Goal: Information Seeking & Learning: Understand process/instructions

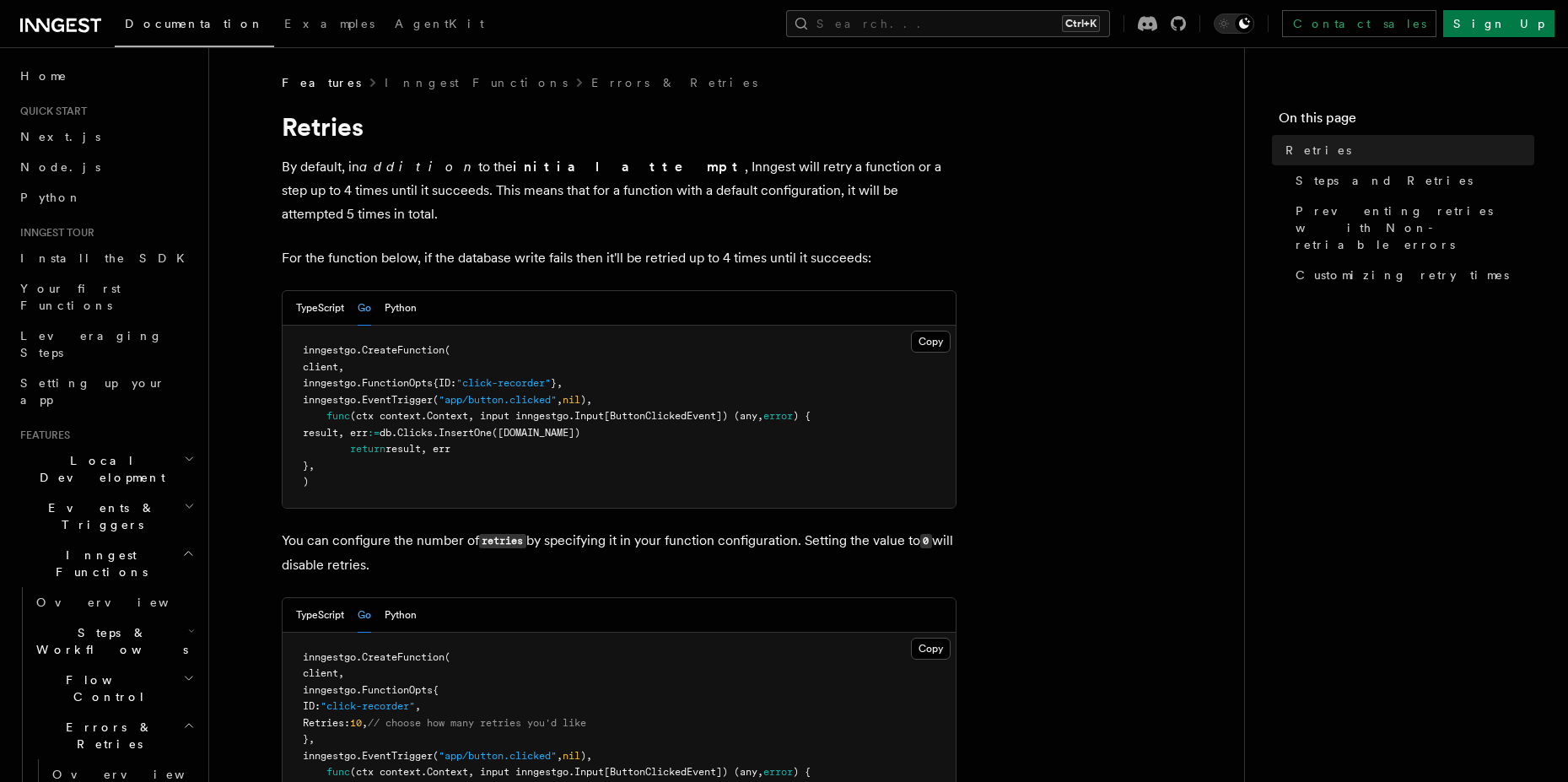
scroll to position [482, 0]
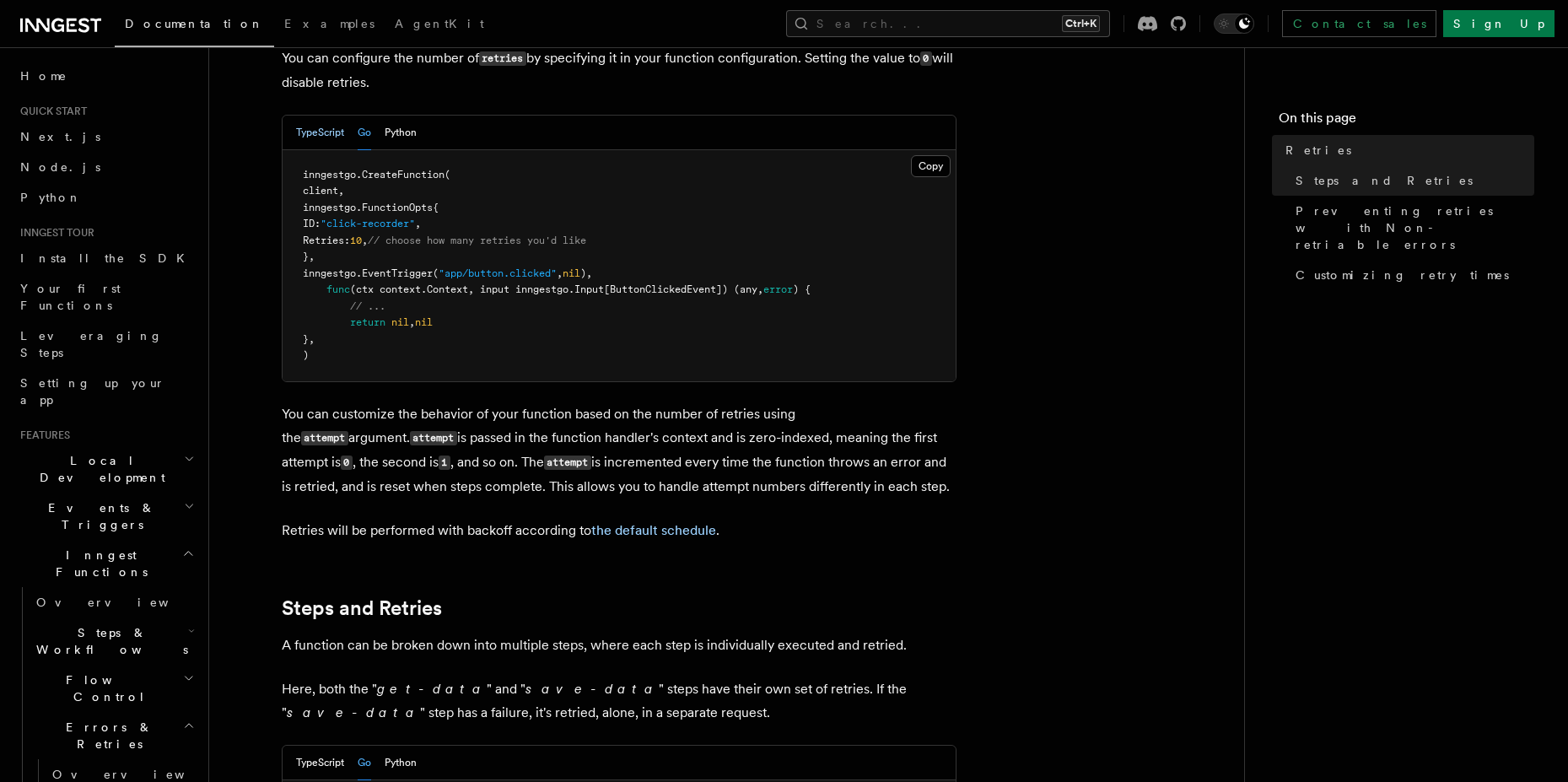
click at [336, 115] on button "TypeScript" at bounding box center [320, 133] width 48 height 35
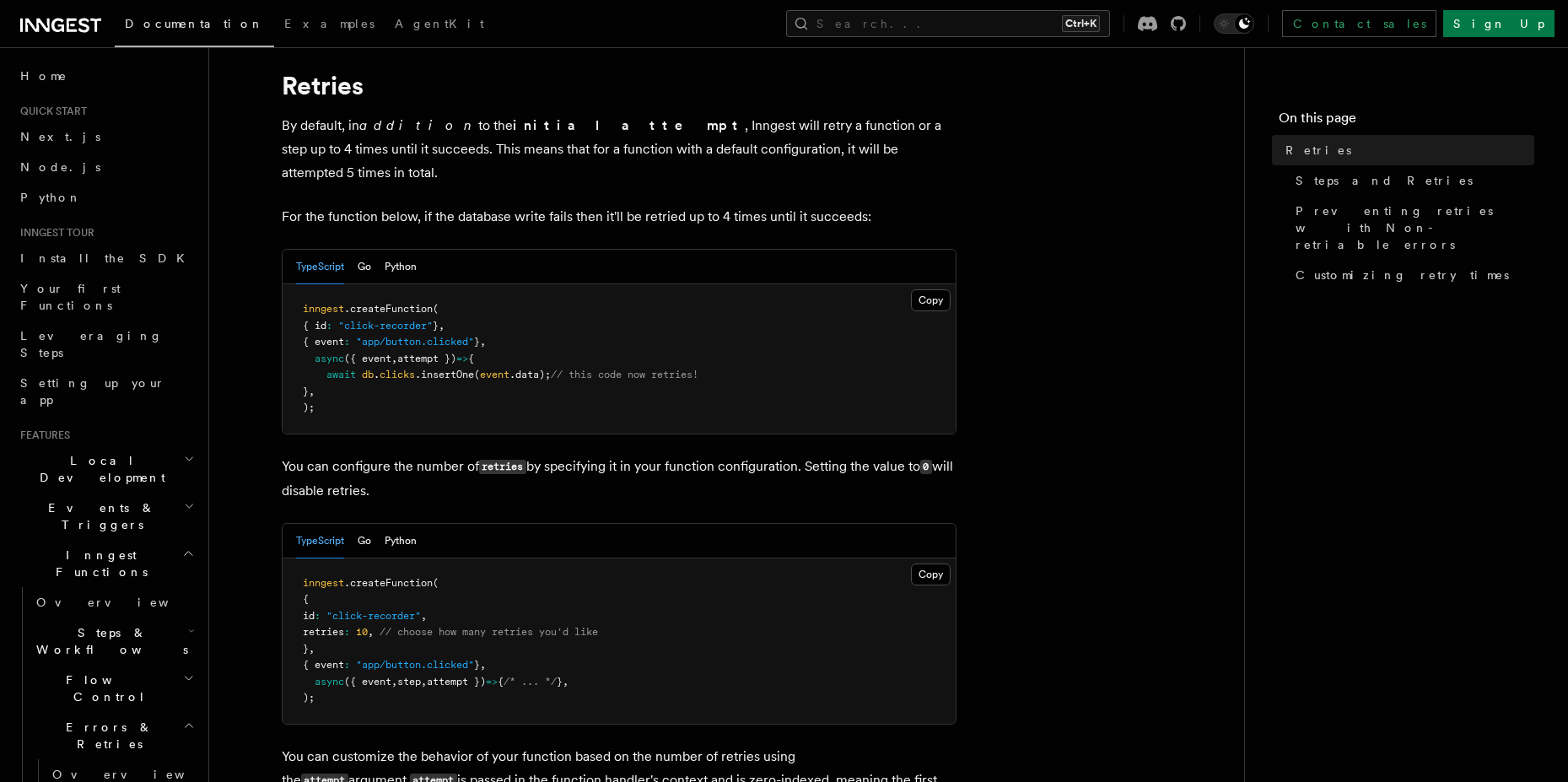
scroll to position [0, 0]
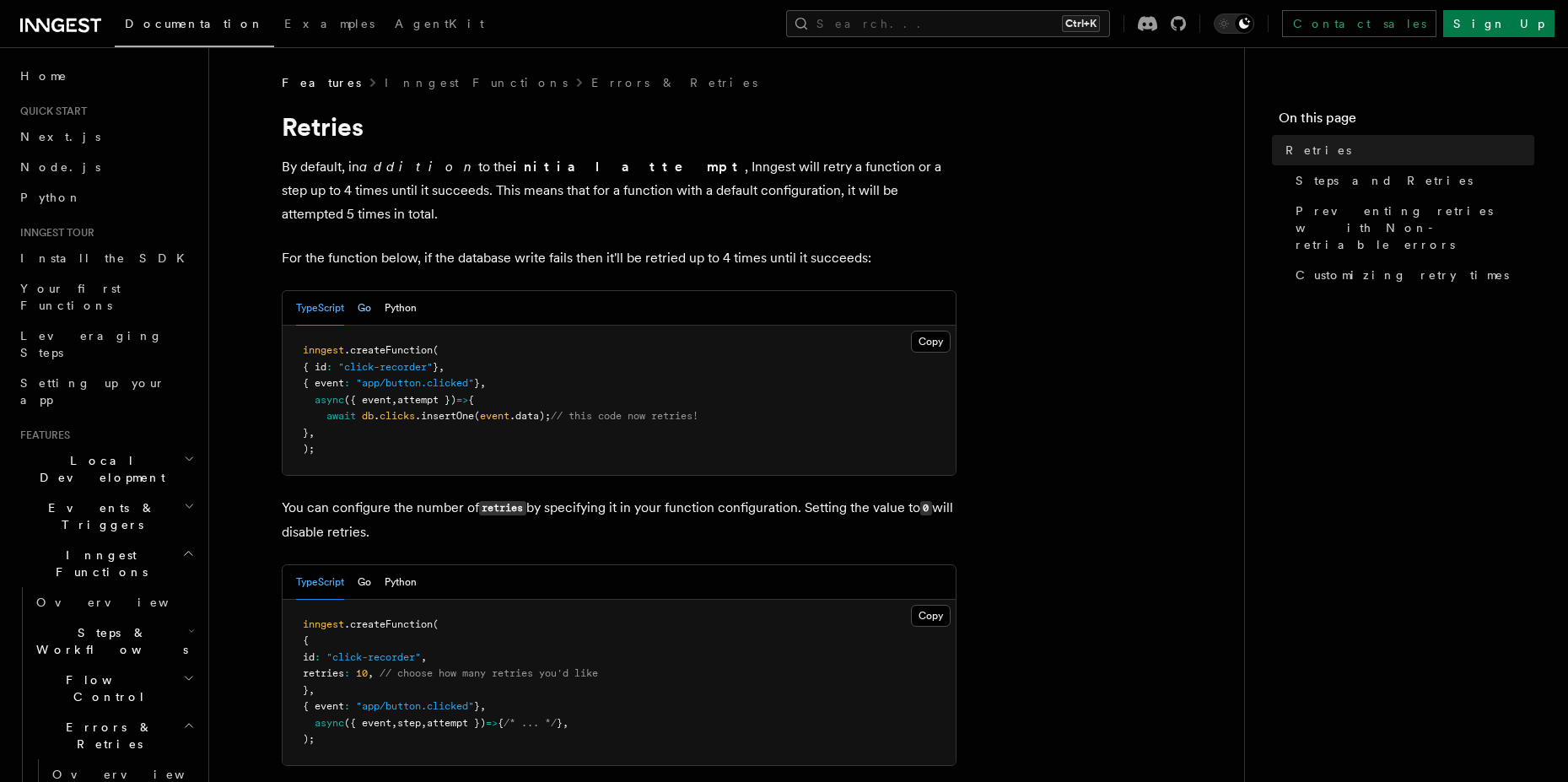
click at [367, 291] on button "Go" at bounding box center [363, 308] width 13 height 35
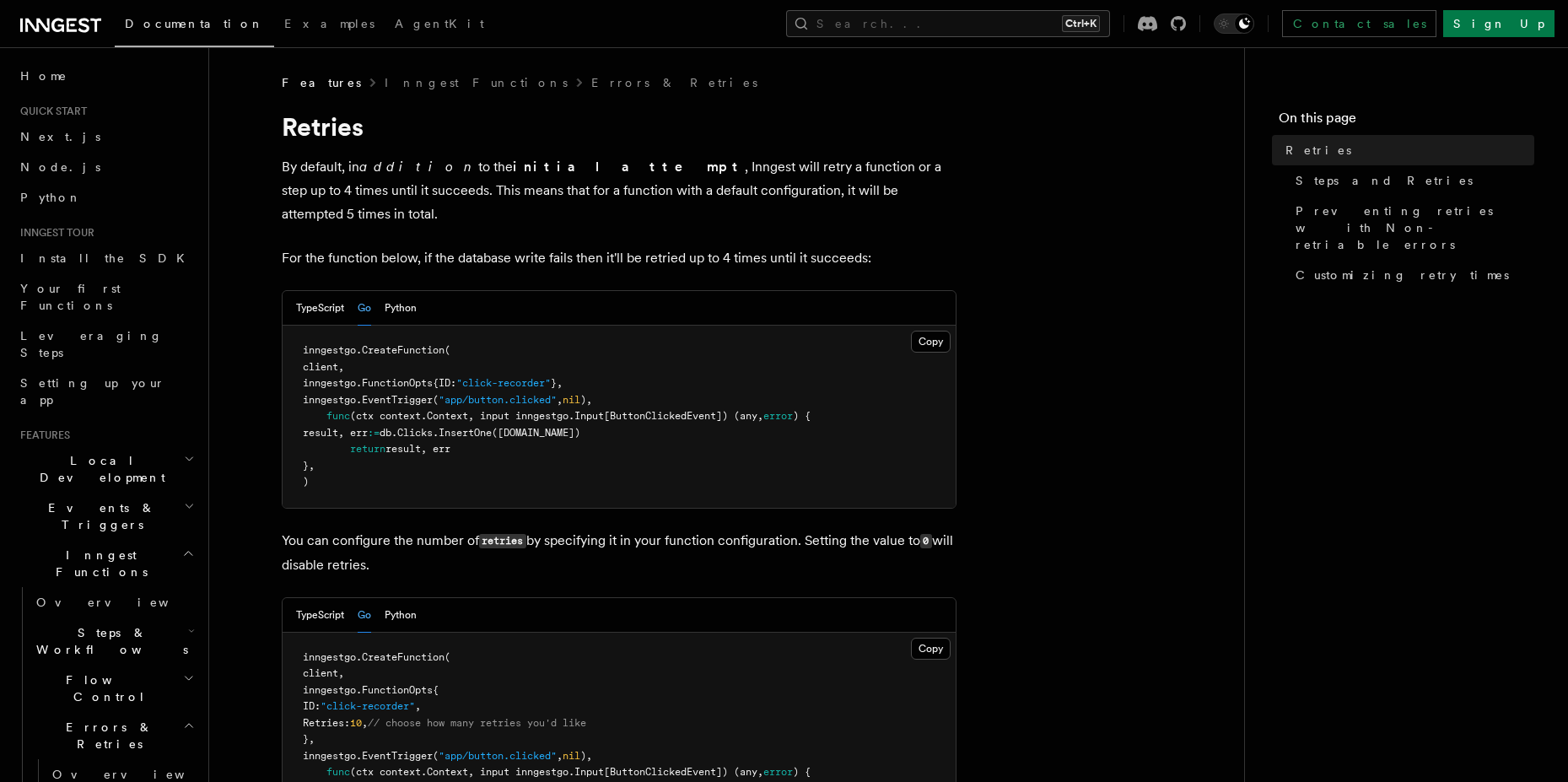
click at [575, 426] on span "([DOMAIN_NAME])" at bounding box center [535, 433] width 88 height 12
click at [405, 291] on button "Python" at bounding box center [400, 308] width 32 height 35
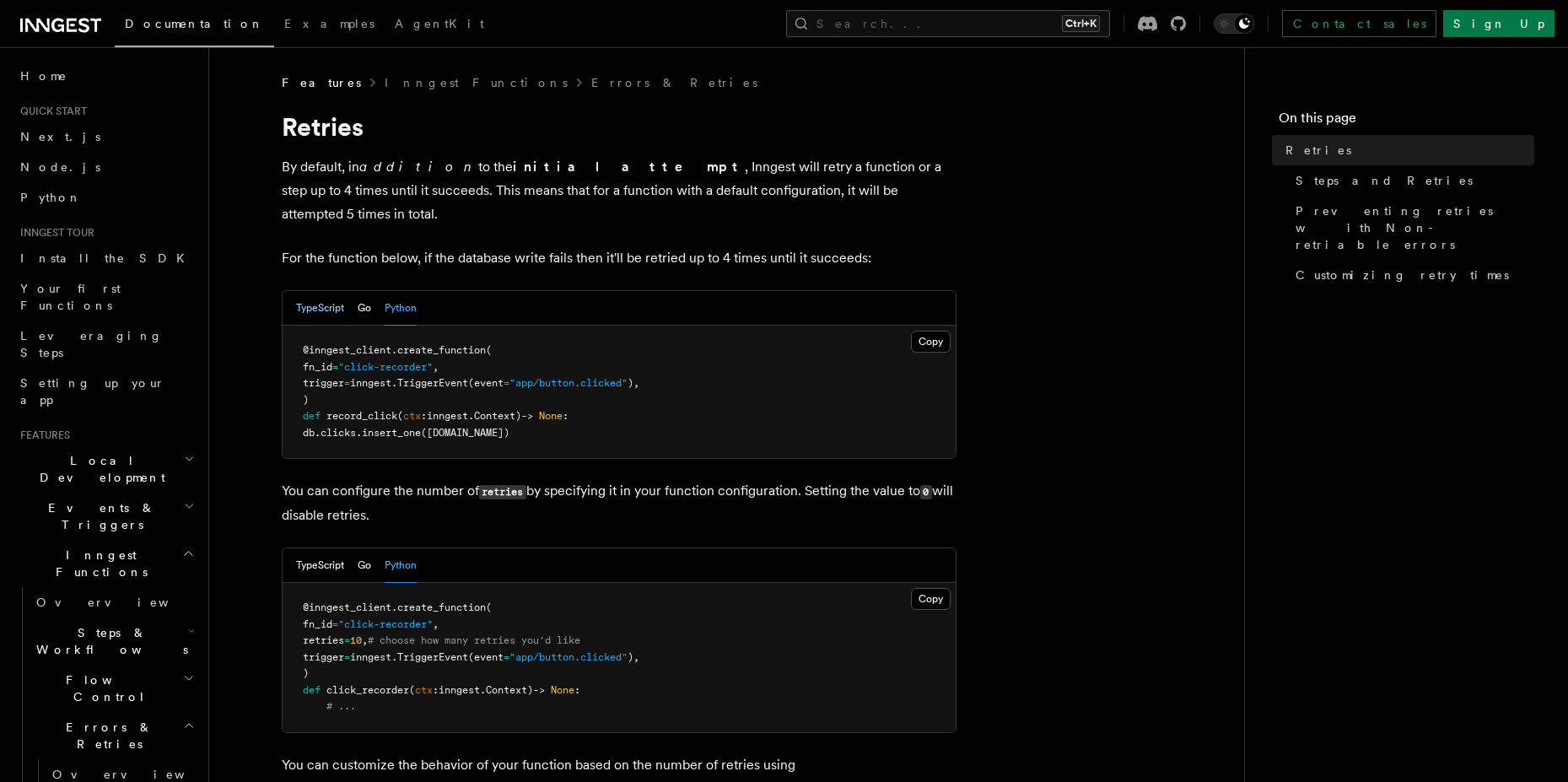
click at [314, 291] on button "TypeScript" at bounding box center [320, 308] width 48 height 35
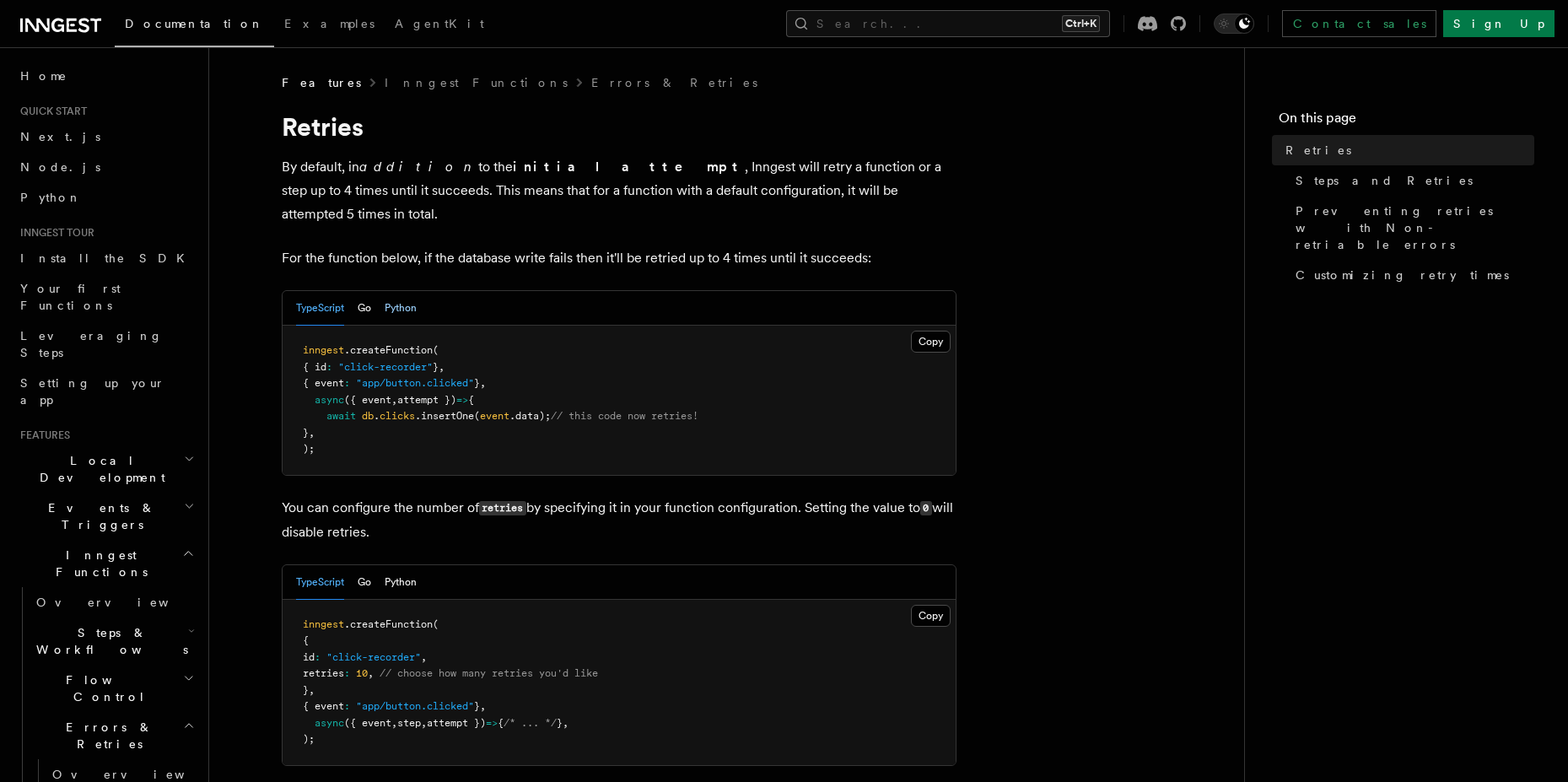
click at [401, 291] on button "Python" at bounding box center [400, 308] width 32 height 35
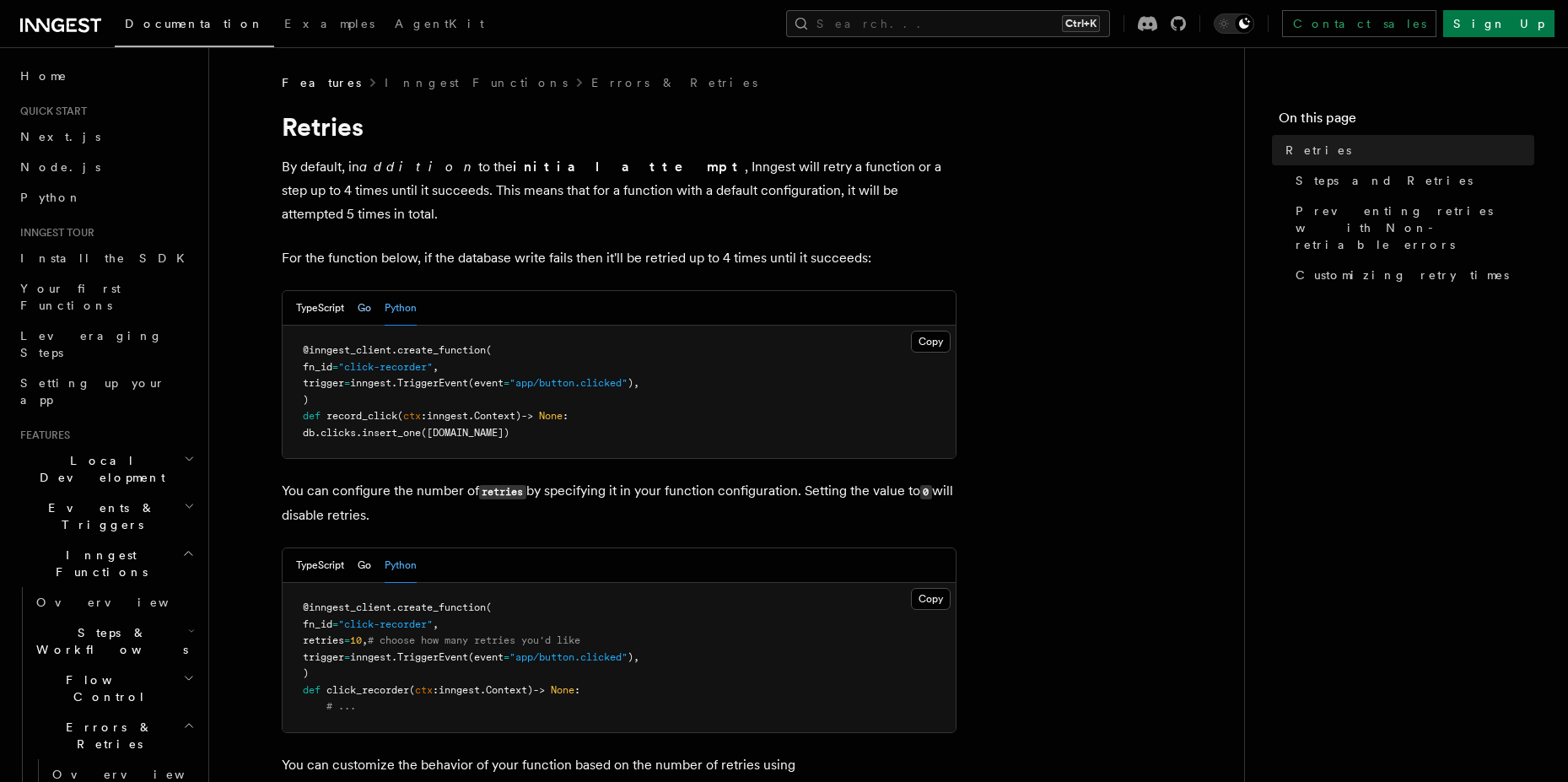
drag, startPoint x: 351, startPoint y: 281, endPoint x: 363, endPoint y: 283, distance: 12.2
click at [353, 291] on div "TypeScript Go Python" at bounding box center [356, 308] width 121 height 35
click at [367, 291] on button "Go" at bounding box center [363, 308] width 13 height 35
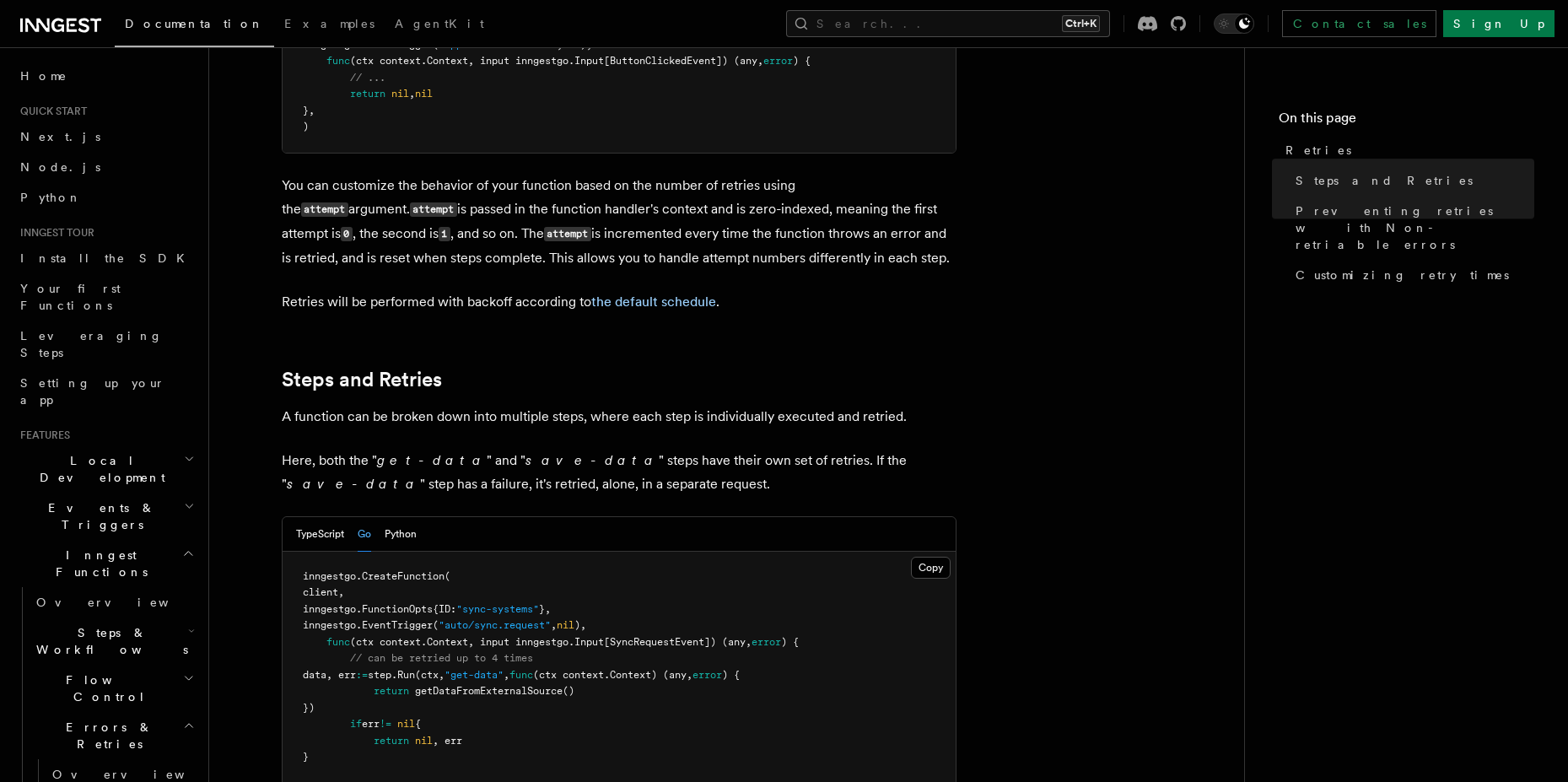
scroll to position [455, 0]
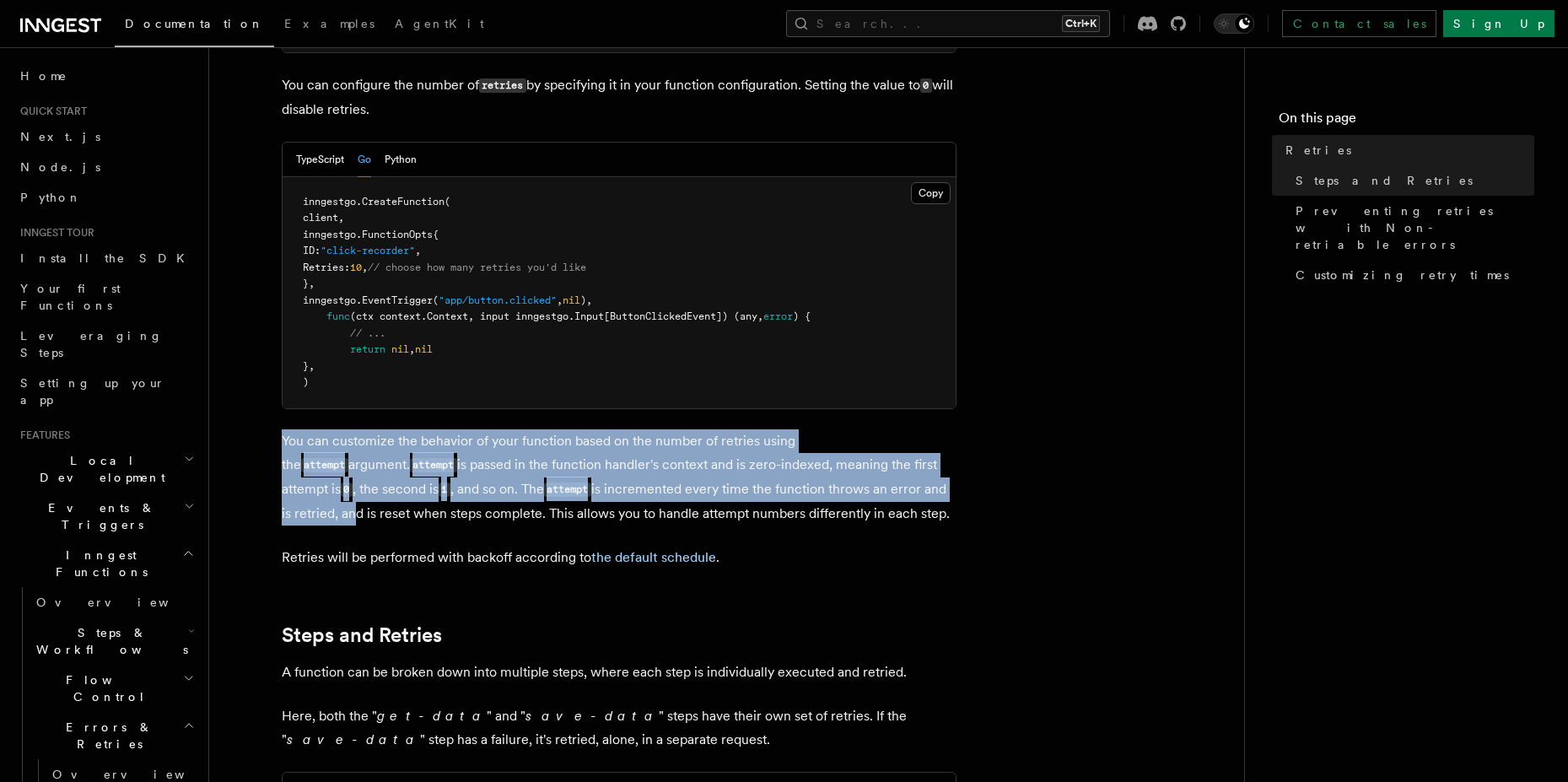
drag, startPoint x: 922, startPoint y: 469, endPoint x: 271, endPoint y: 404, distance: 654.2
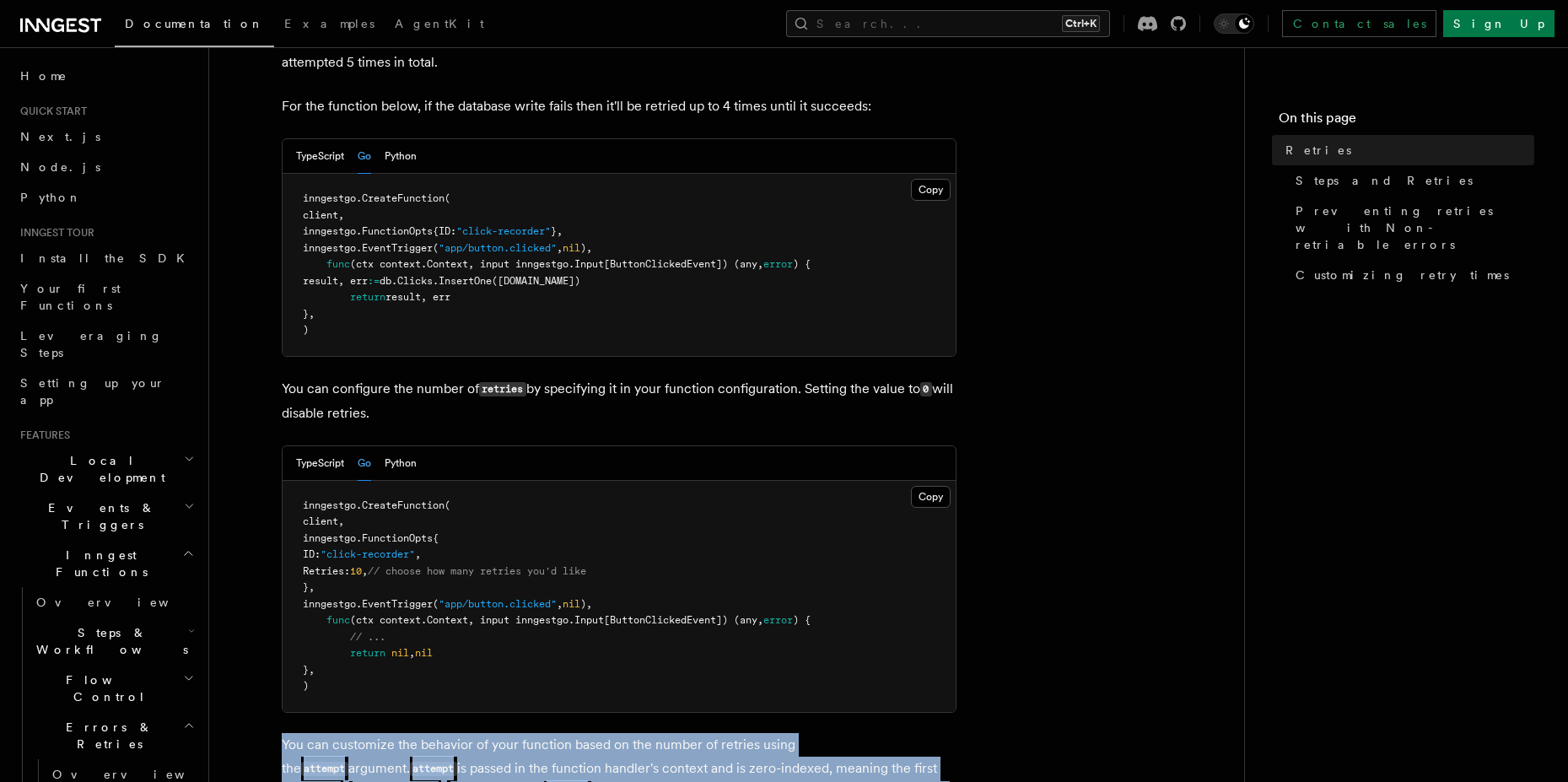
scroll to position [0, 0]
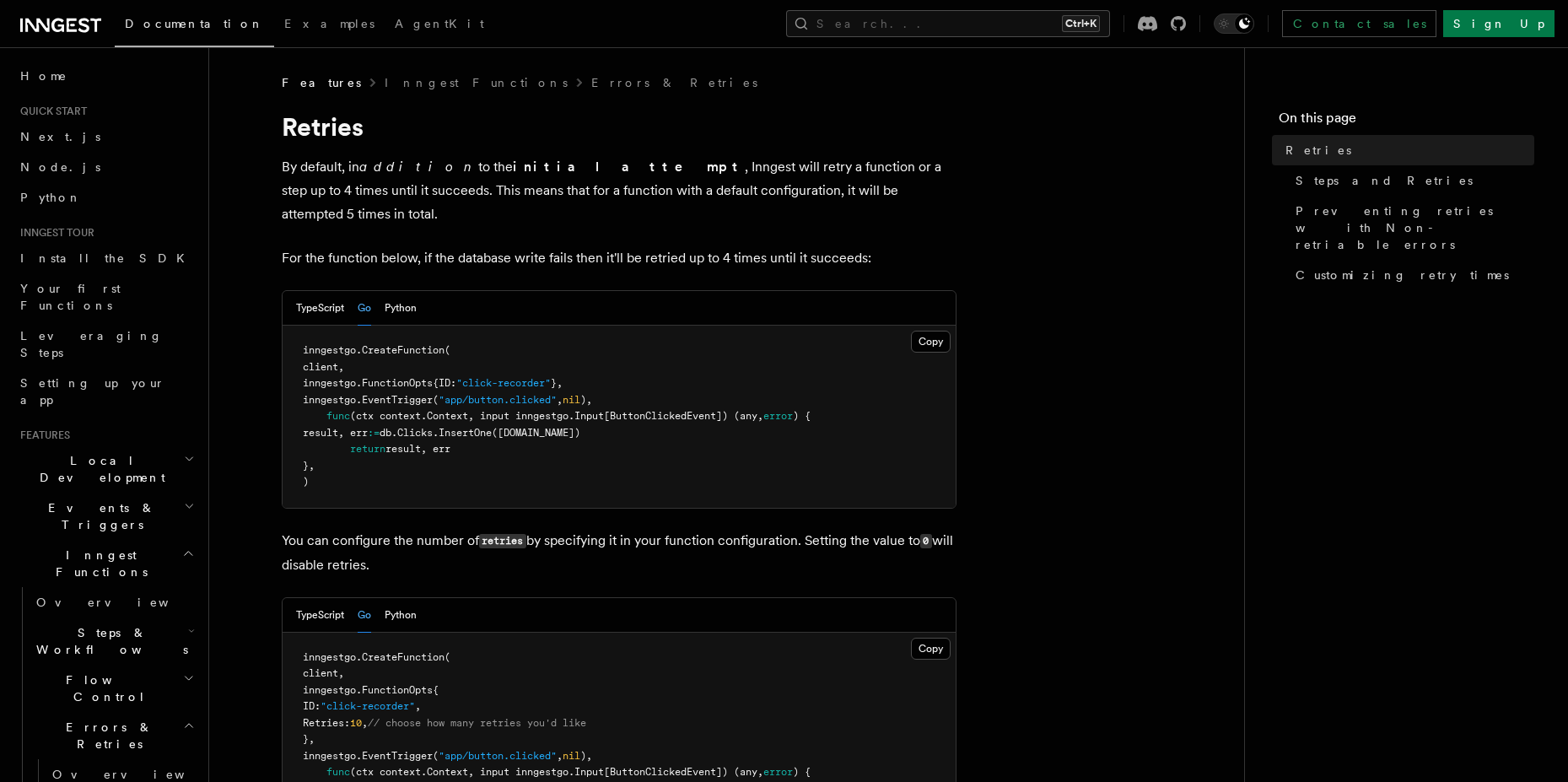
click at [513, 170] on strong "initial attempt" at bounding box center [628, 166] width 231 height 16
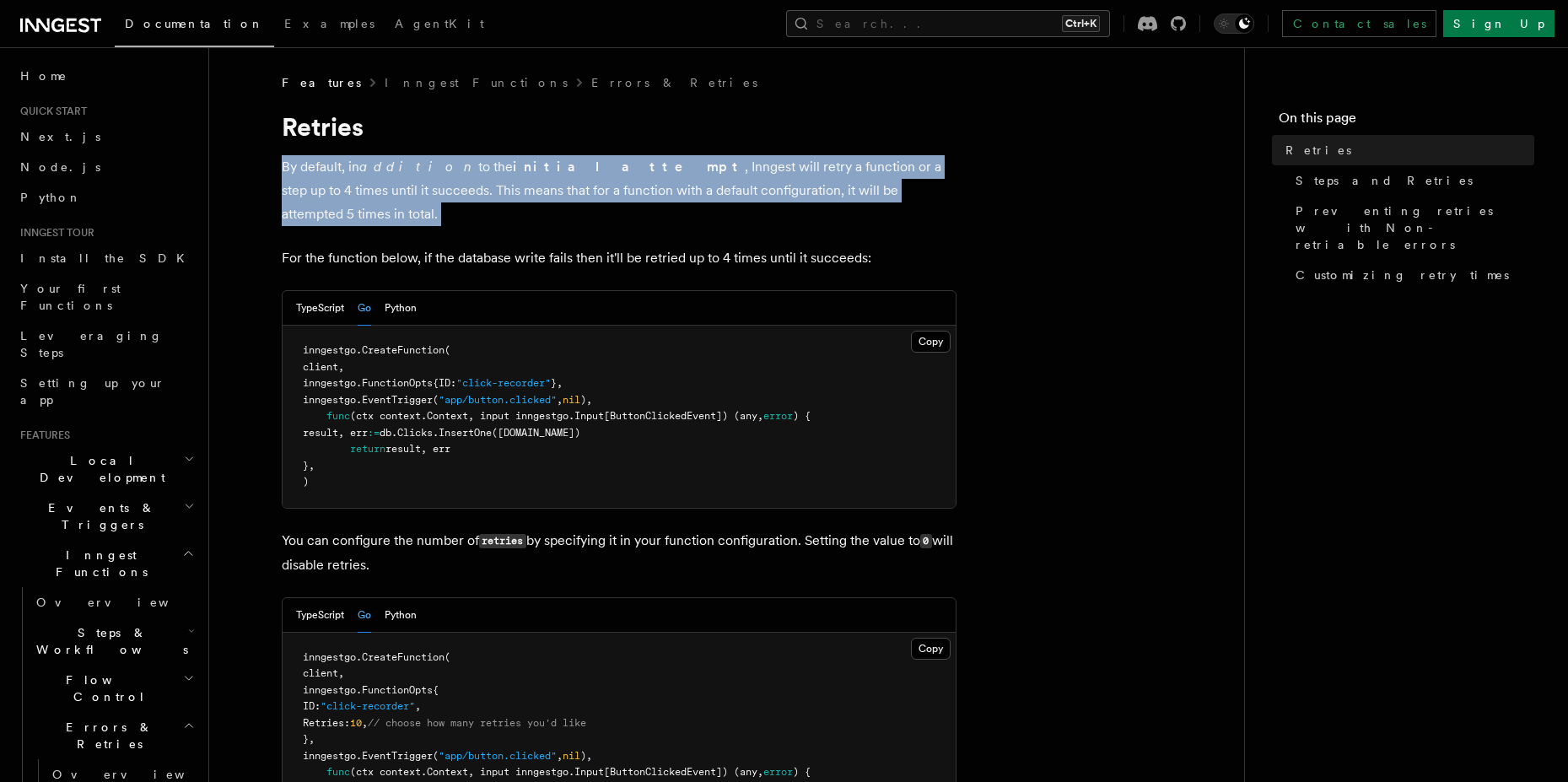
click at [513, 170] on strong "initial attempt" at bounding box center [628, 166] width 231 height 16
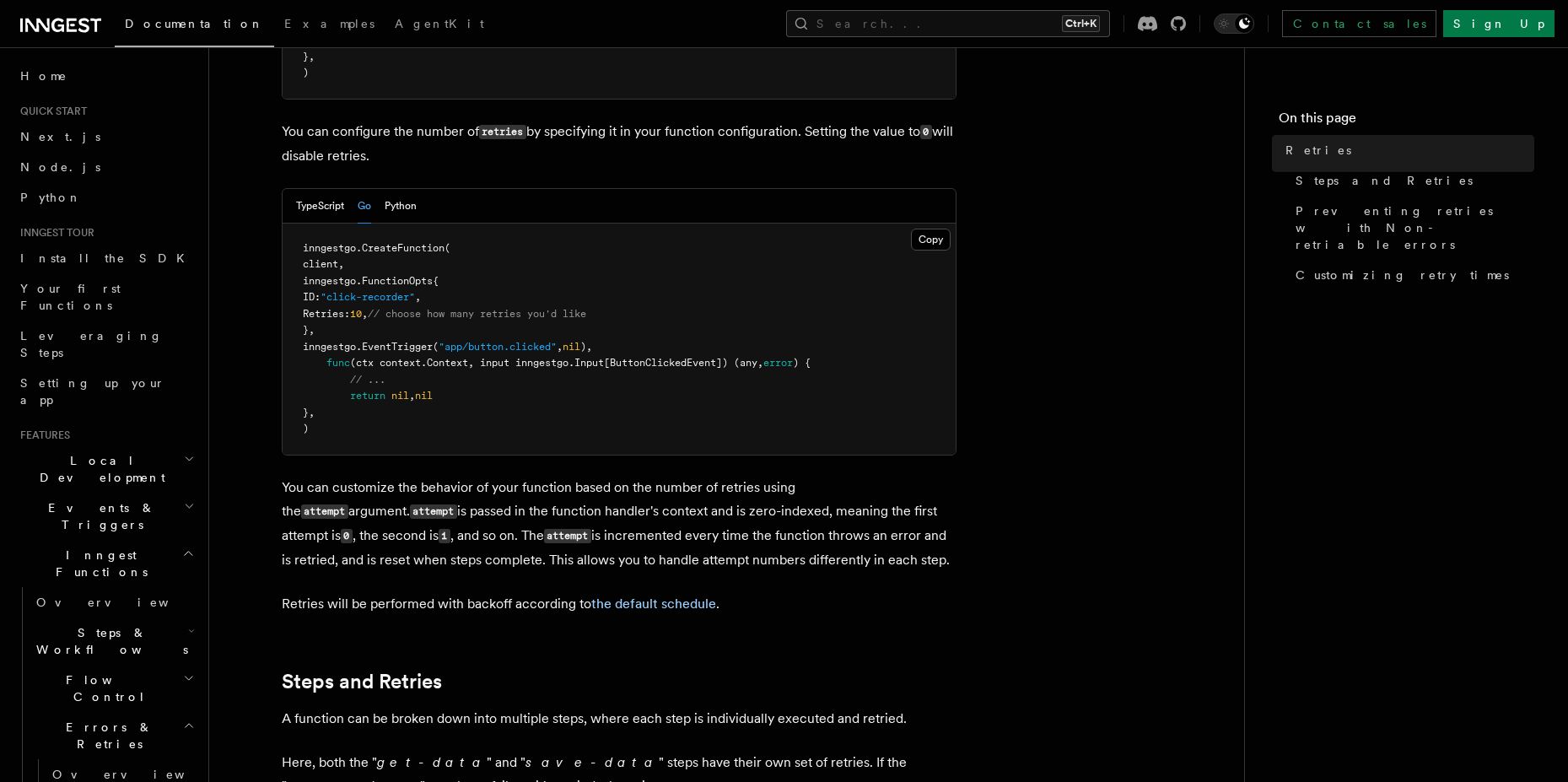
scroll to position [455, 0]
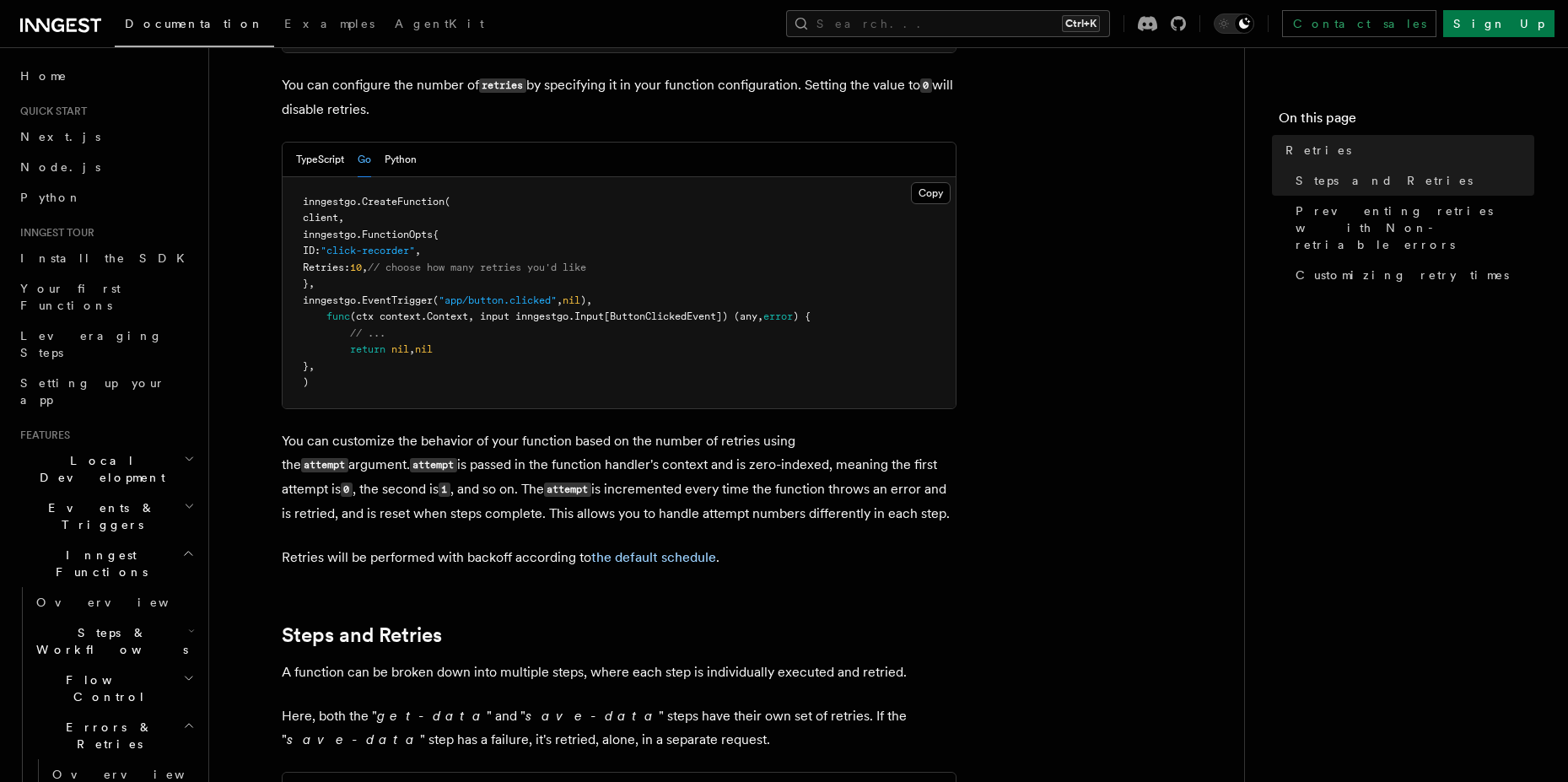
click at [619, 433] on p "You can customize the behavior of your function based on the number of retries …" at bounding box center [618, 477] width 674 height 96
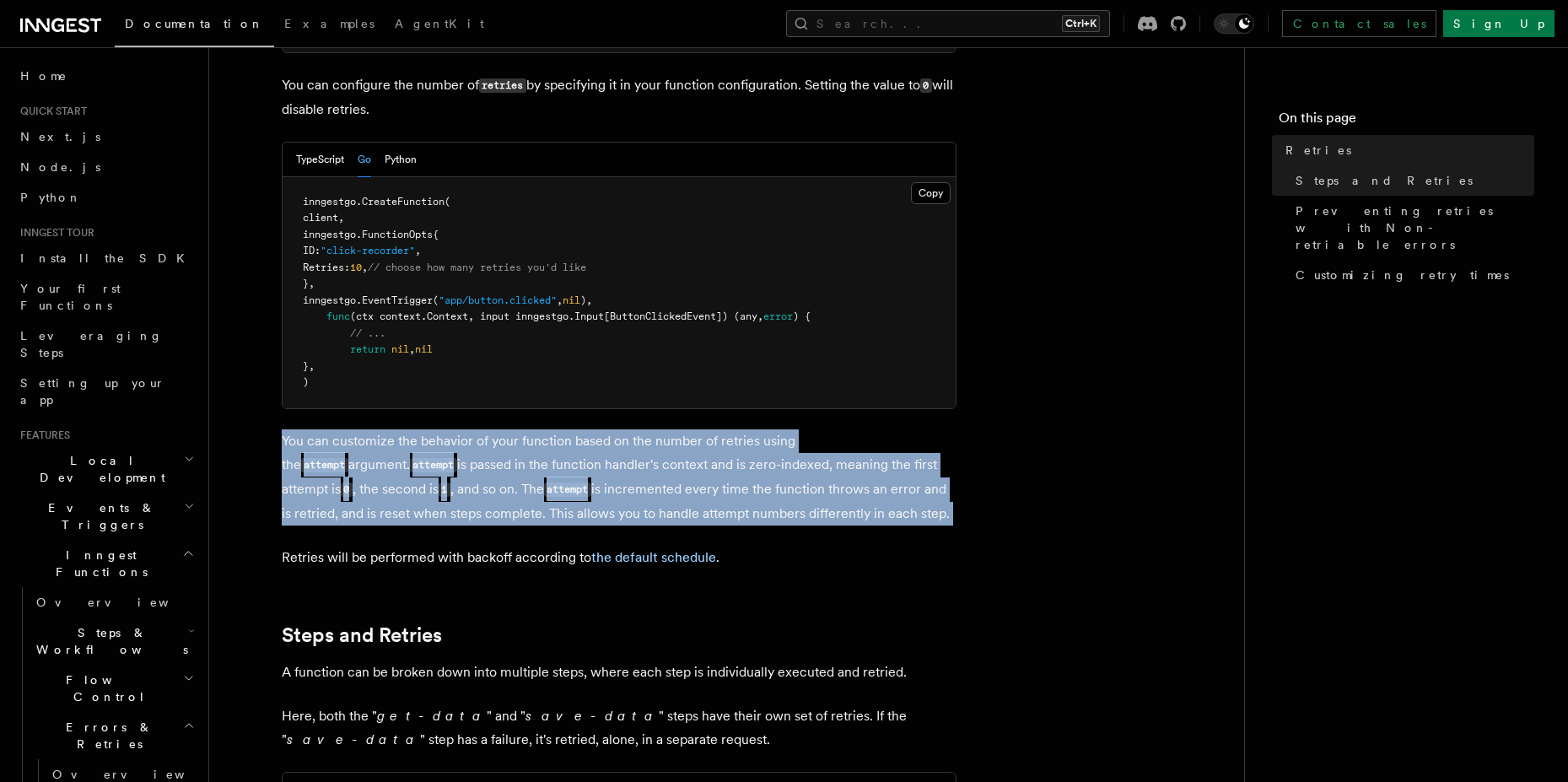
click at [619, 433] on p "You can customize the behavior of your function based on the number of retries …" at bounding box center [618, 477] width 674 height 96
click at [304, 142] on button "TypeScript" at bounding box center [320, 160] width 48 height 35
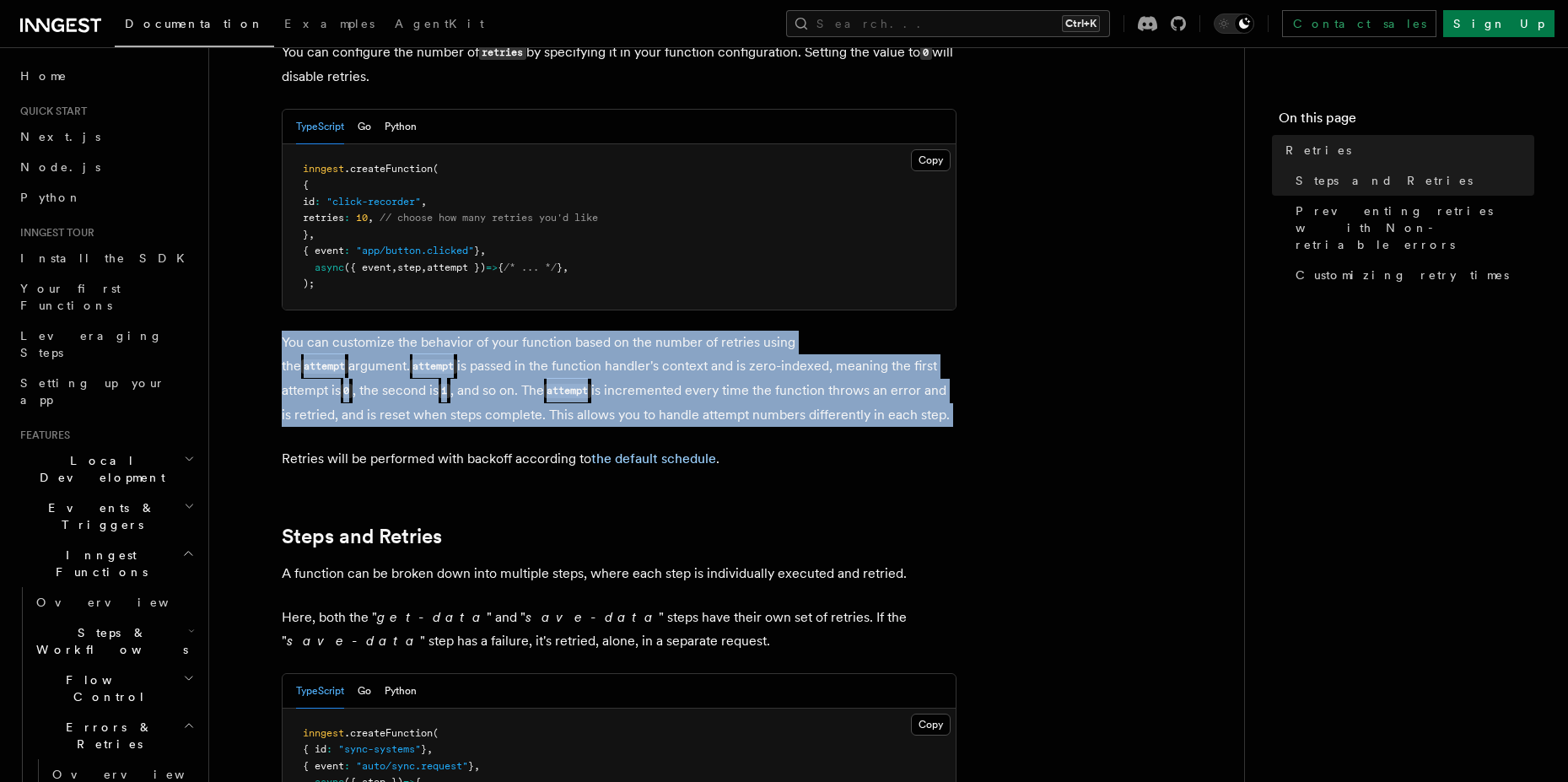
scroll to position [423, 0]
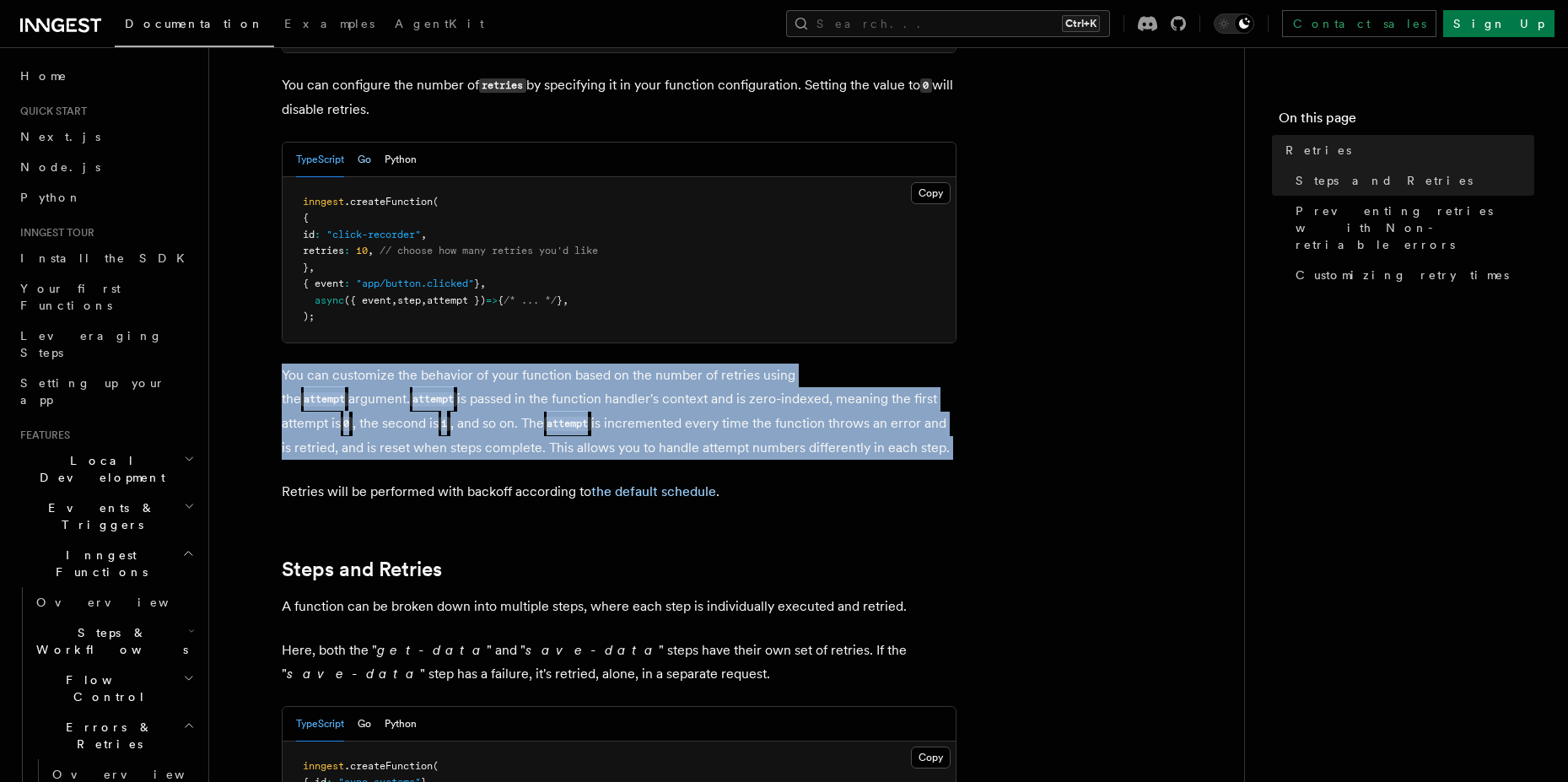
click at [370, 142] on button "Go" at bounding box center [363, 160] width 13 height 35
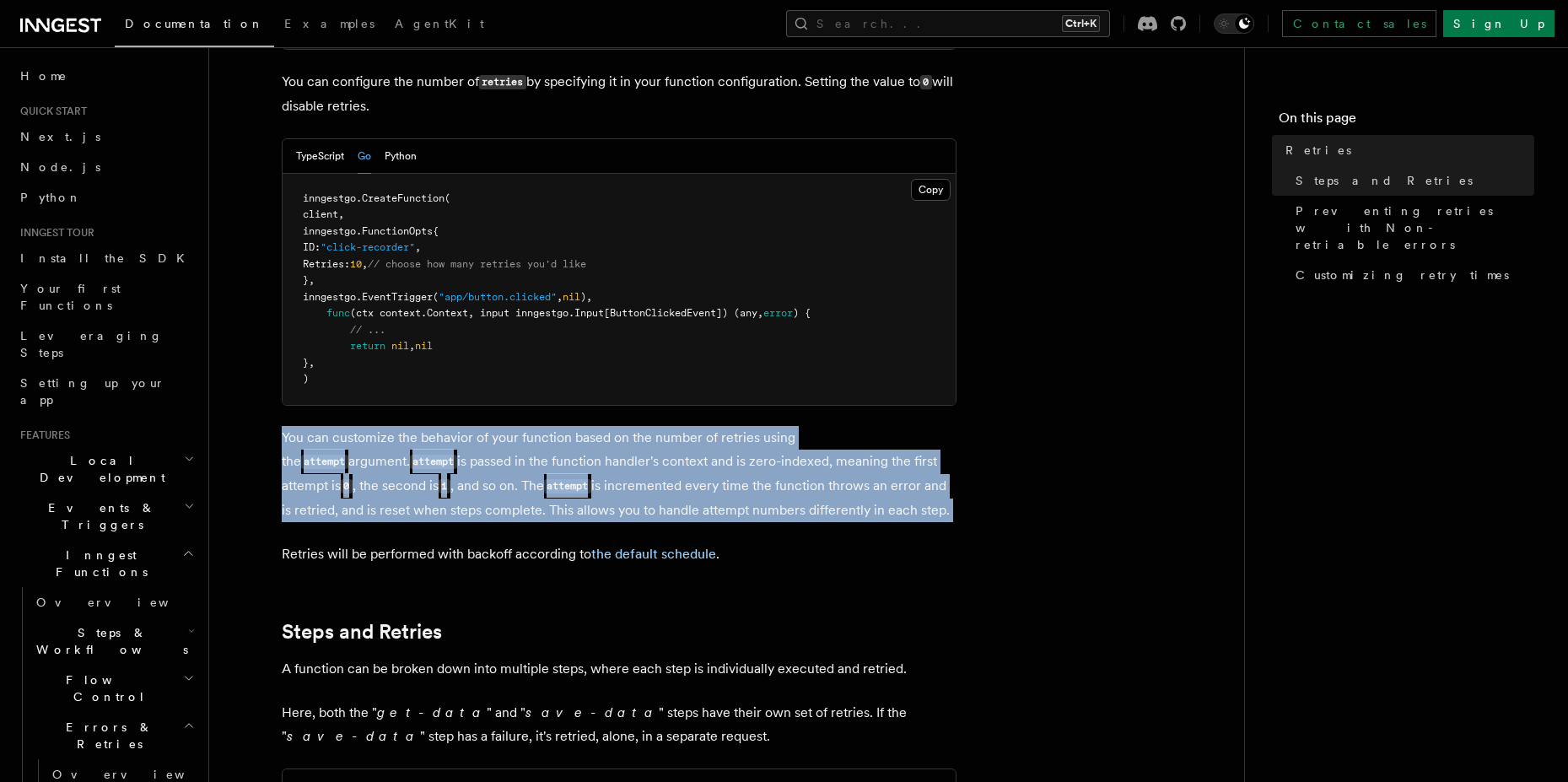
scroll to position [455, 0]
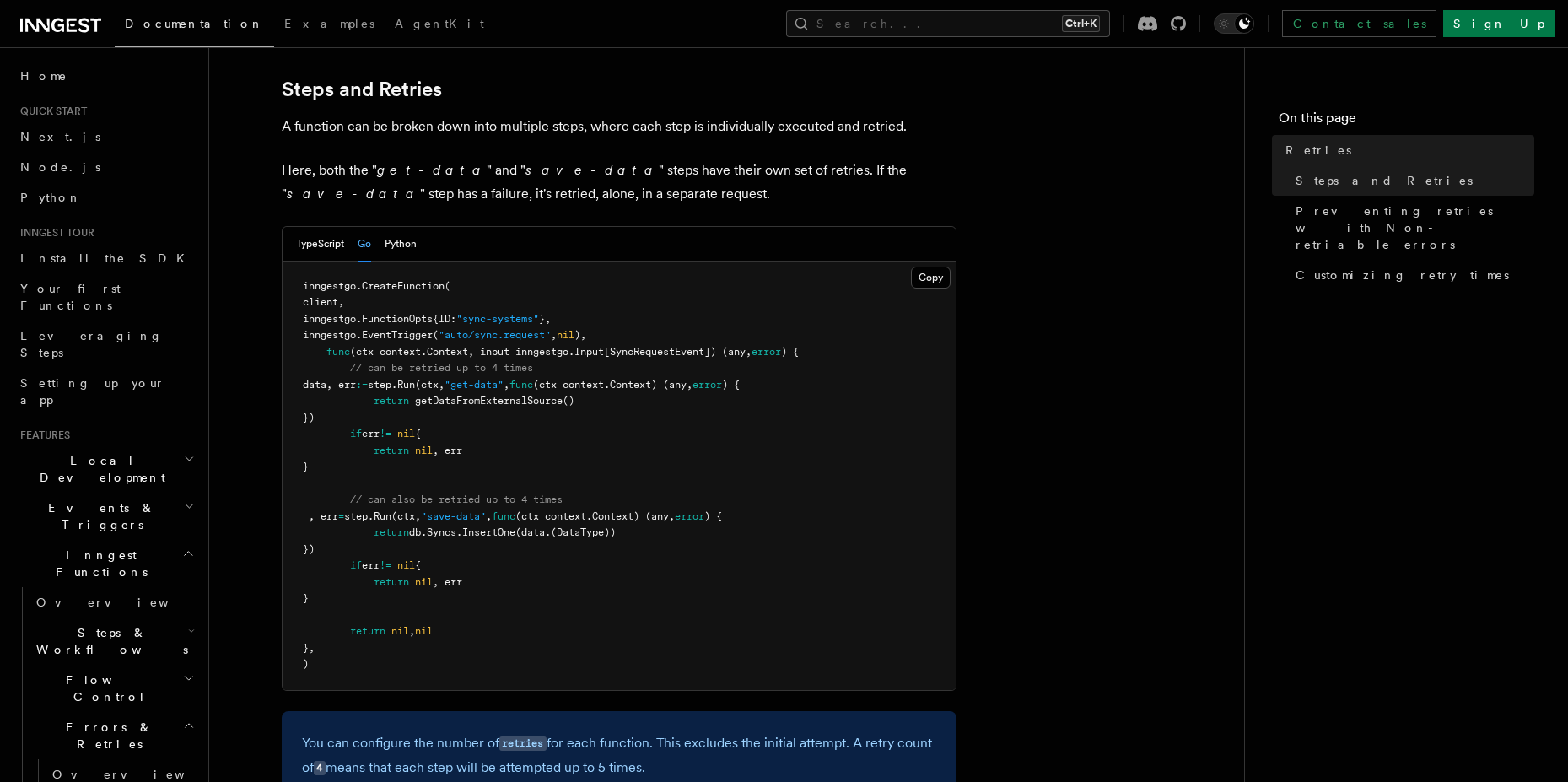
scroll to position [1062, 0]
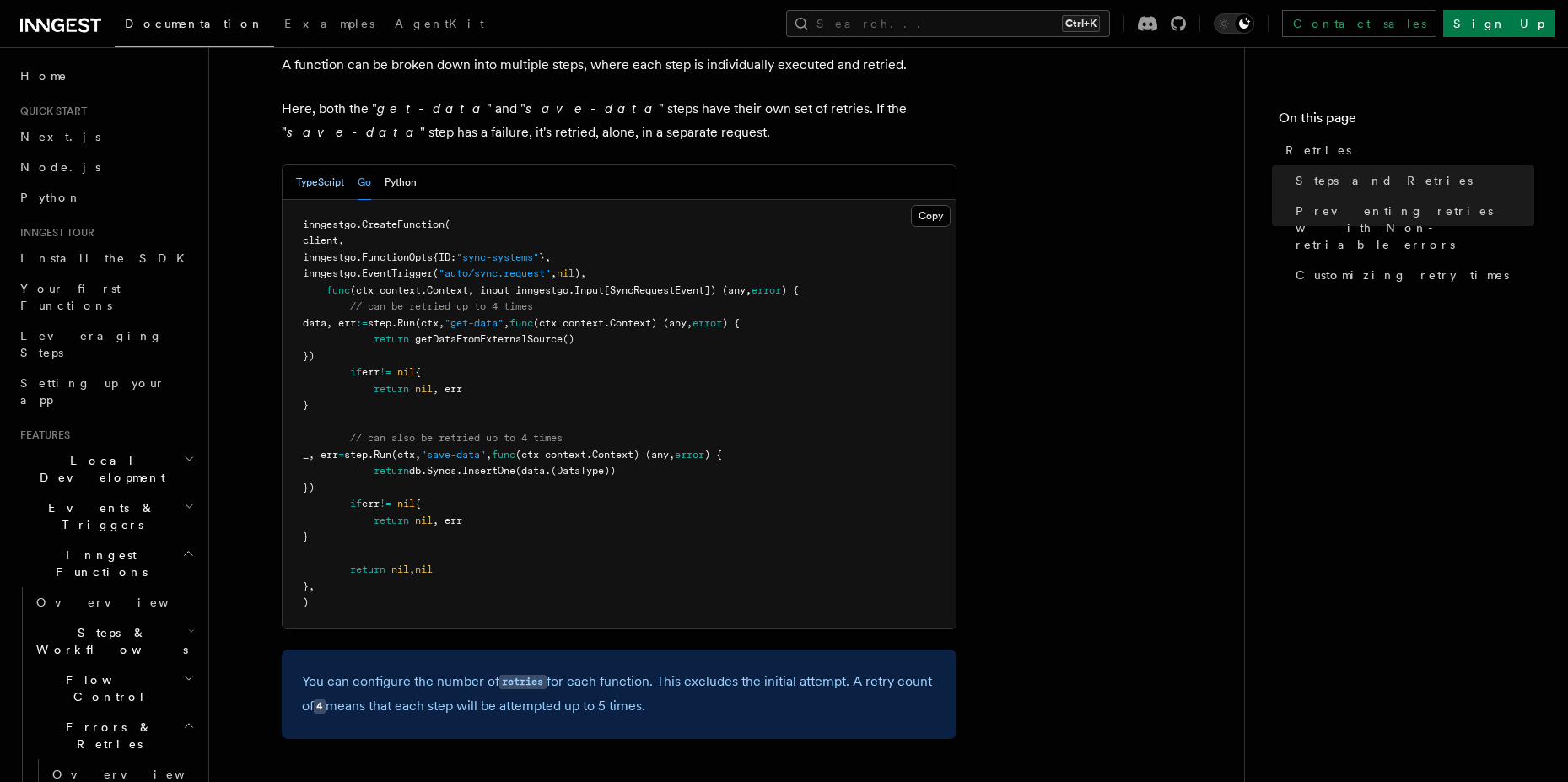
click at [322, 167] on button "TypeScript" at bounding box center [320, 183] width 48 height 35
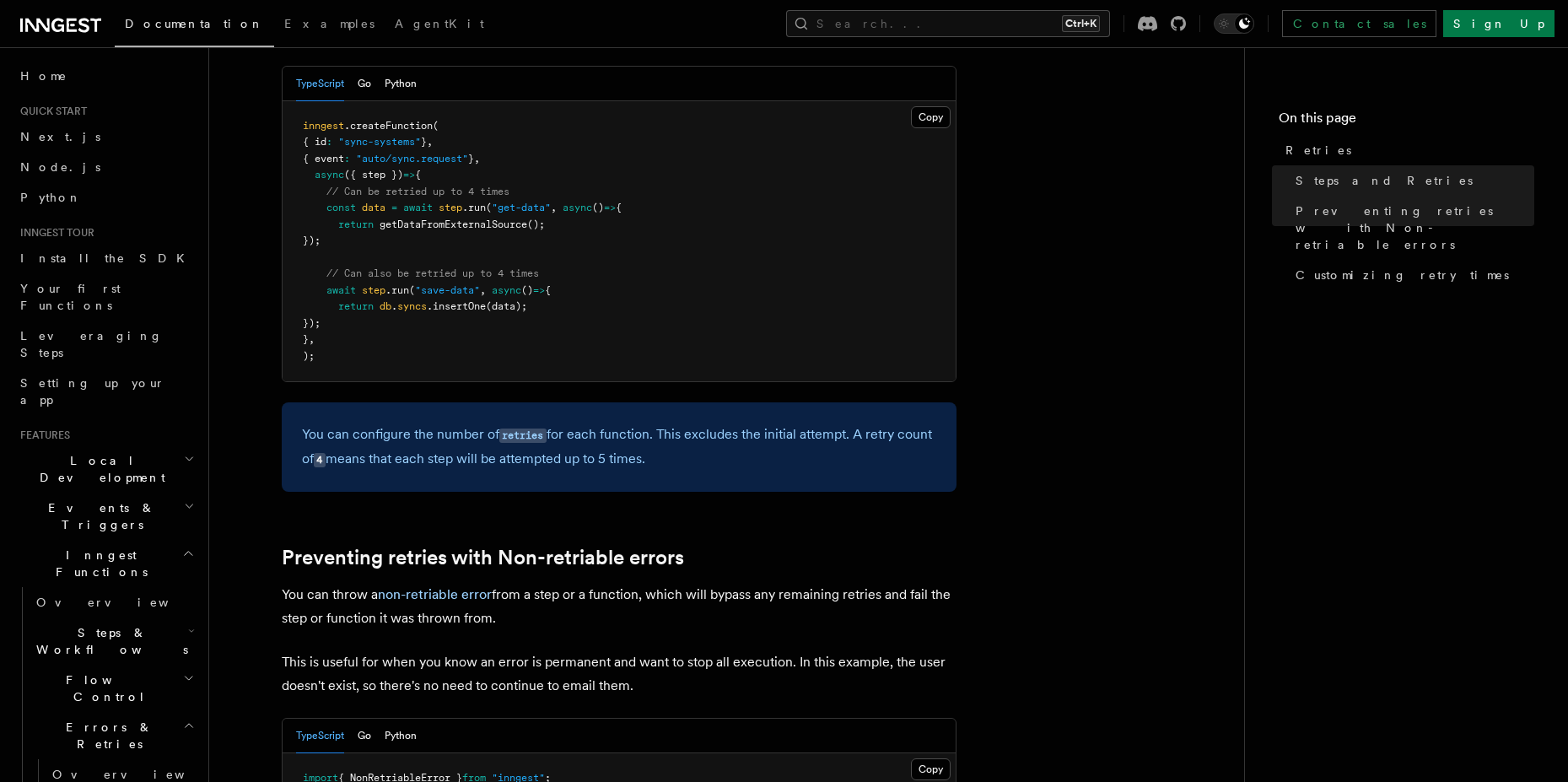
scroll to position [964, 0]
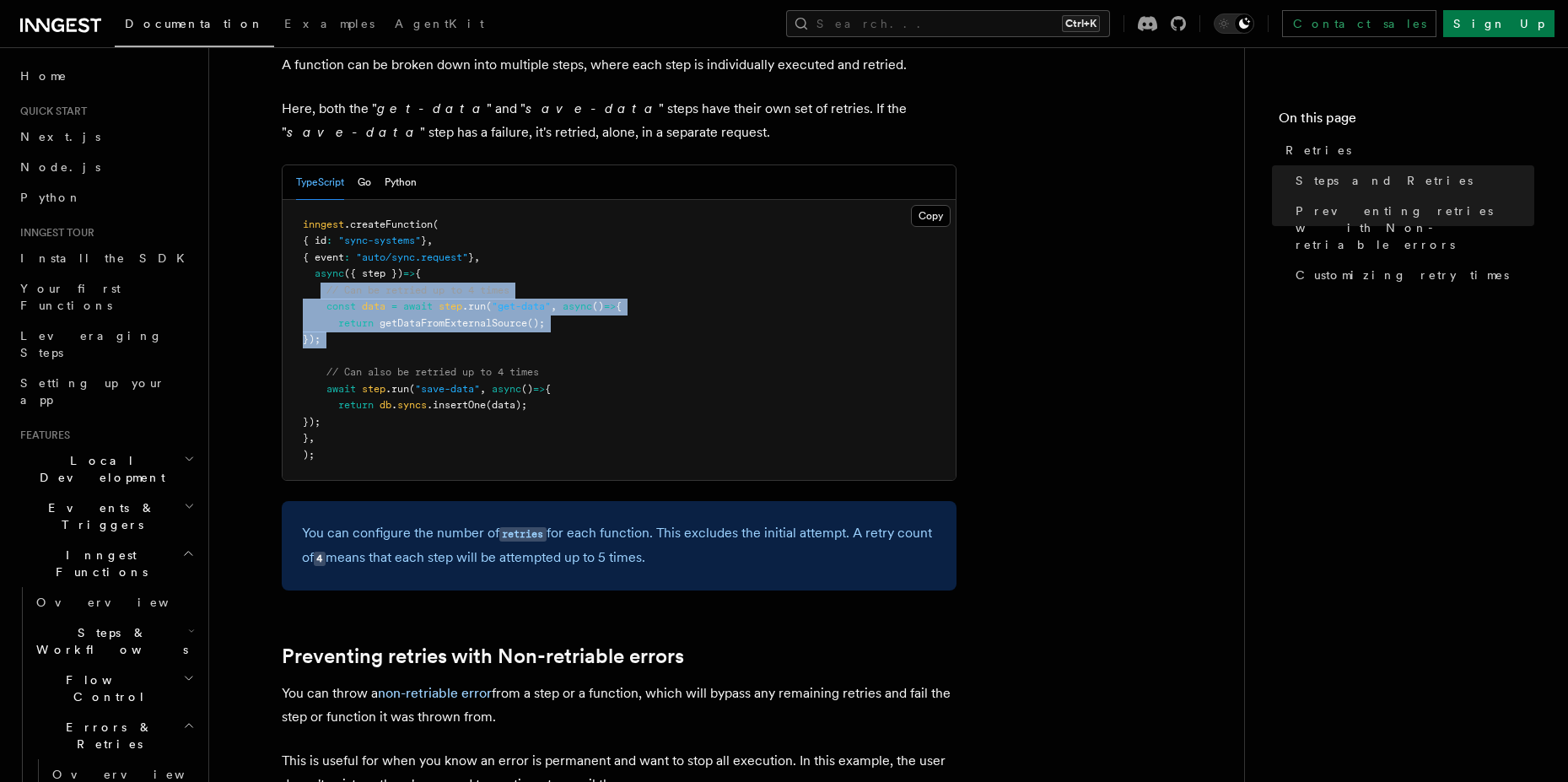
drag, startPoint x: 320, startPoint y: 267, endPoint x: 366, endPoint y: 335, distance: 82.1
click at [366, 335] on pre "inngest .createFunction ( { id : "sync-systems" } , { event : "auto/sync.reques…" at bounding box center [618, 340] width 673 height 280
drag, startPoint x: 325, startPoint y: 346, endPoint x: 353, endPoint y: 396, distance: 57.3
click at [353, 396] on pre "inngest .createFunction ( { id : "sync-systems" } , { event : "auto/sync.reques…" at bounding box center [618, 340] width 673 height 280
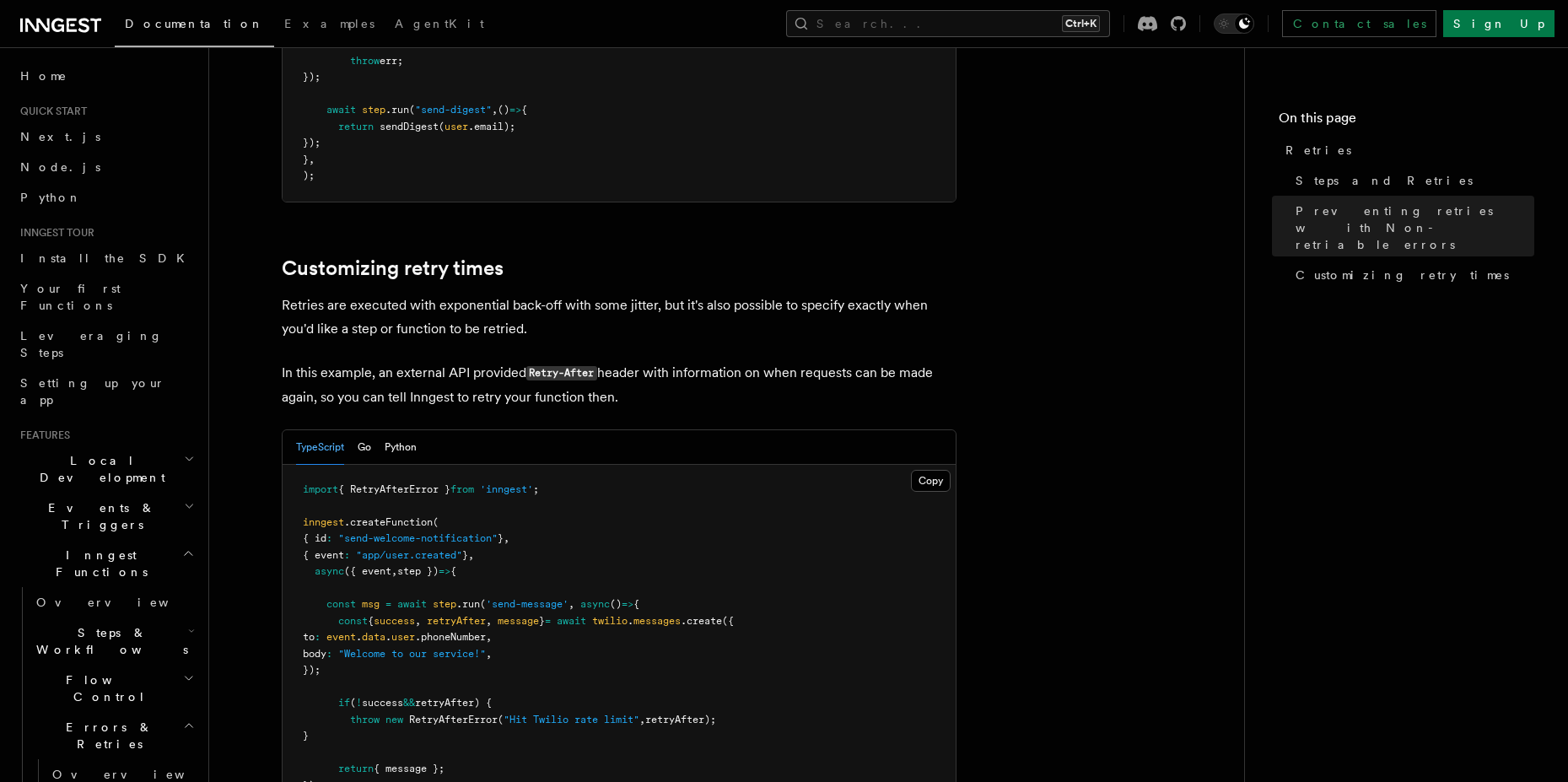
scroll to position [2178, 0]
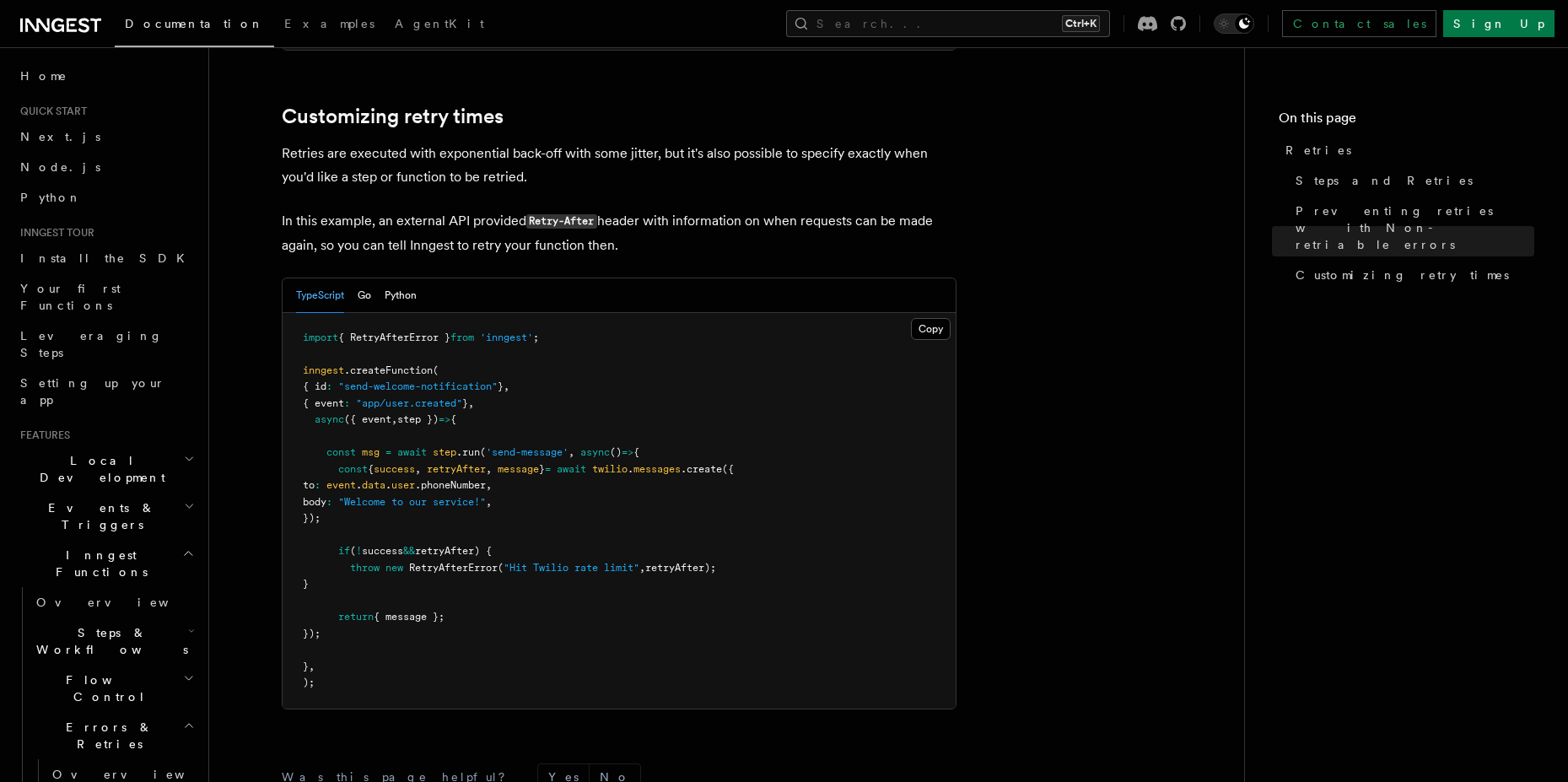
click at [494, 562] on span "RetryAfterError" at bounding box center [452, 568] width 88 height 12
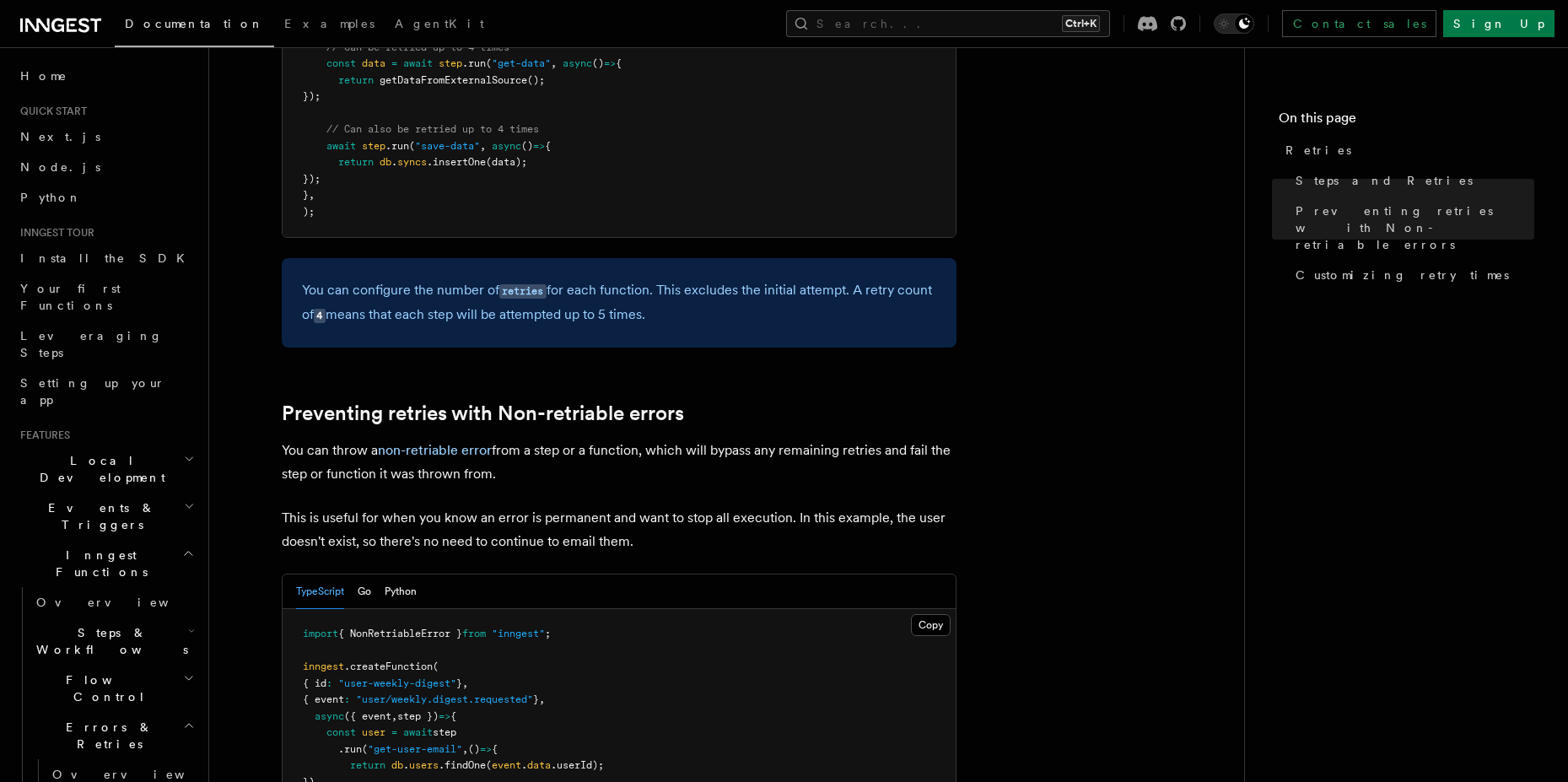
scroll to position [1204, 0]
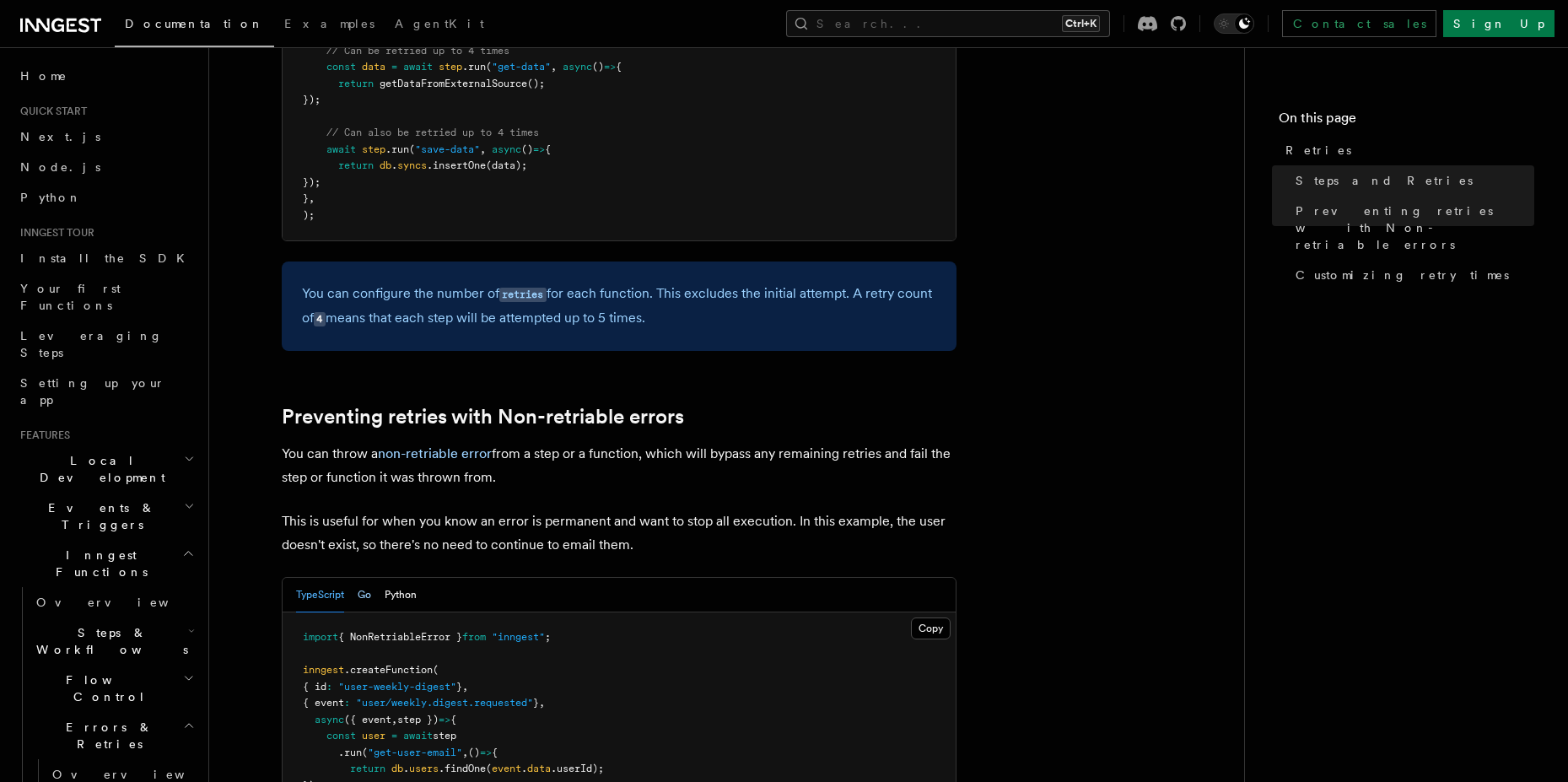
click at [370, 578] on button "Go" at bounding box center [363, 595] width 13 height 35
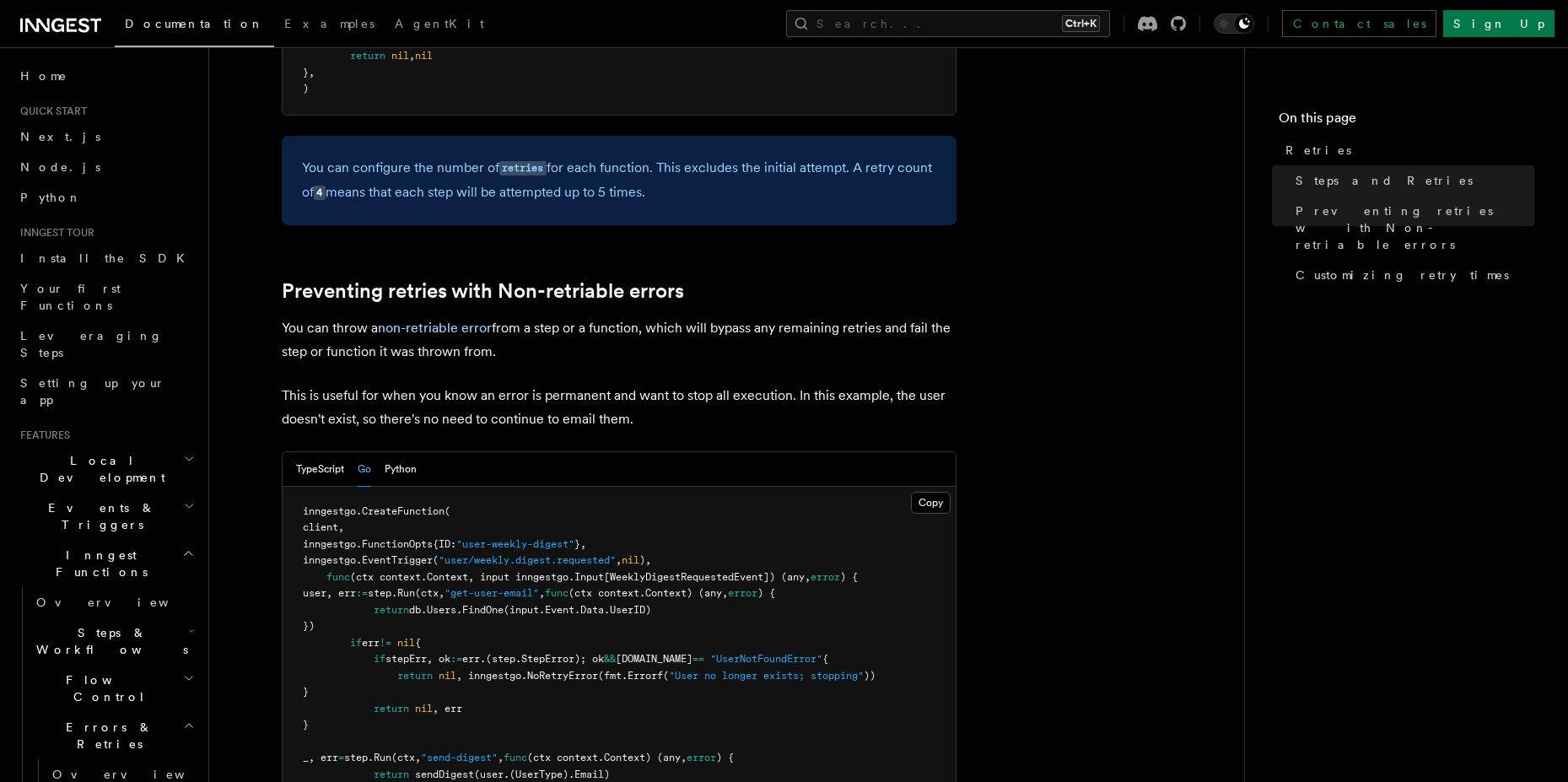
scroll to position [1754, 0]
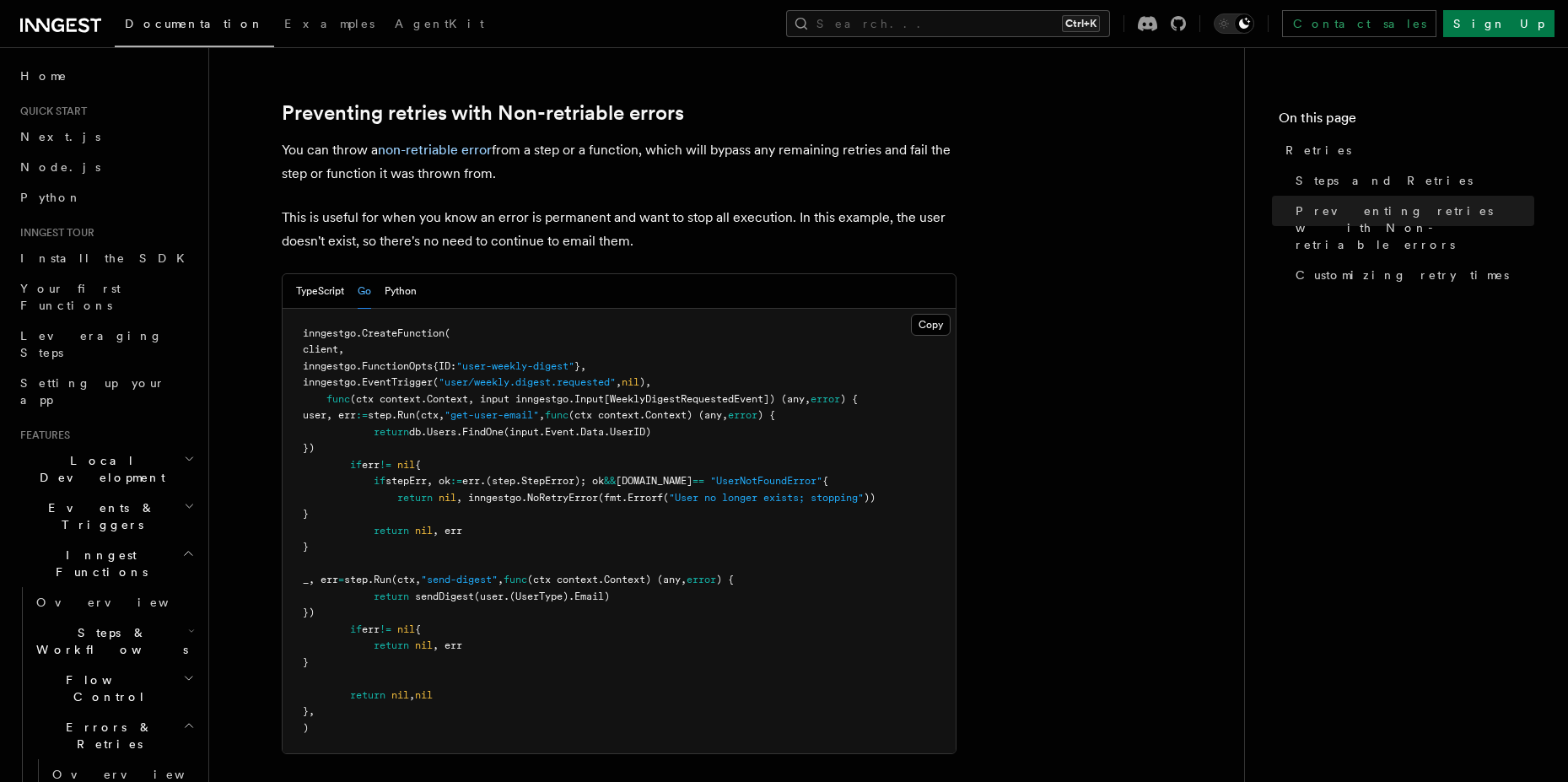
click at [495, 393] on span "(ctx context.Context, input inngestgo.Input[WeeklyDigestRequestedEvent]) (any," at bounding box center [580, 399] width 460 height 12
copy span "input"
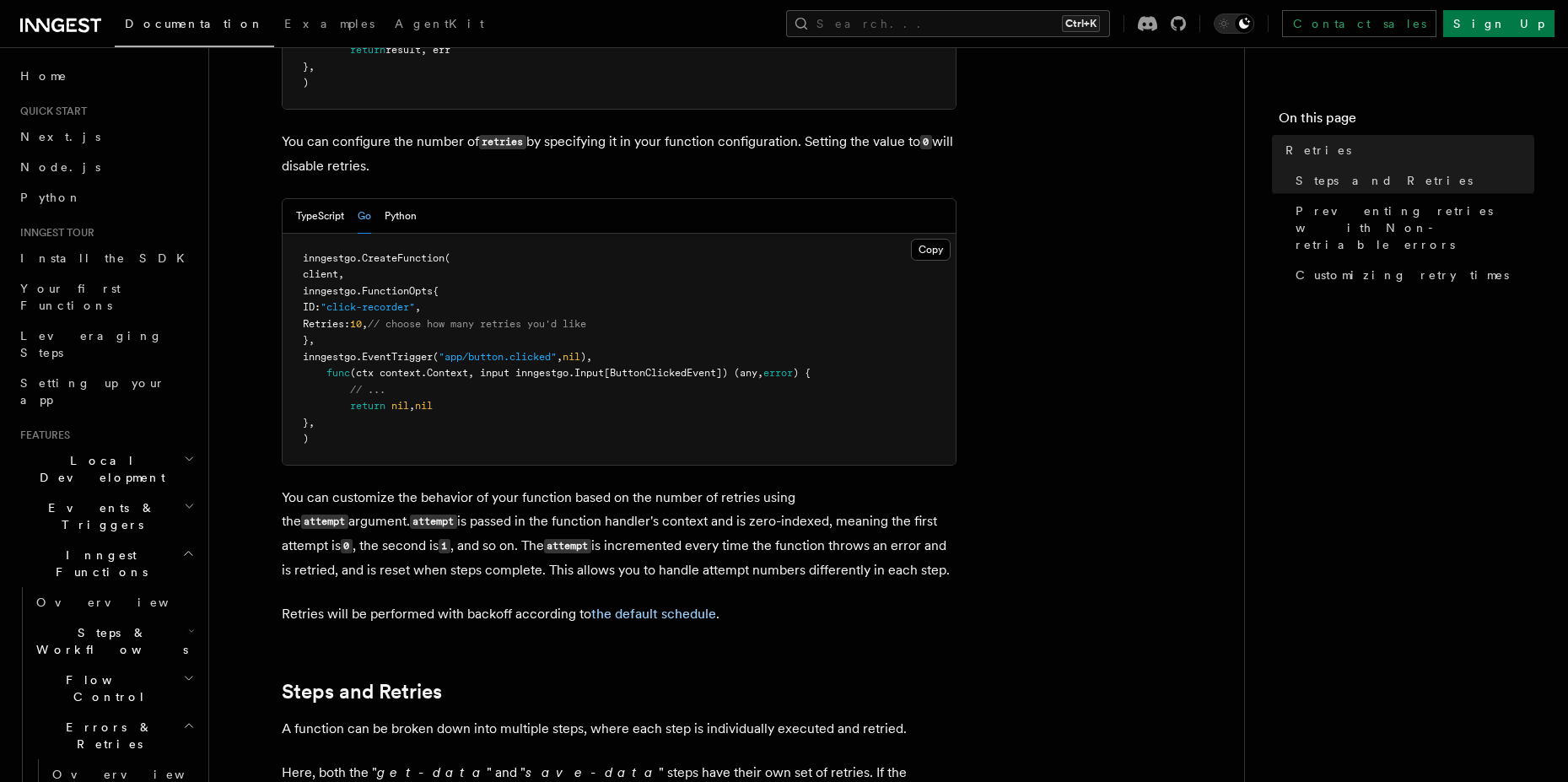
scroll to position [85, 0]
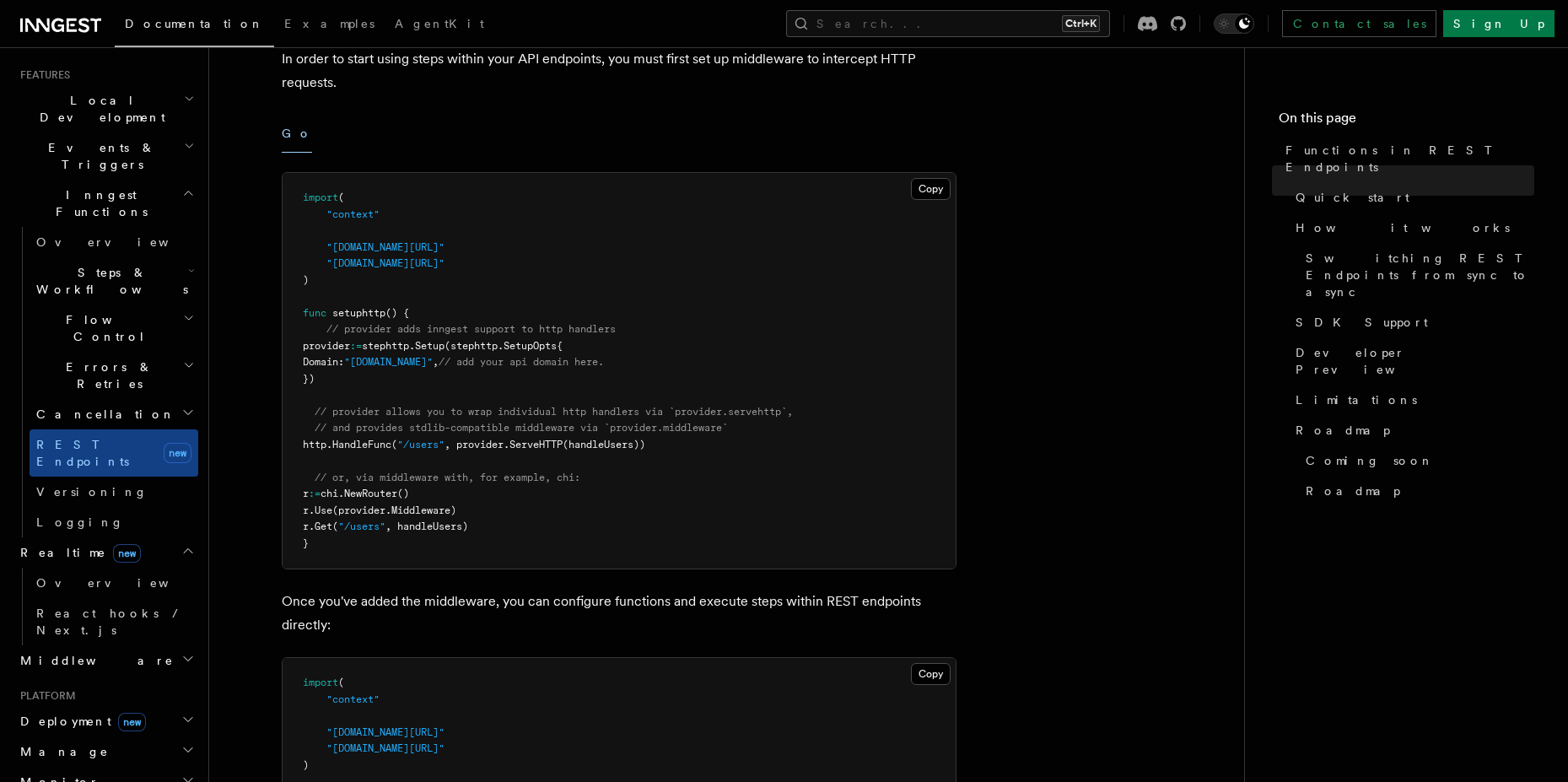
scroll to position [55, 0]
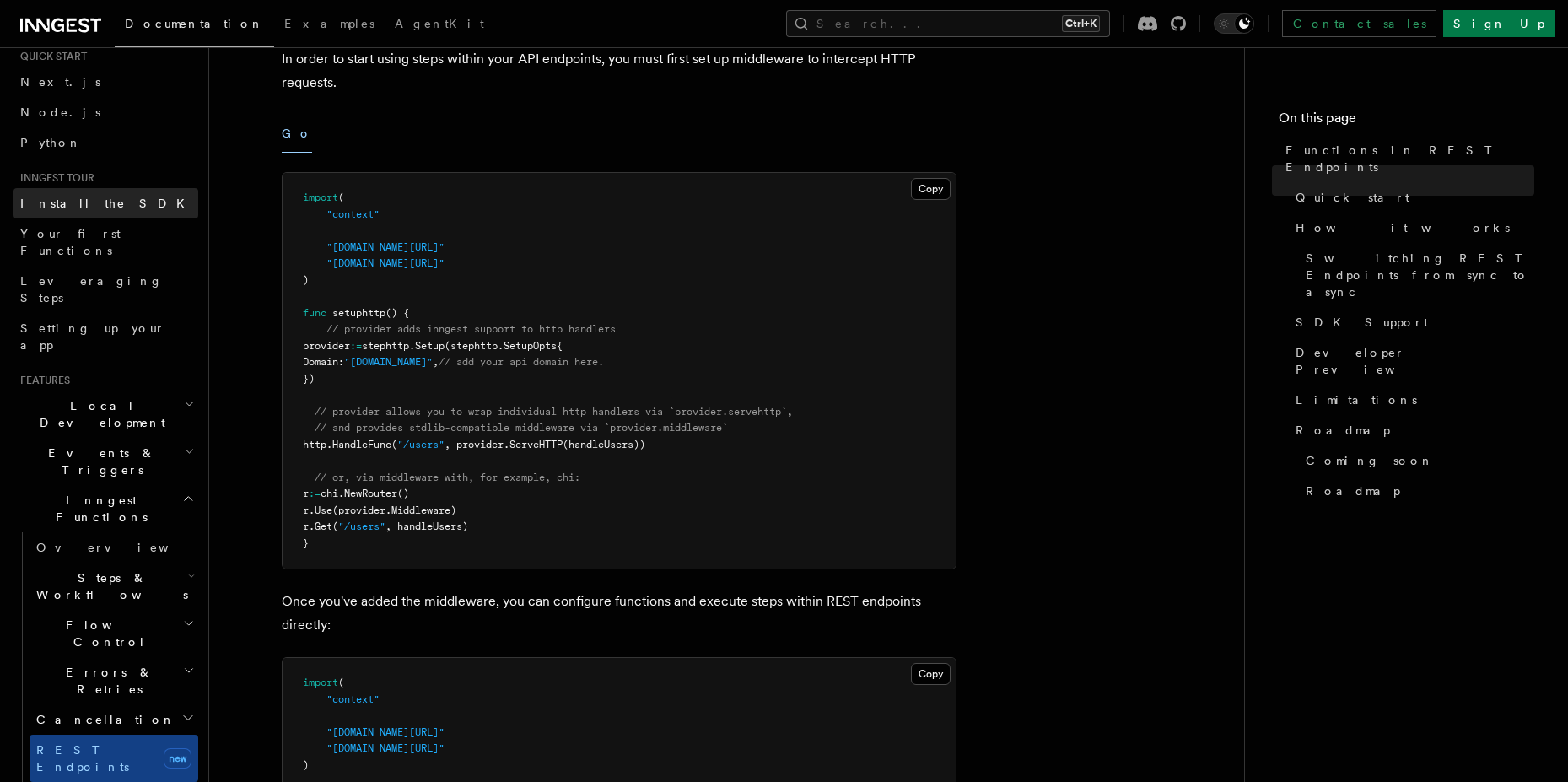
click at [67, 211] on span "Install the SDK" at bounding box center [107, 203] width 175 height 17
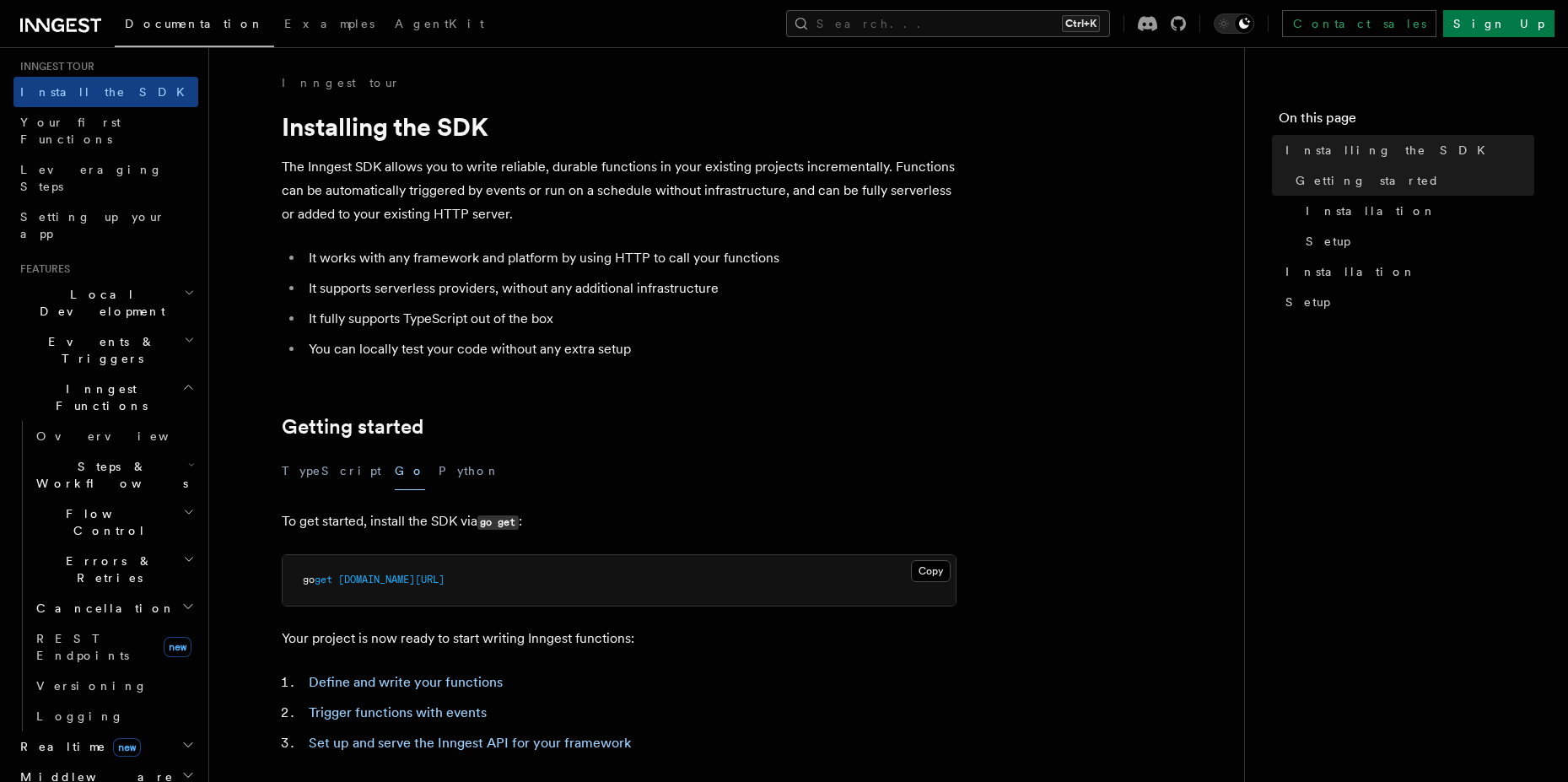
scroll to position [207, 0]
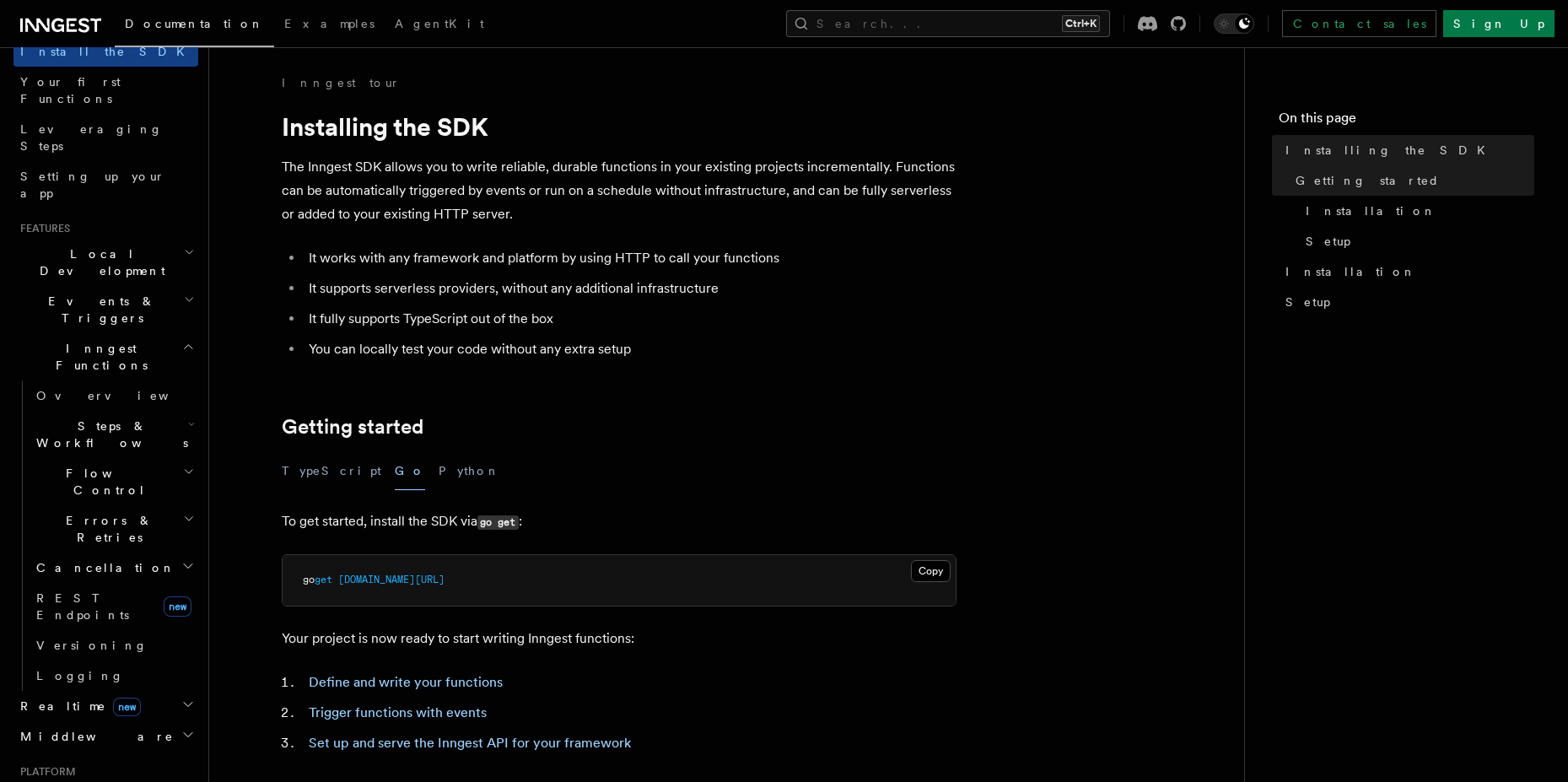
click at [68, 293] on span "Events & Triggers" at bounding box center [98, 309] width 170 height 34
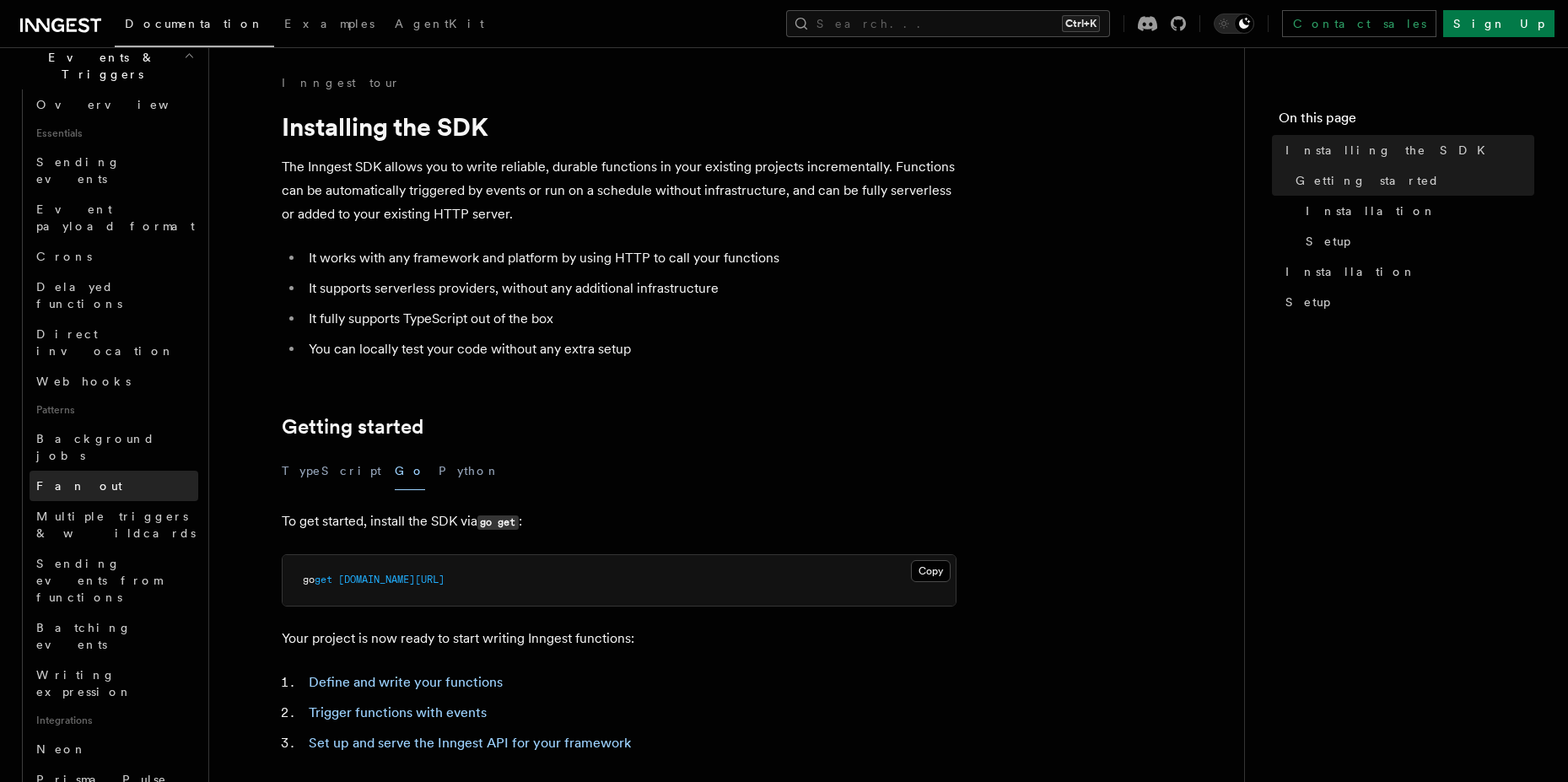
scroll to position [510, 0]
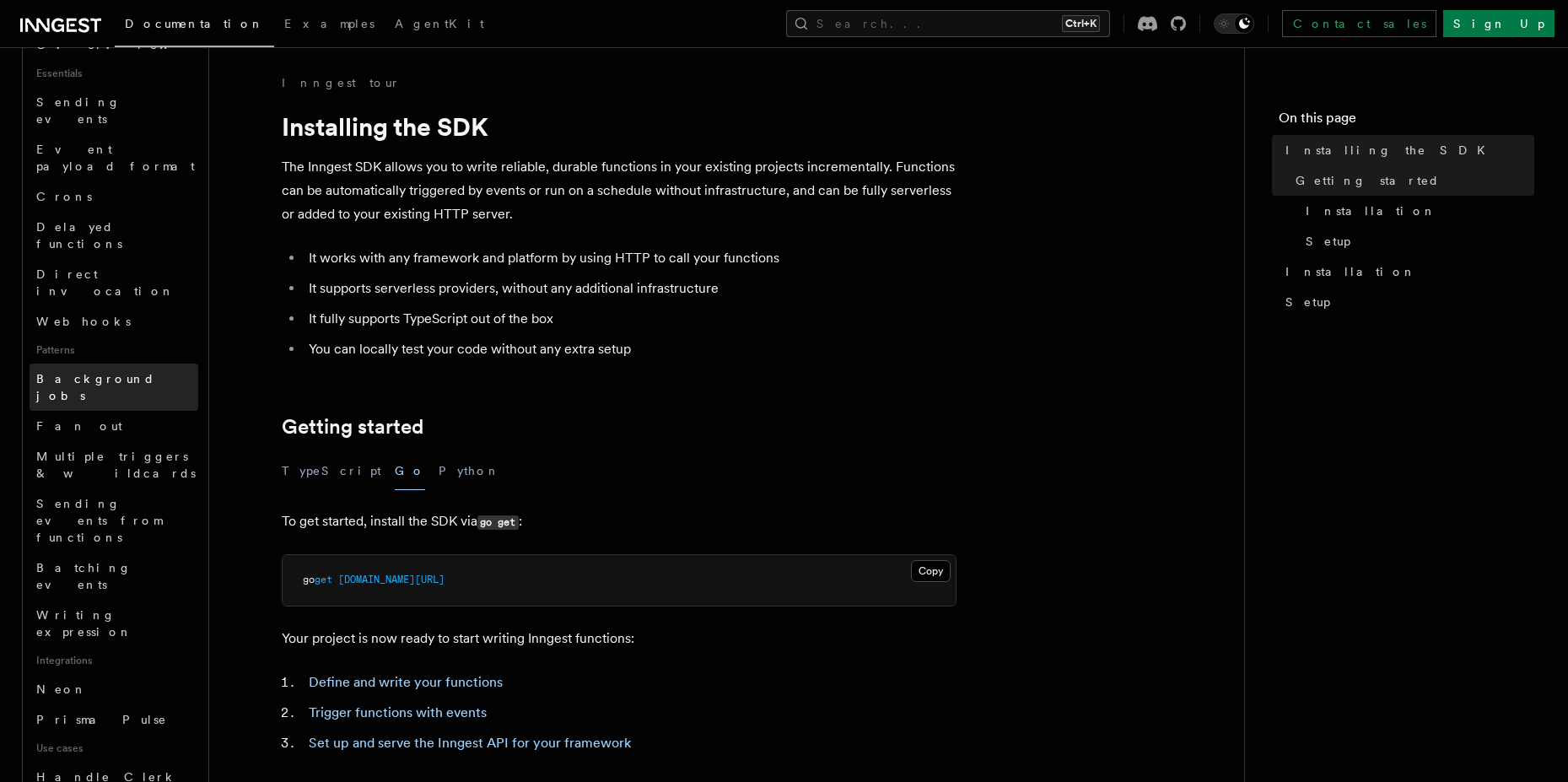
click at [91, 372] on span "Background jobs" at bounding box center [96, 387] width 119 height 31
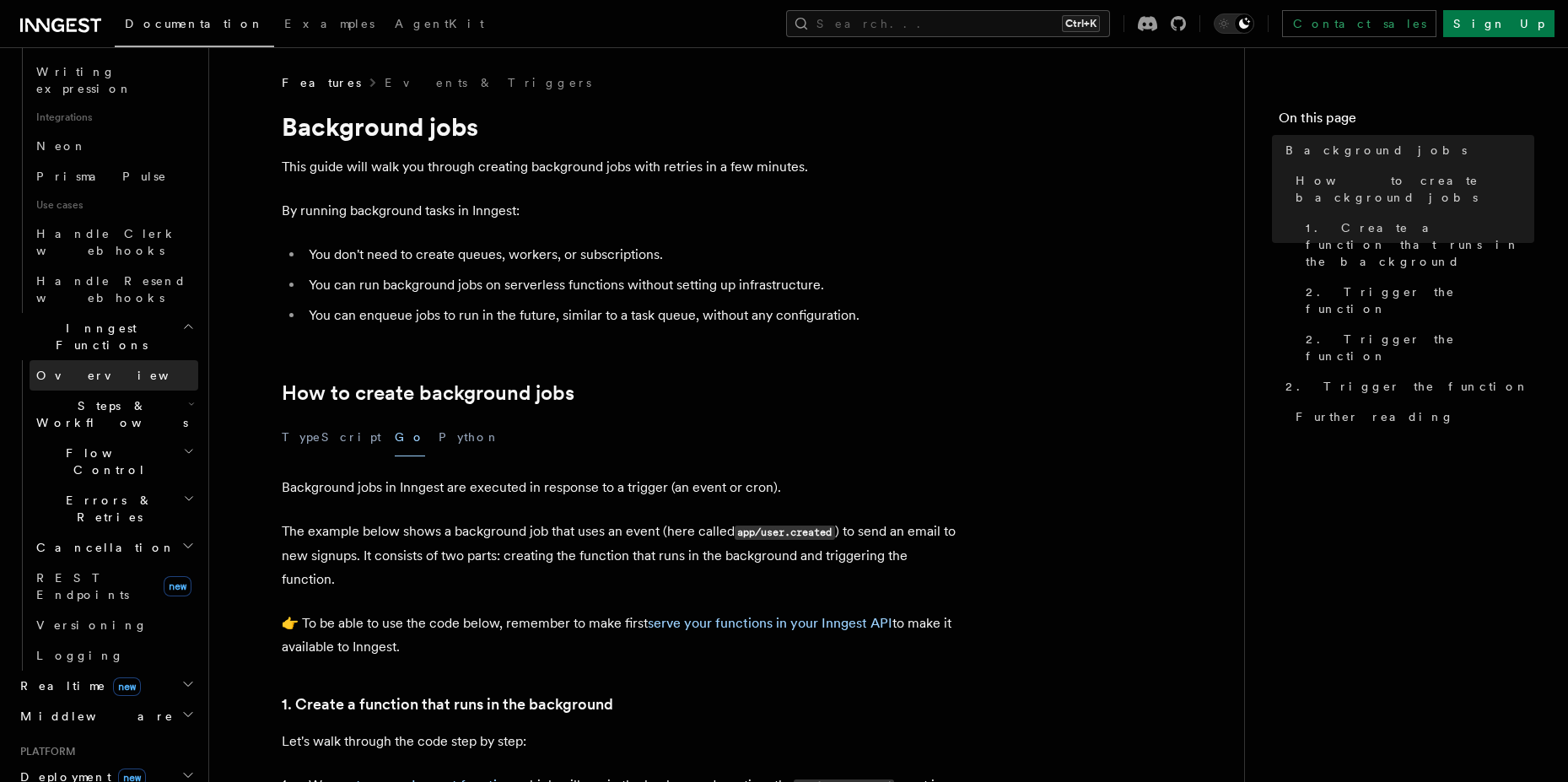
scroll to position [1118, 0]
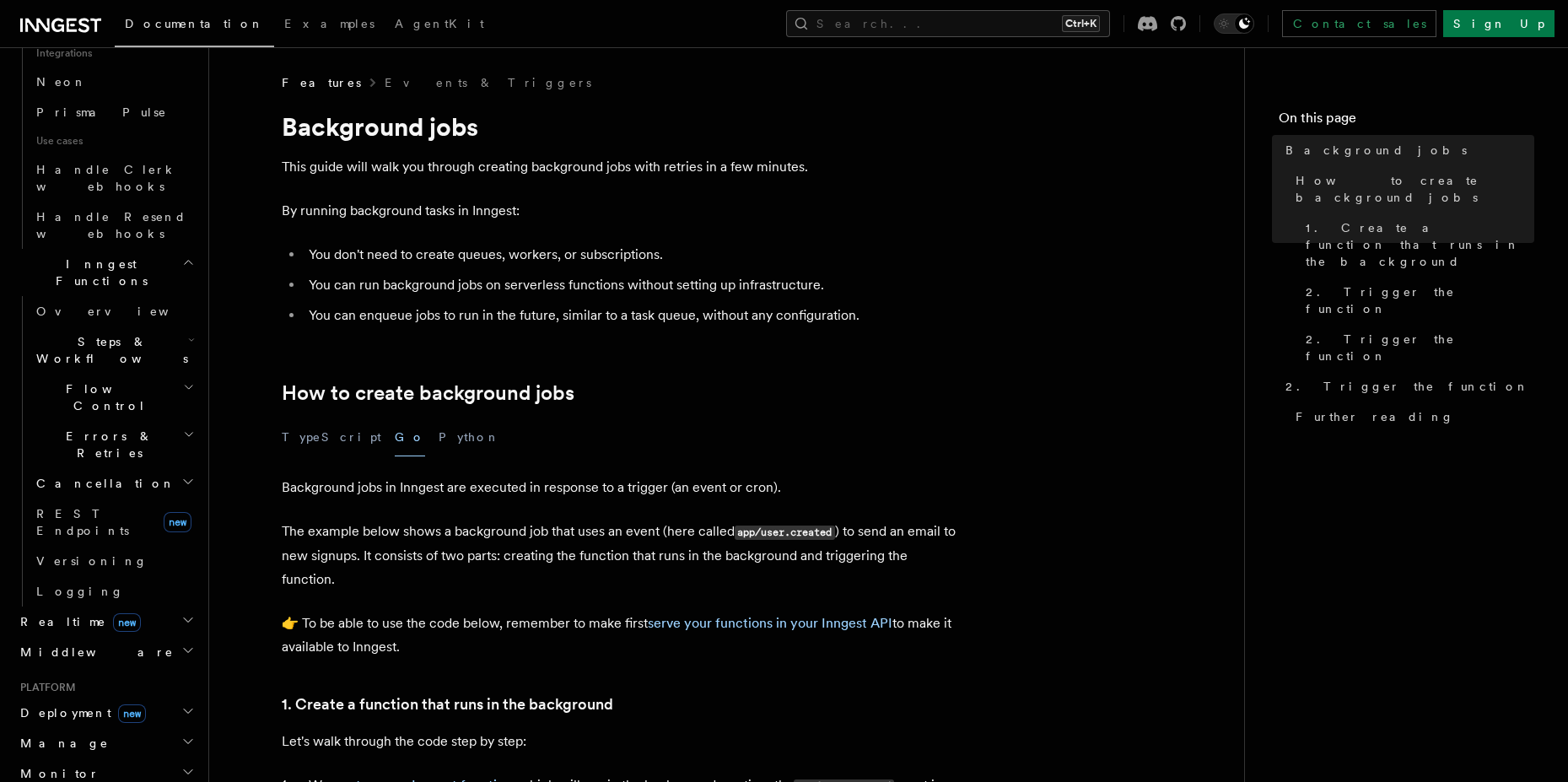
click at [92, 474] on span "Cancellation" at bounding box center [102, 482] width 146 height 17
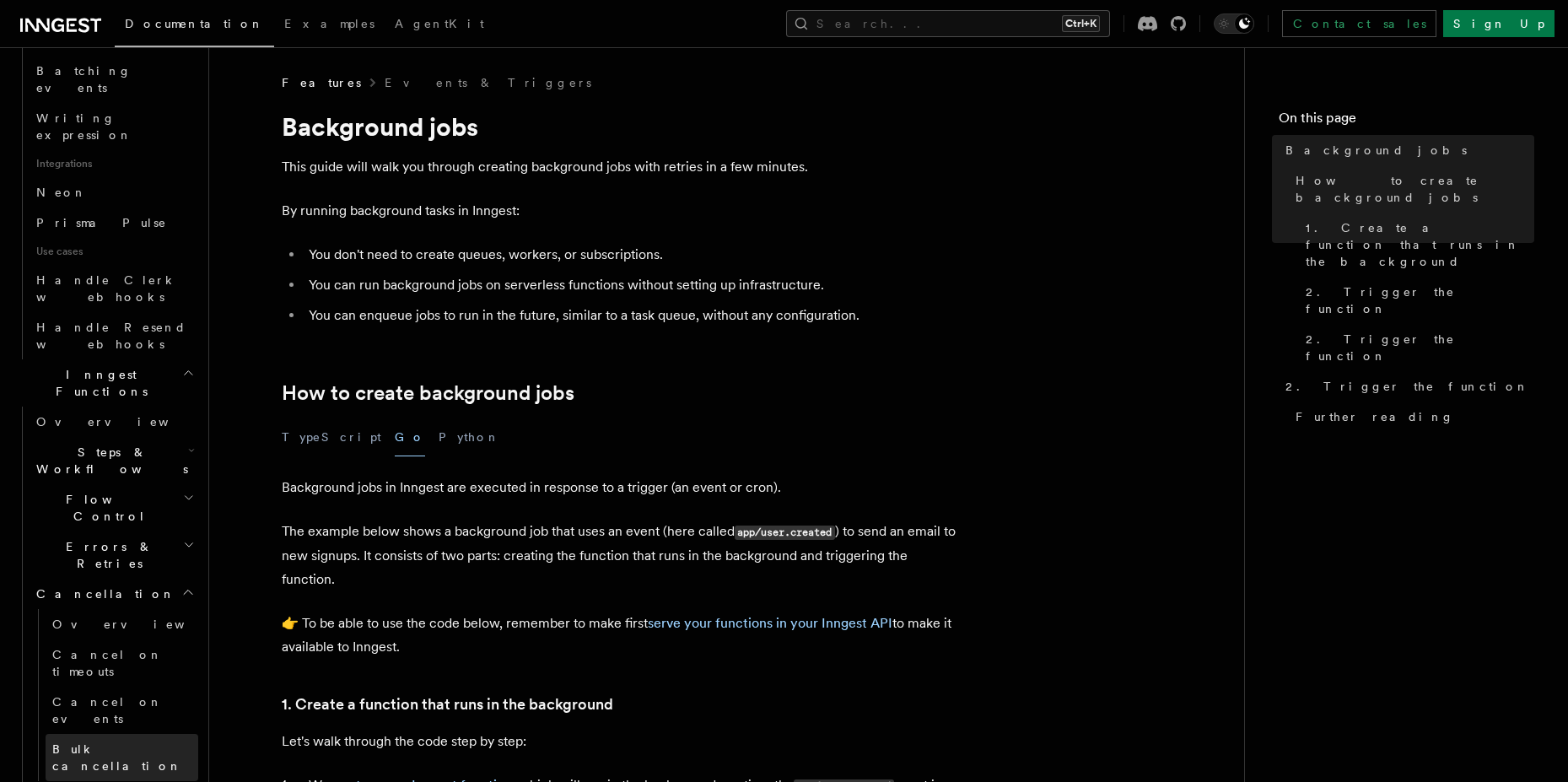
scroll to position [965, 0]
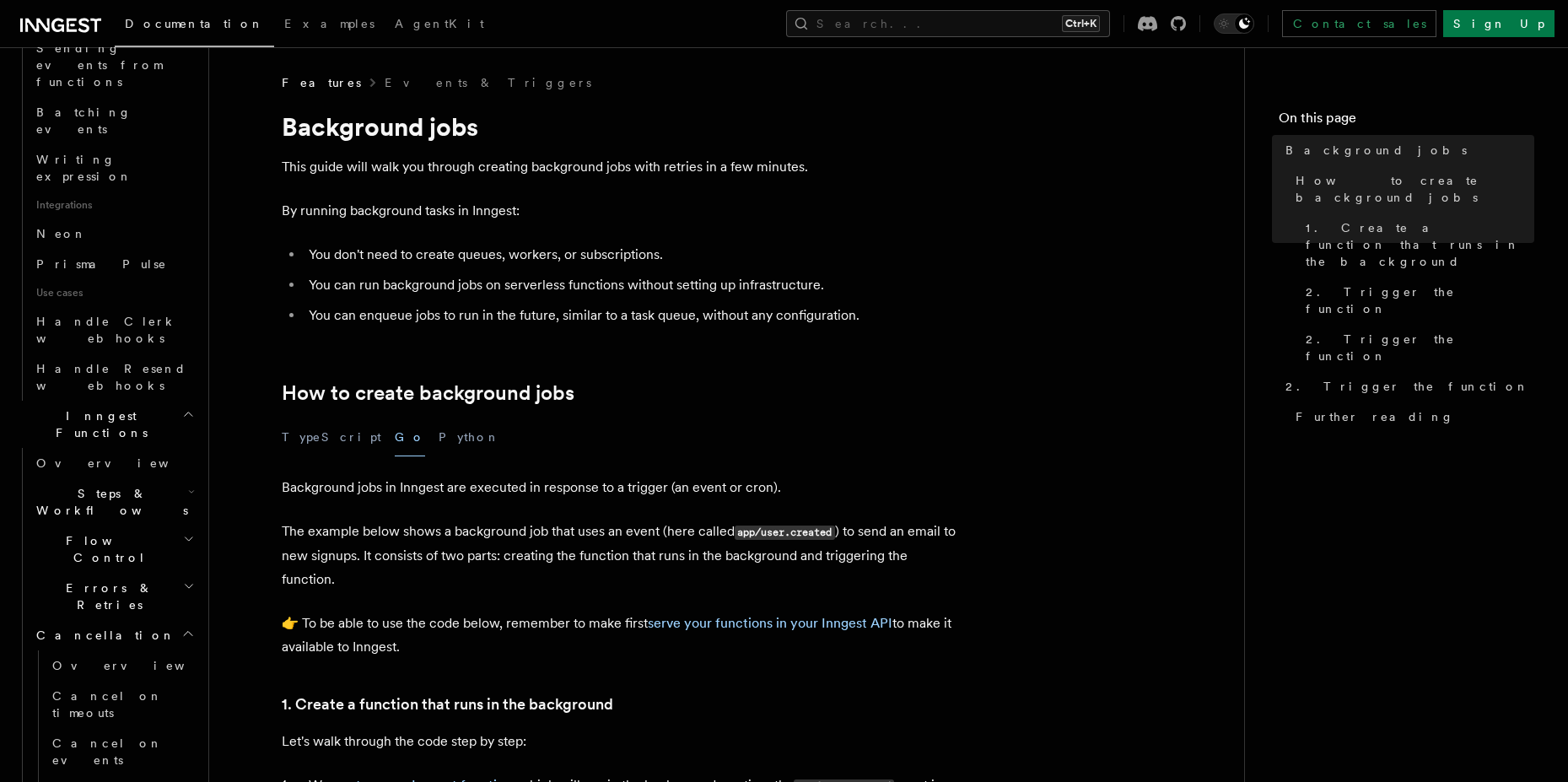
click at [92, 485] on span "Steps & Workflows" at bounding box center [108, 502] width 158 height 34
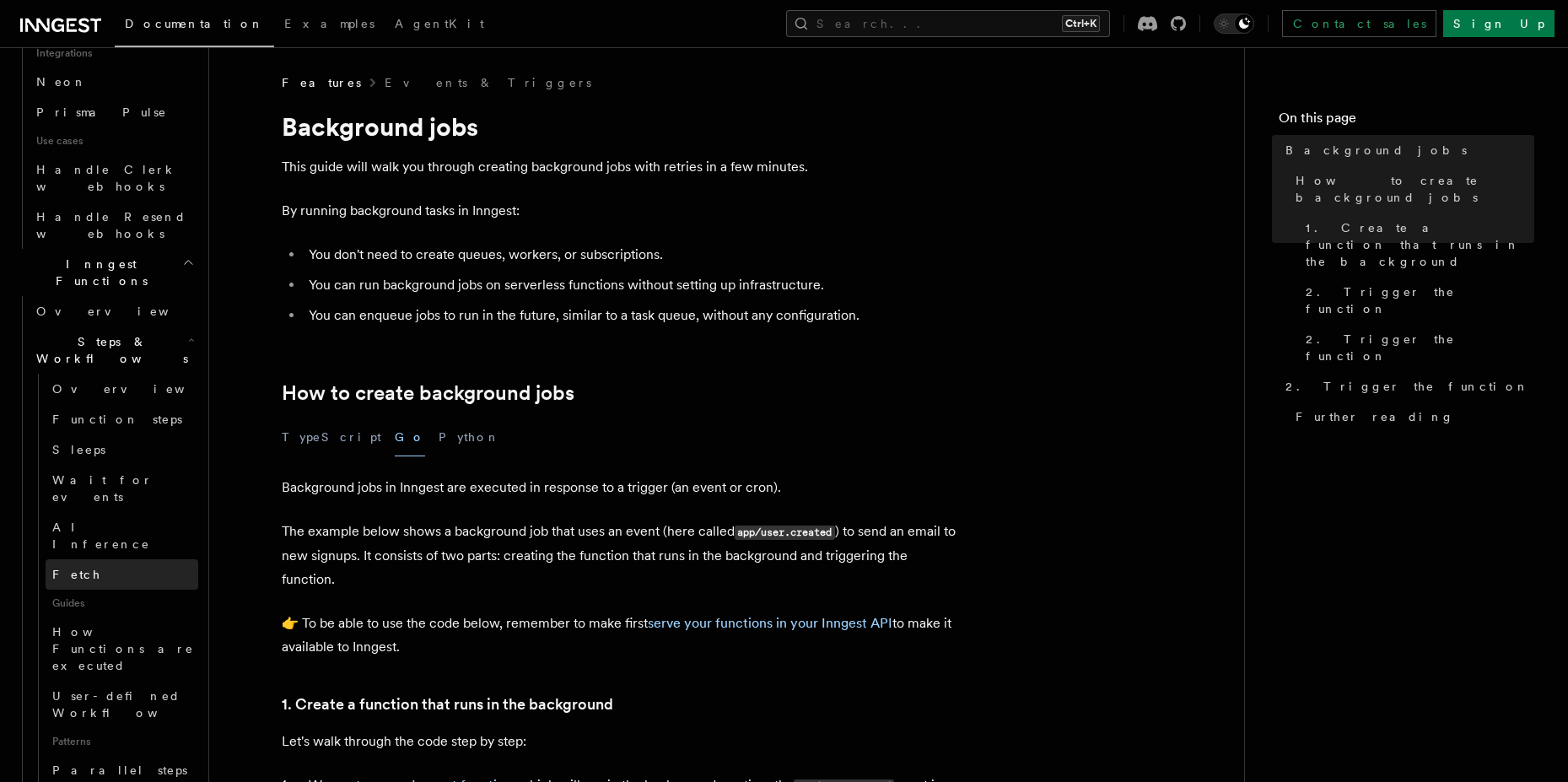
click at [87, 559] on link "Fetch" at bounding box center [121, 574] width 153 height 31
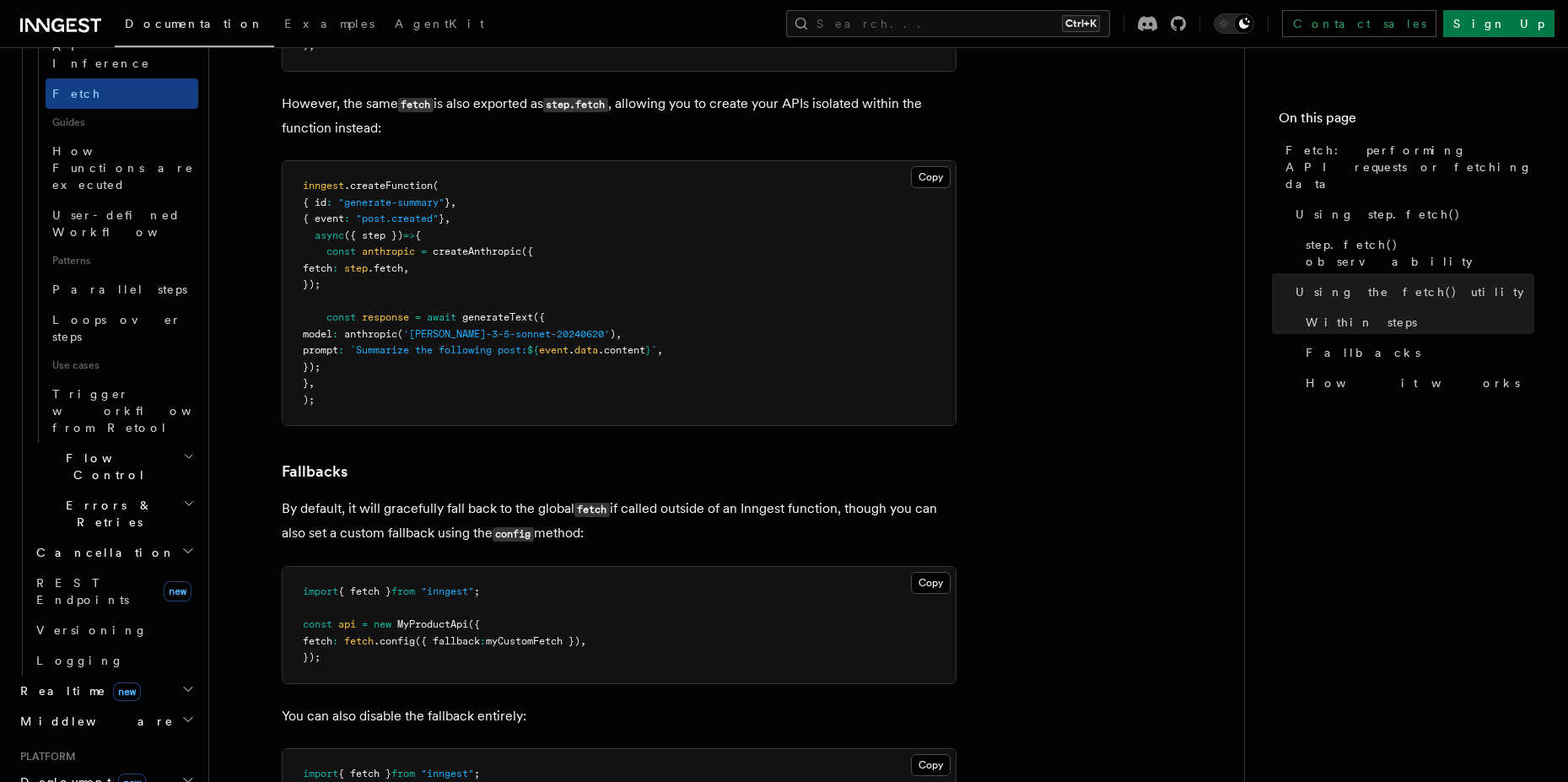
scroll to position [595, 0]
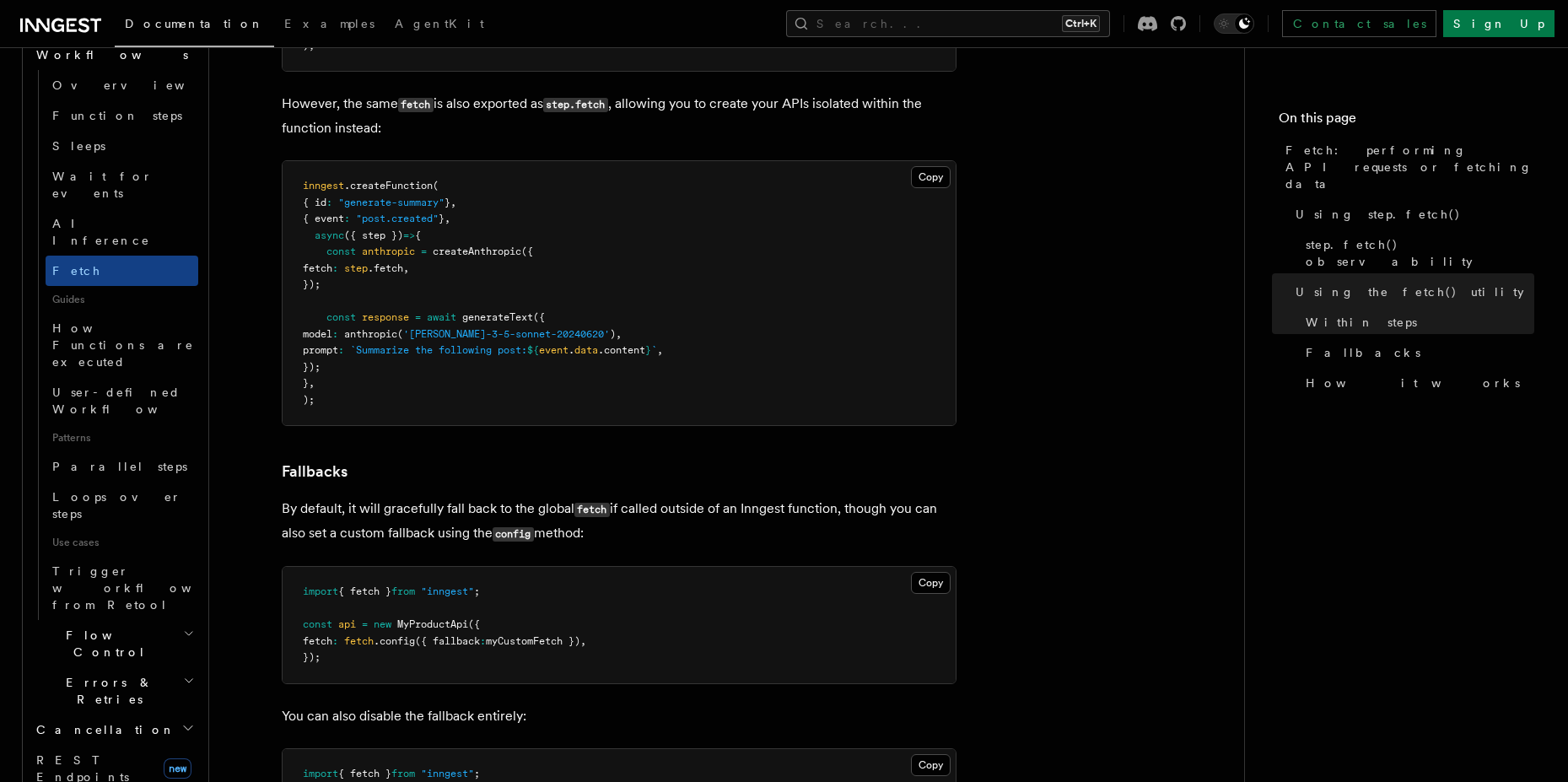
click at [108, 620] on h2 "Flow Control" at bounding box center [114, 644] width 169 height 47
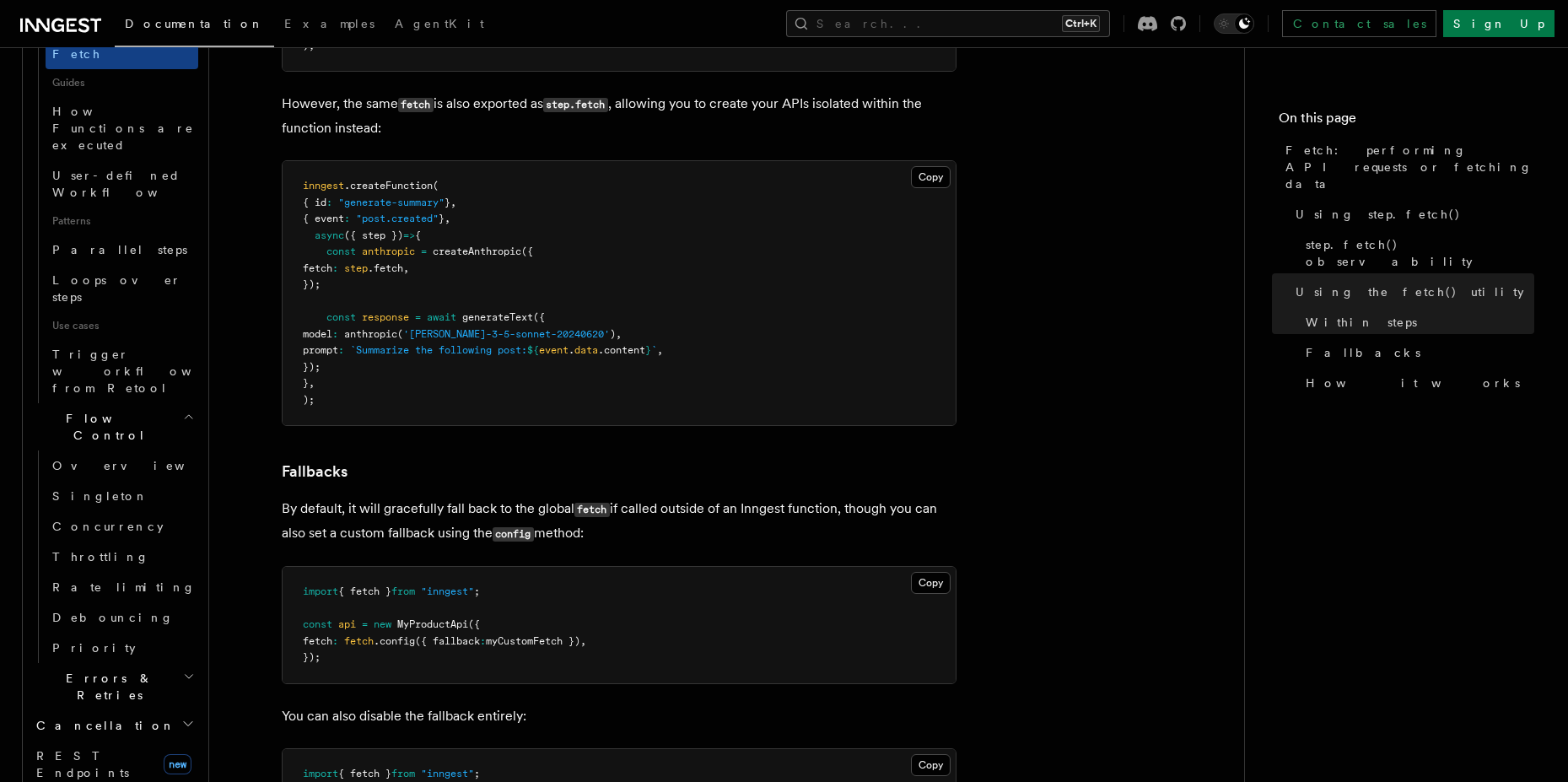
scroll to position [898, 0]
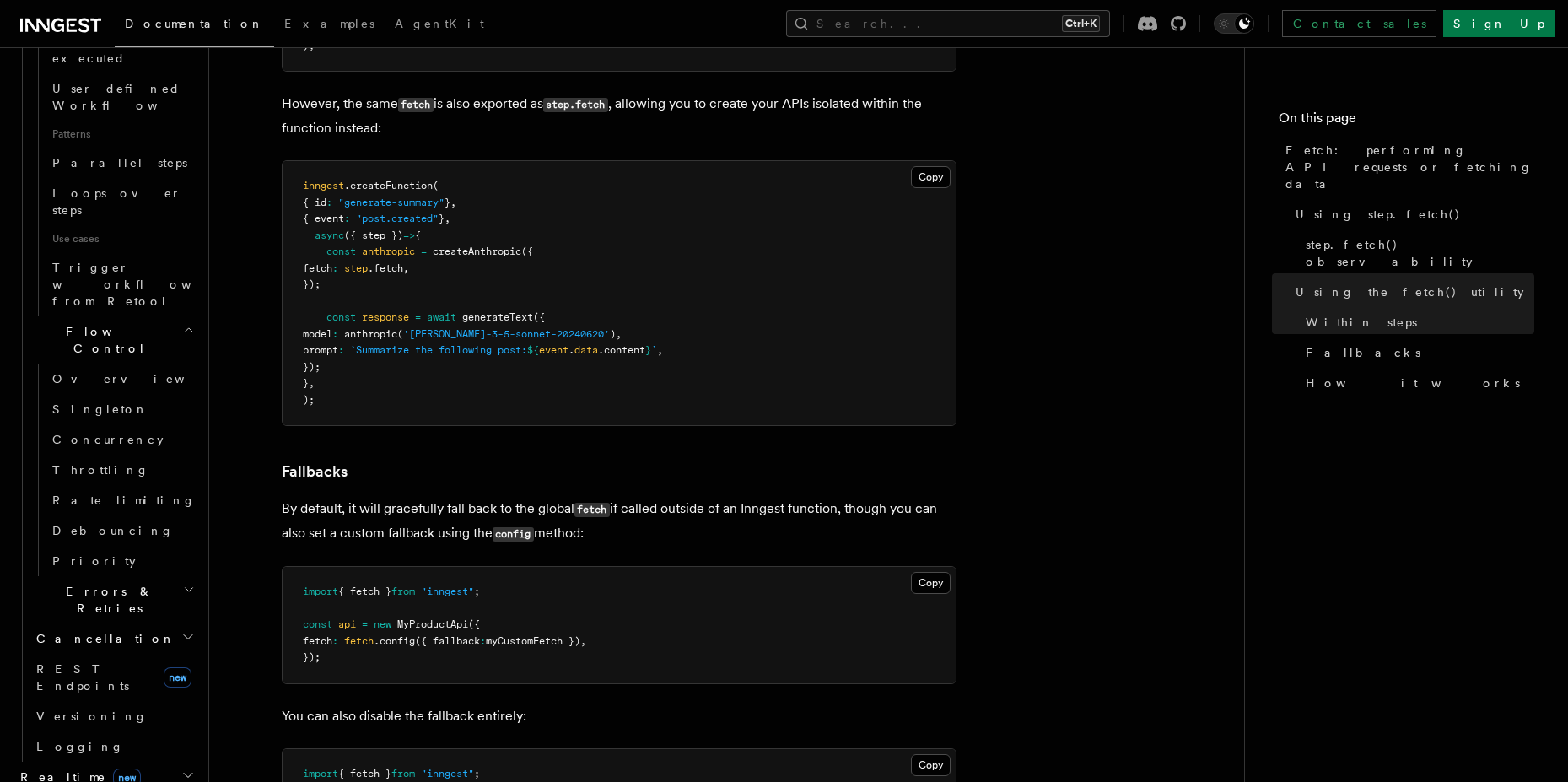
click at [109, 583] on span "Errors & Retries" at bounding box center [107, 599] width 154 height 34
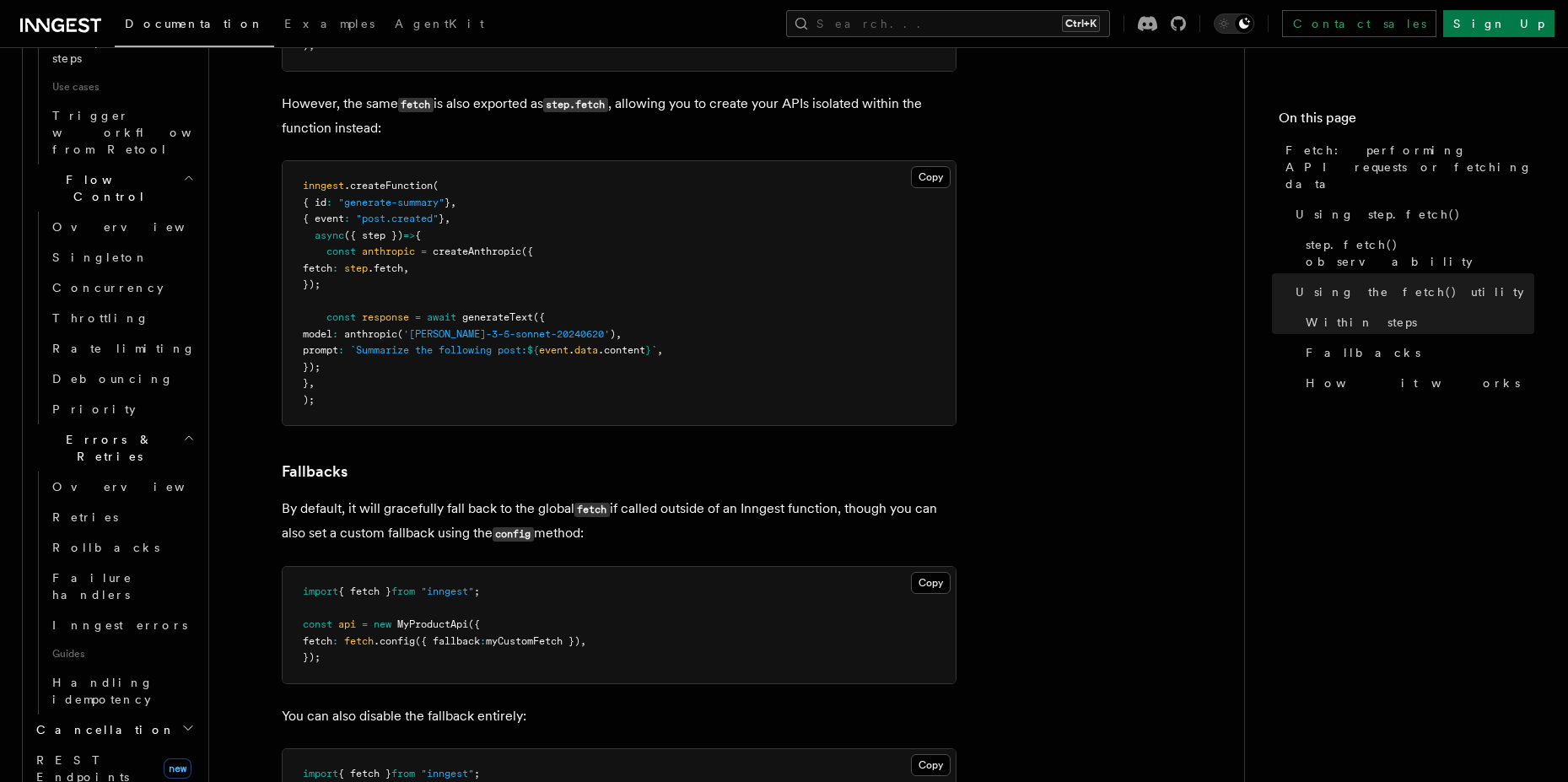
drag, startPoint x: 1370, startPoint y: 559, endPoint x: 1037, endPoint y: 467, distance: 345.5
click at [1366, 554] on nav "On this page Fetch: performing API requests or fetching data Using step.fetch()…" at bounding box center [1406, 414] width 324 height 735
click at [121, 715] on h2 "Cancellation" at bounding box center [114, 730] width 169 height 31
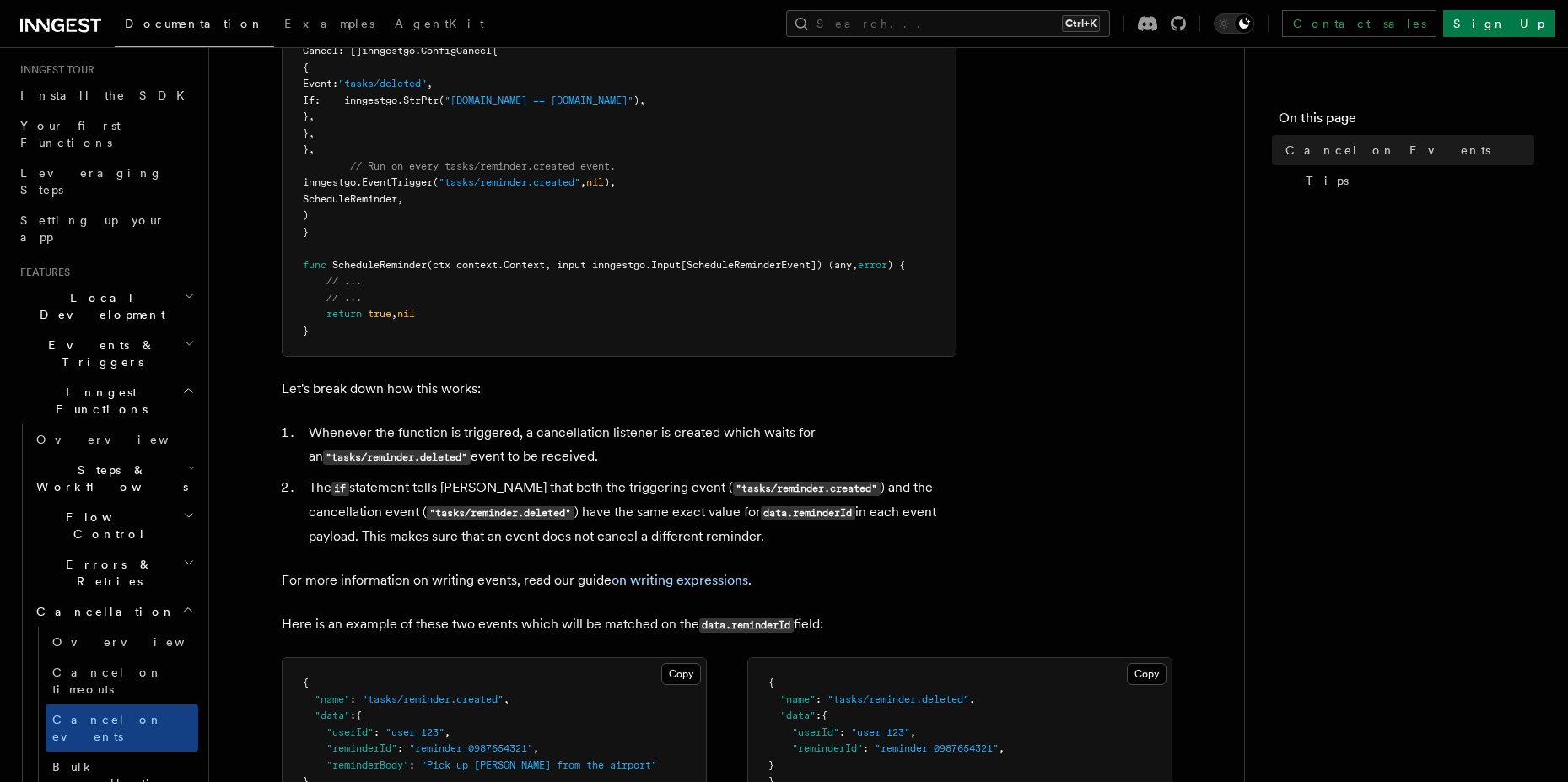
scroll to position [304, 0]
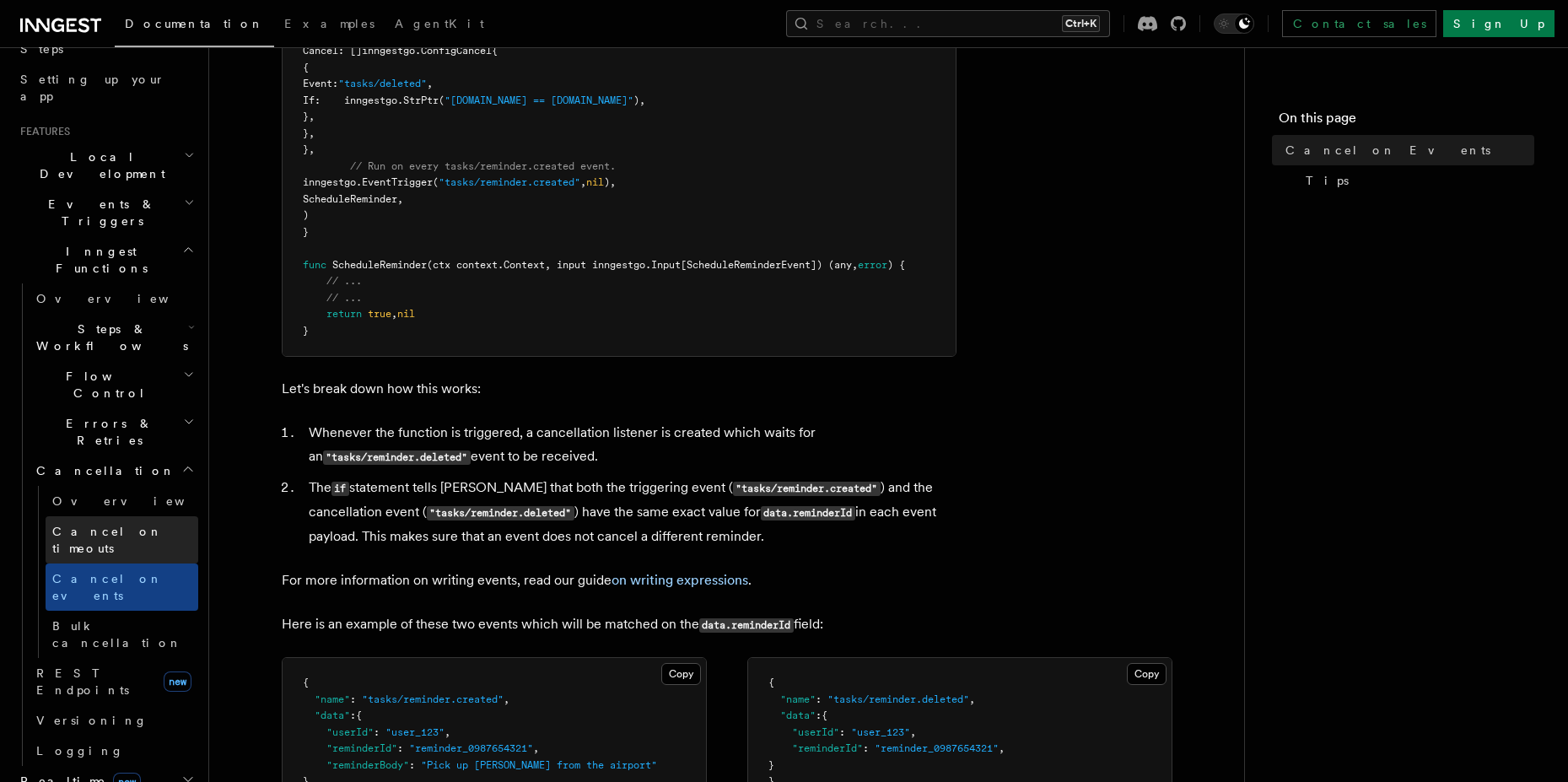
click at [95, 524] on span "Cancel on timeouts" at bounding box center [107, 539] width 110 height 31
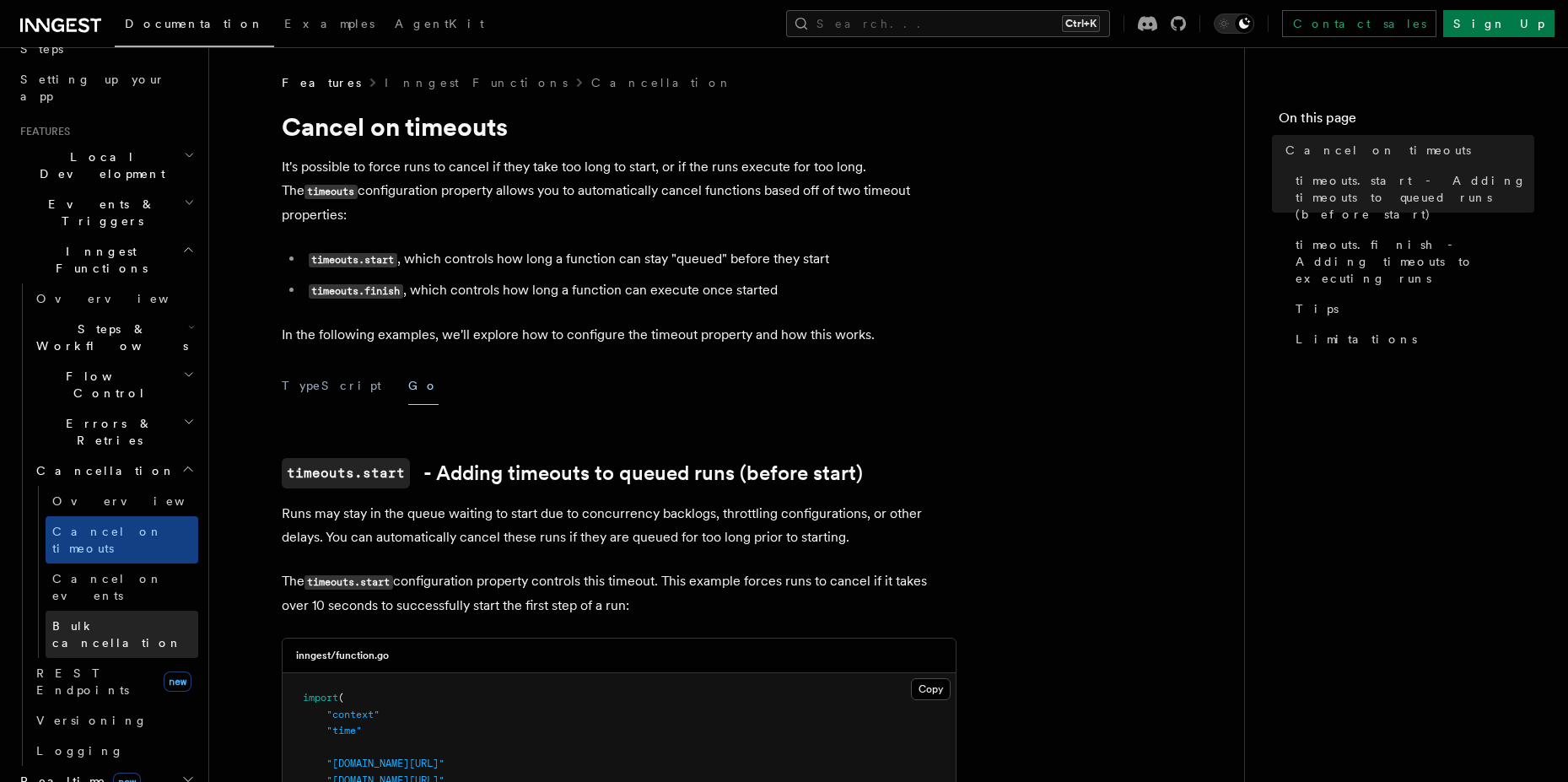
click at [94, 619] on span "Bulk cancellation" at bounding box center [117, 634] width 130 height 31
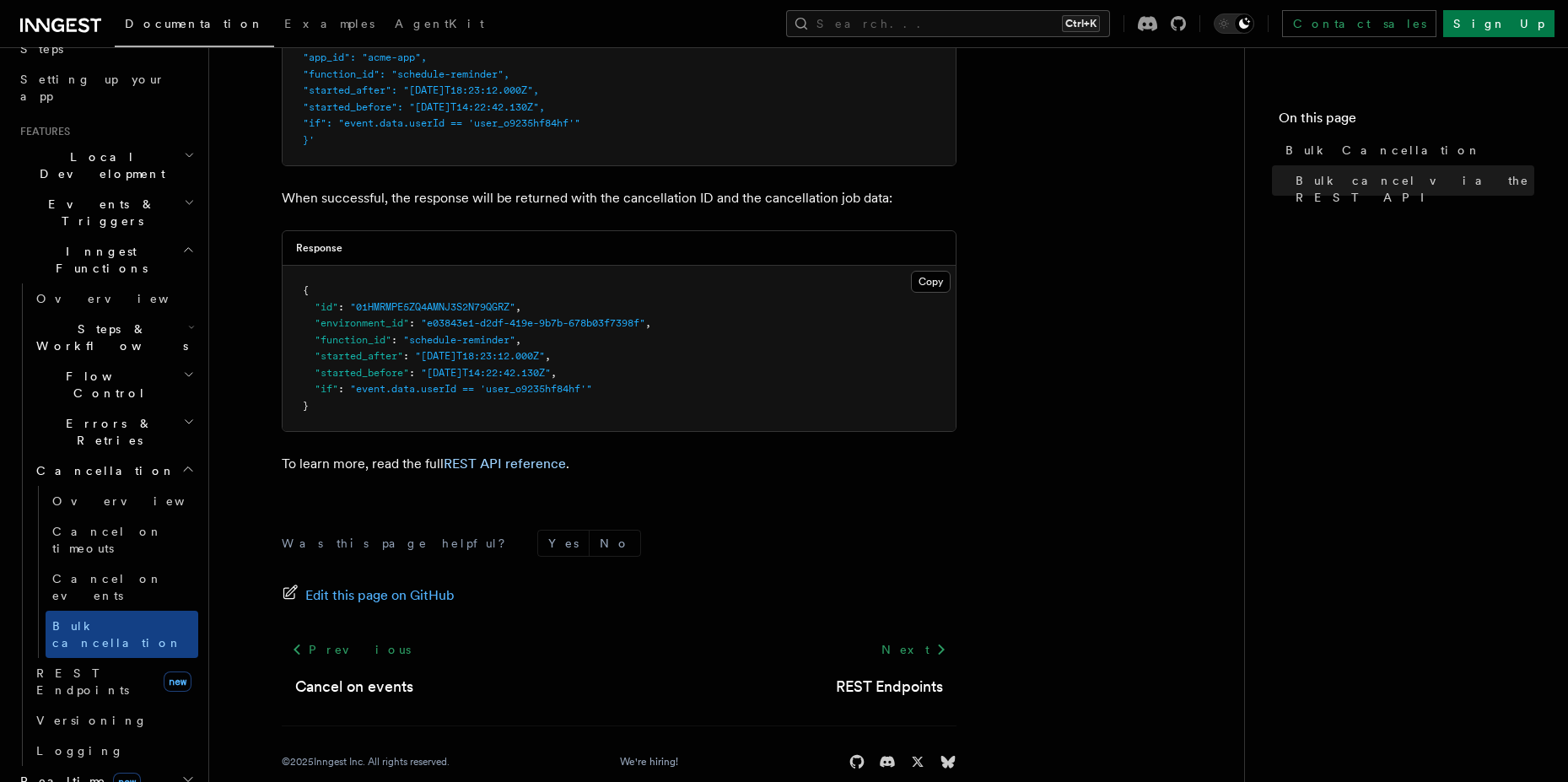
scroll to position [689, 0]
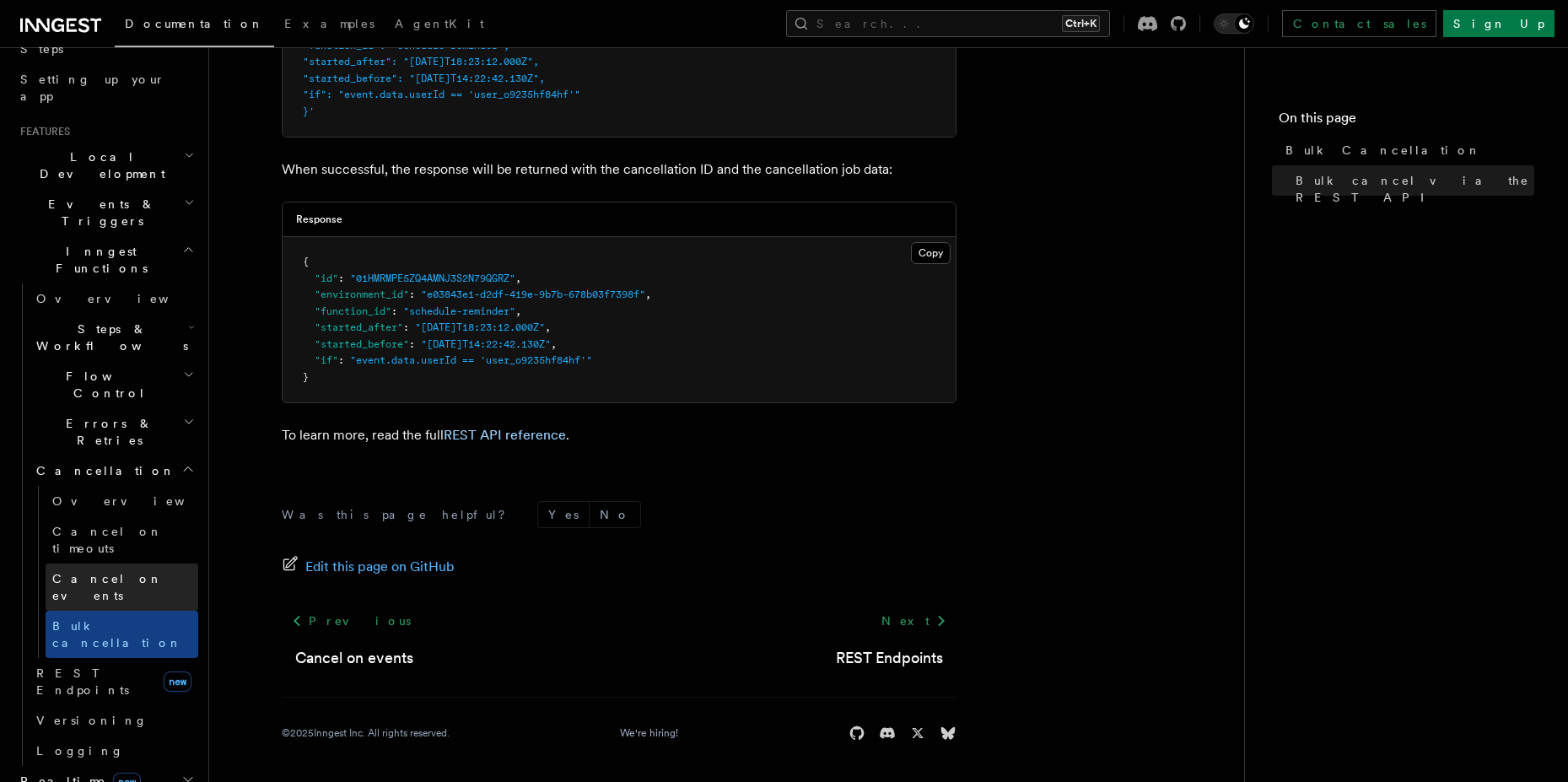
click at [105, 571] on span "Cancel on events" at bounding box center [107, 586] width 110 height 31
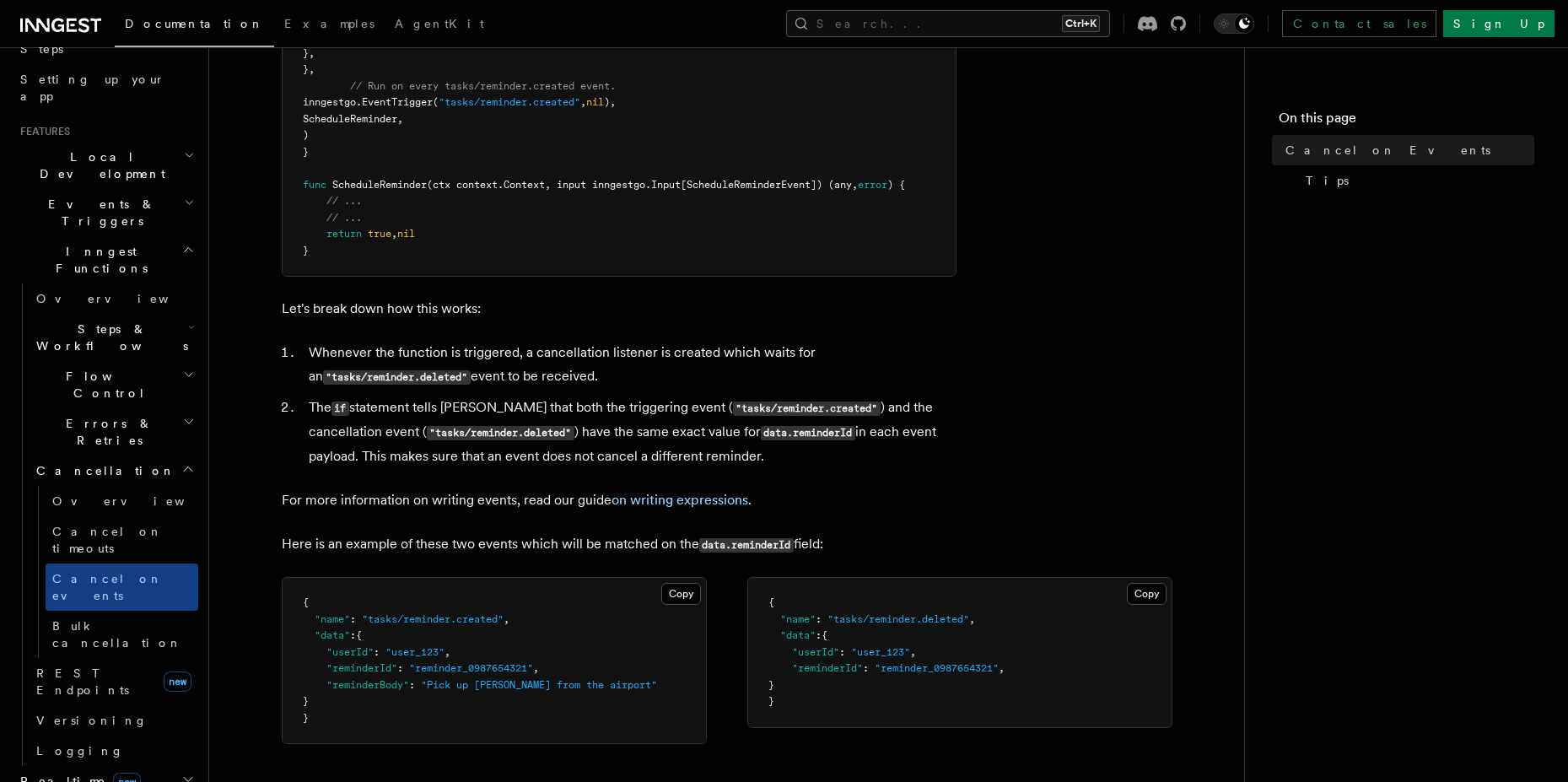
scroll to position [1062, 0]
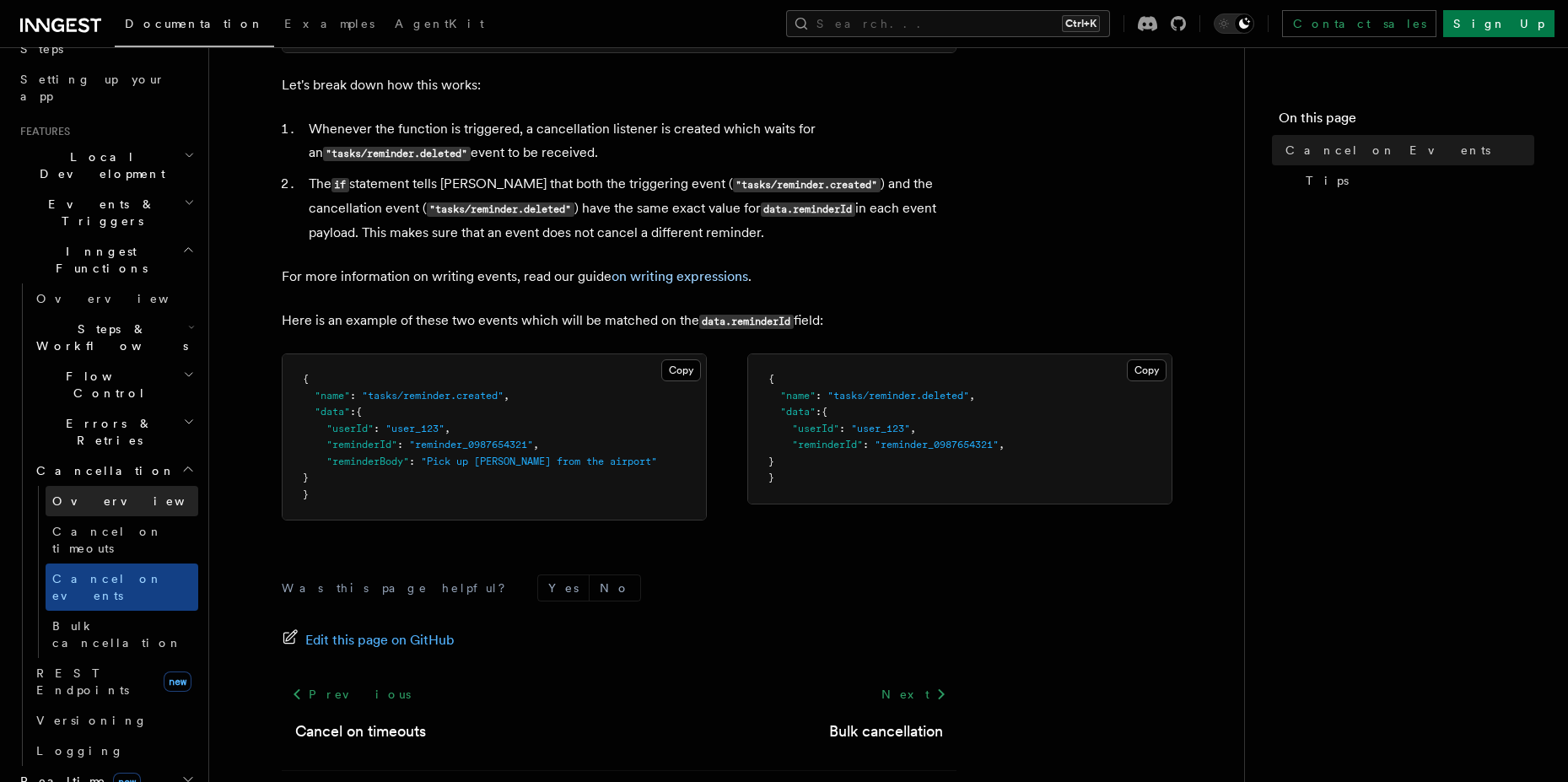
click at [80, 495] on span "Overview" at bounding box center [139, 501] width 174 height 13
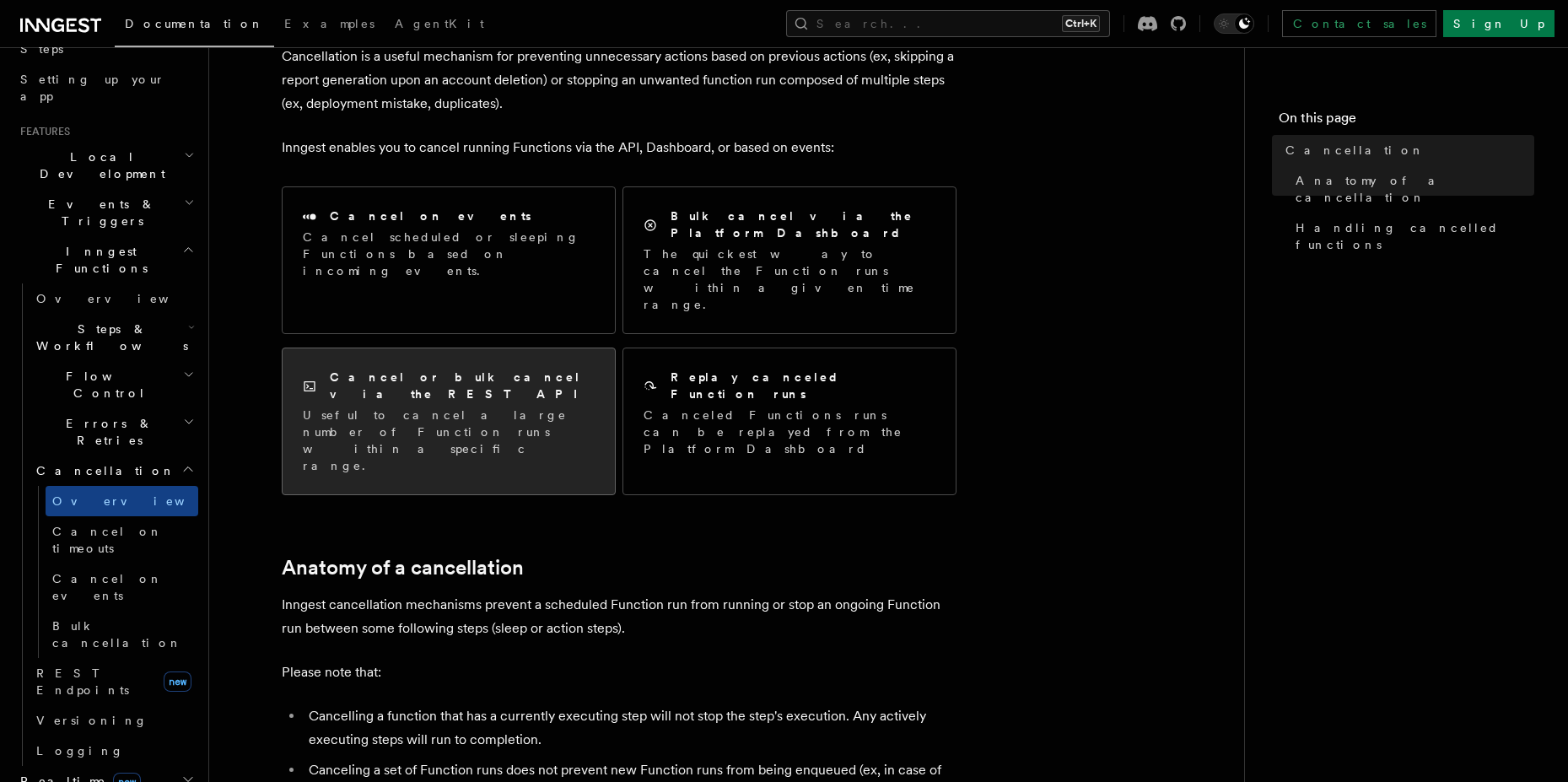
scroll to position [152, 0]
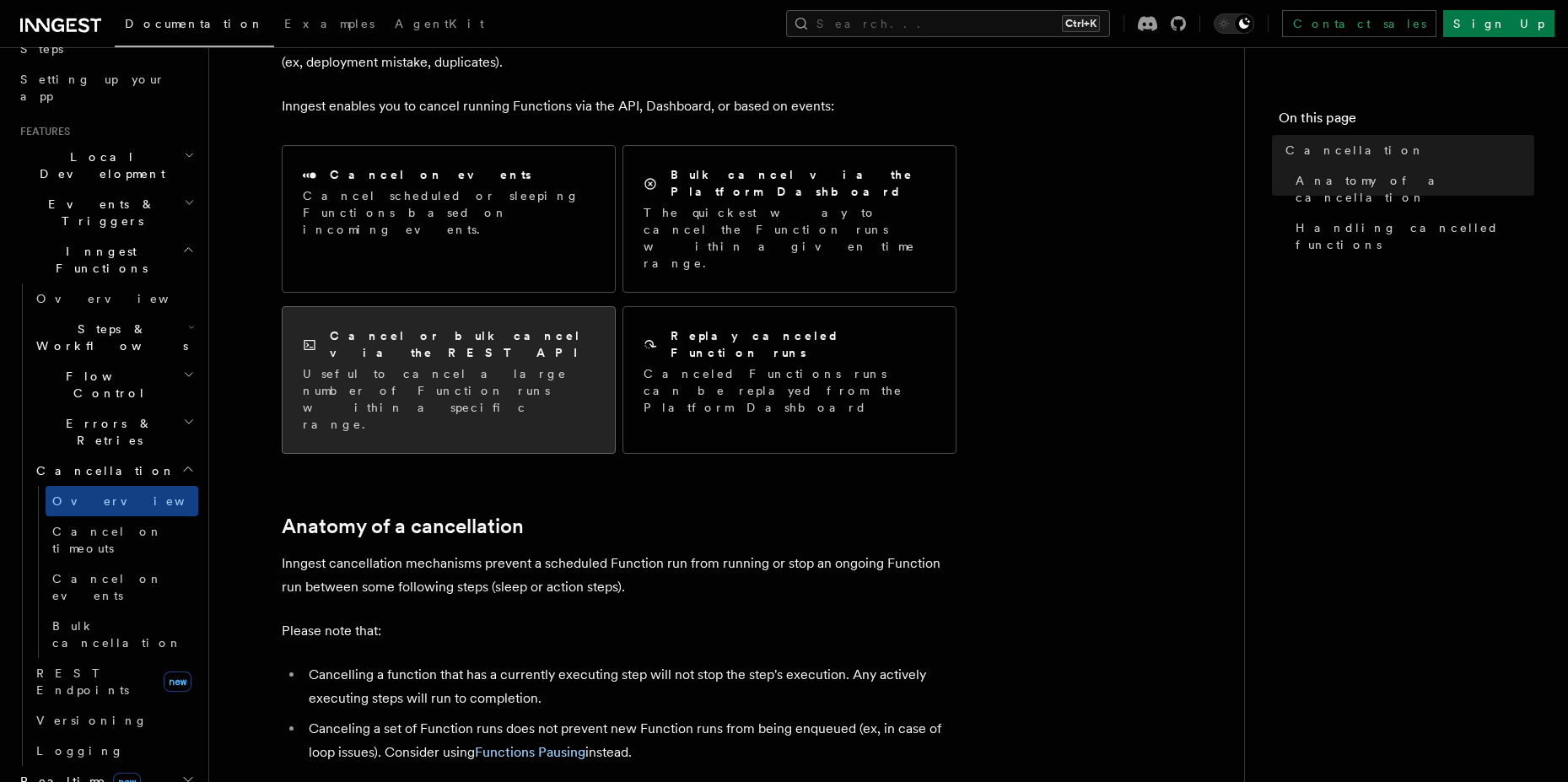
click at [492, 365] on p "Useful to cancel a large number of Function runs within a specific range." at bounding box center [449, 398] width 292 height 67
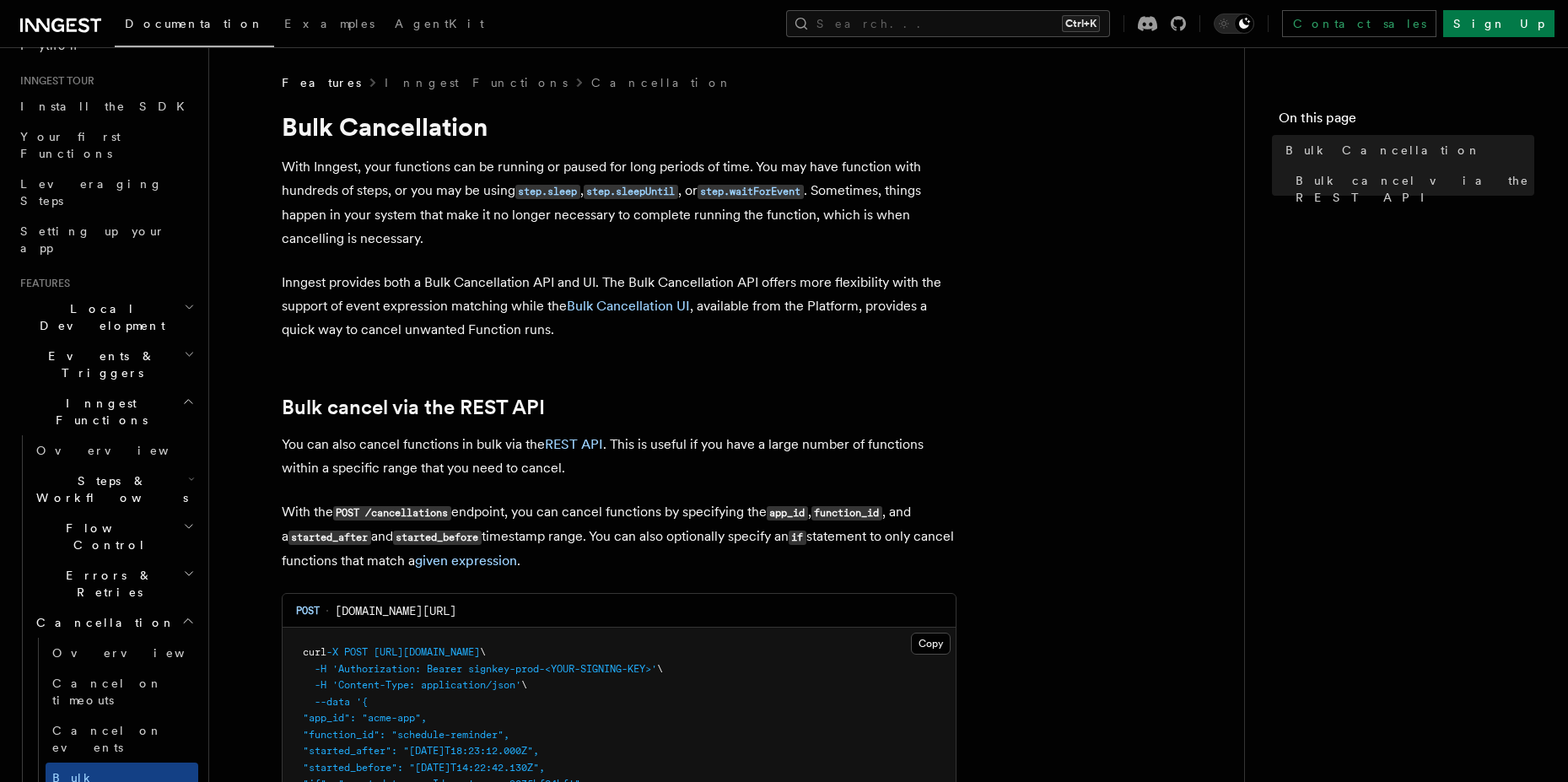
click at [576, 343] on article "Features Inngest Functions Cancellation Bulk Cancellation With Inngest, your fu…" at bounding box center [726, 772] width 981 height 1397
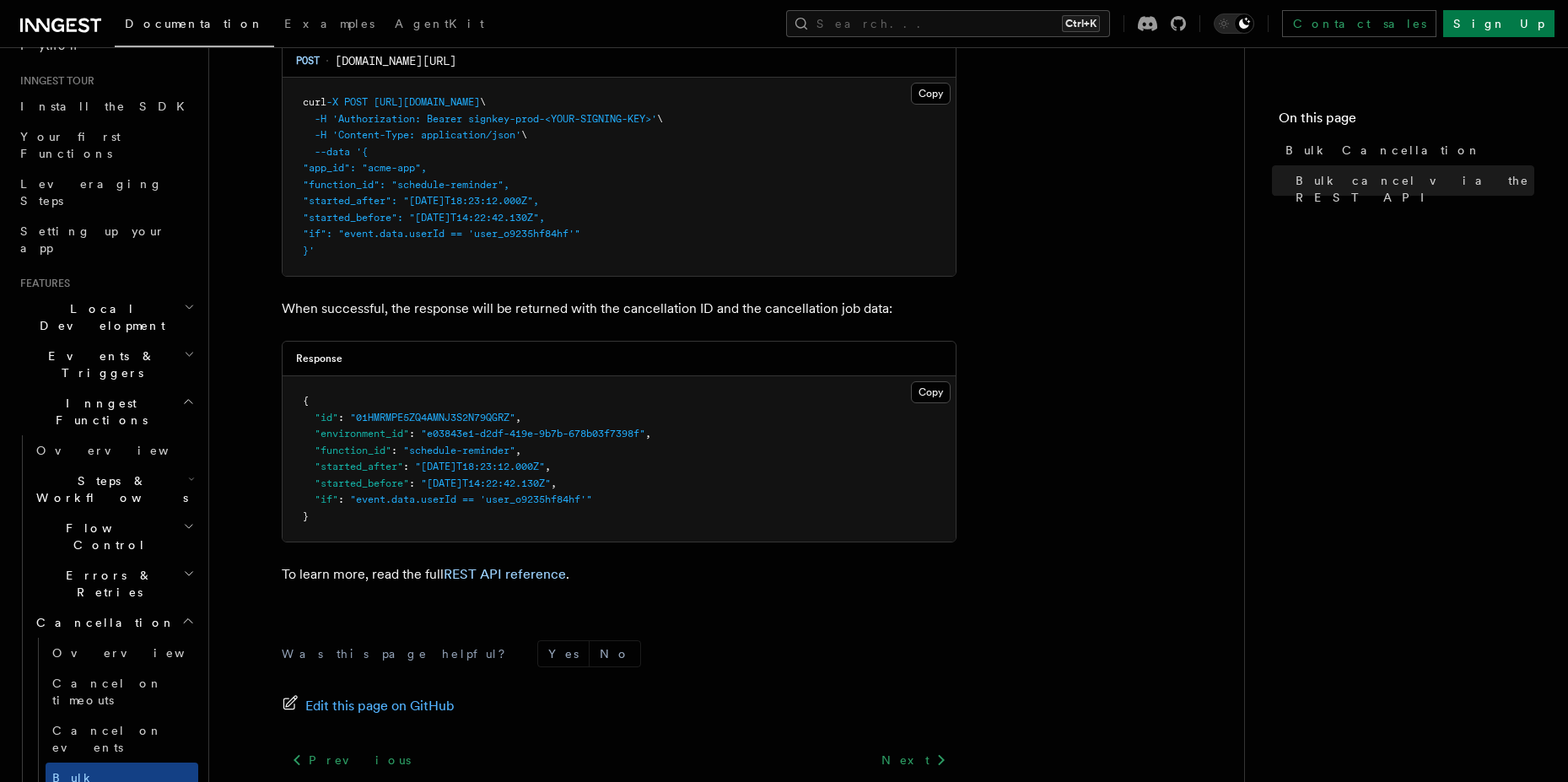
scroll to position [689, 0]
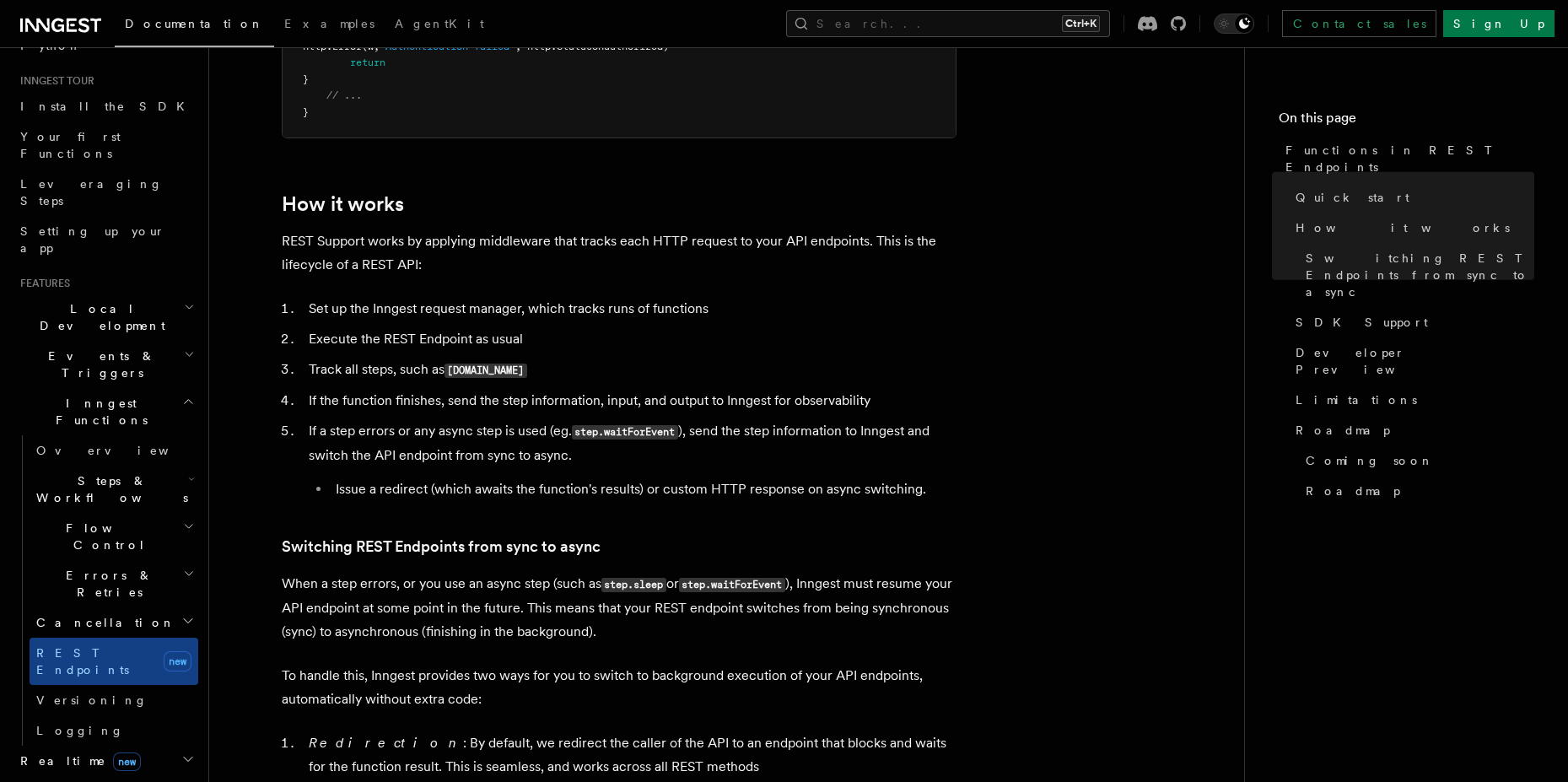
scroll to position [1822, 0]
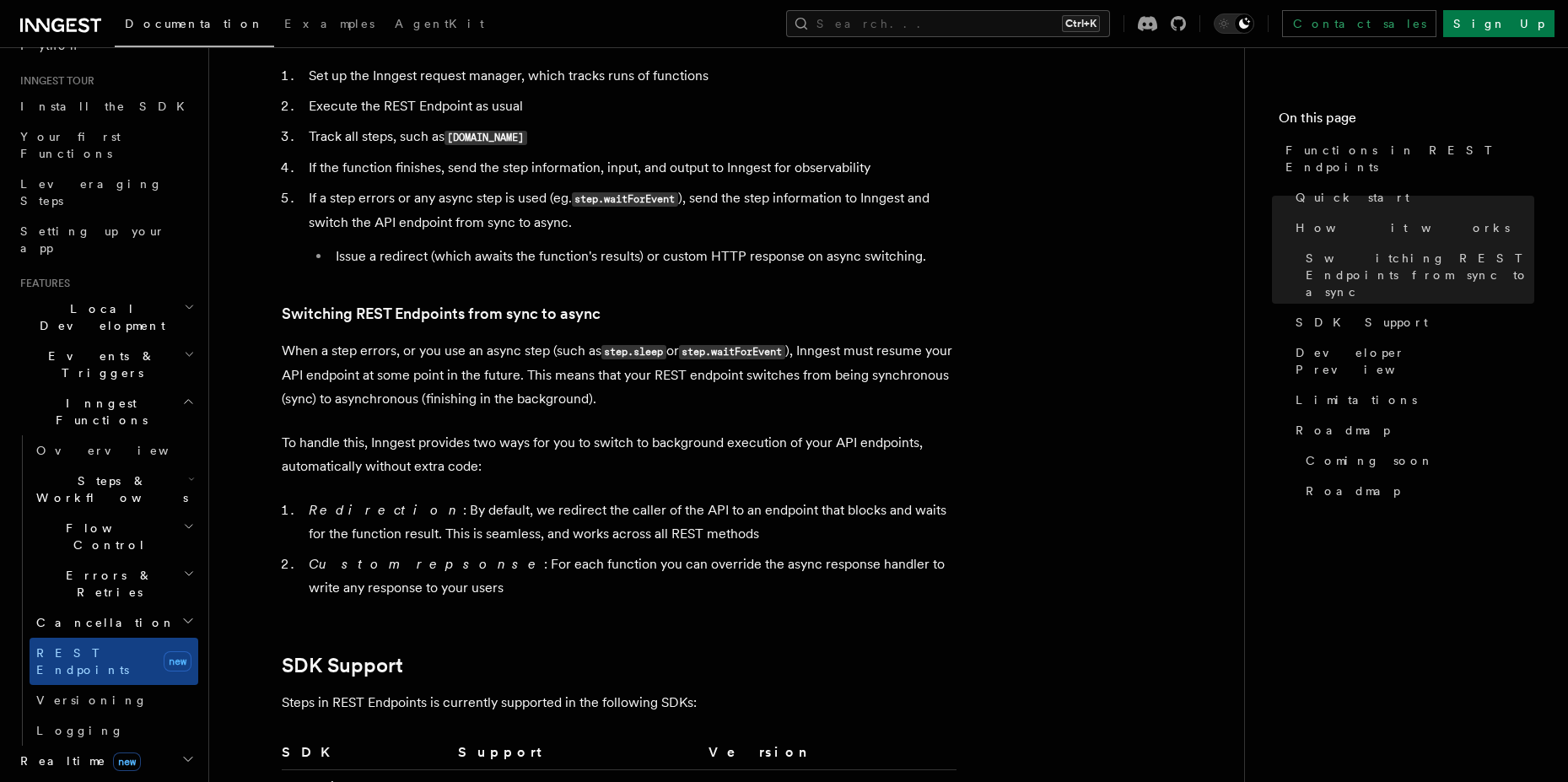
click at [101, 473] on span "Steps & Workflows" at bounding box center [108, 489] width 158 height 34
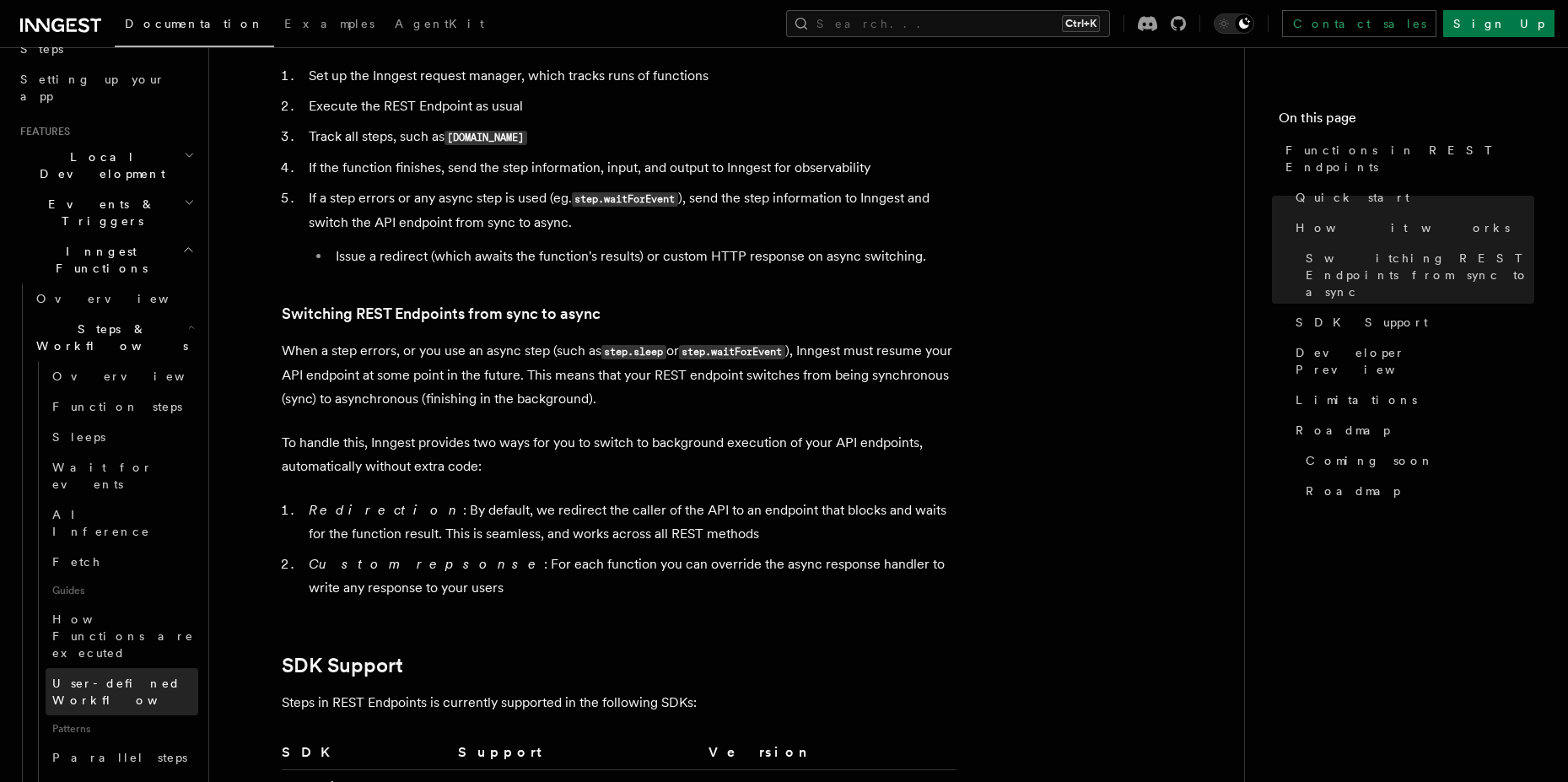
scroll to position [455, 0]
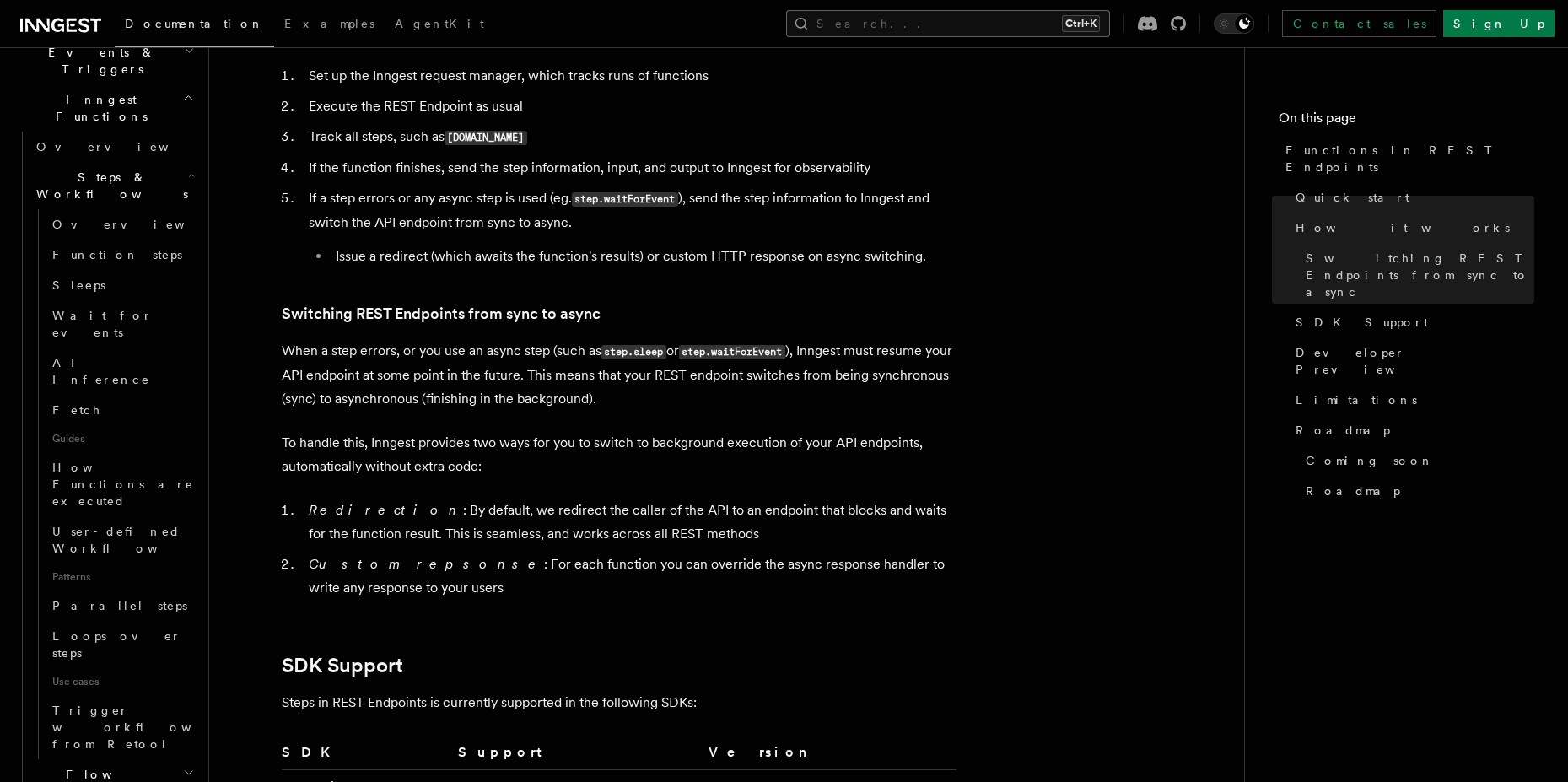
click at [1109, 29] on button "Search... Ctrl+K" at bounding box center [948, 24] width 324 height 27
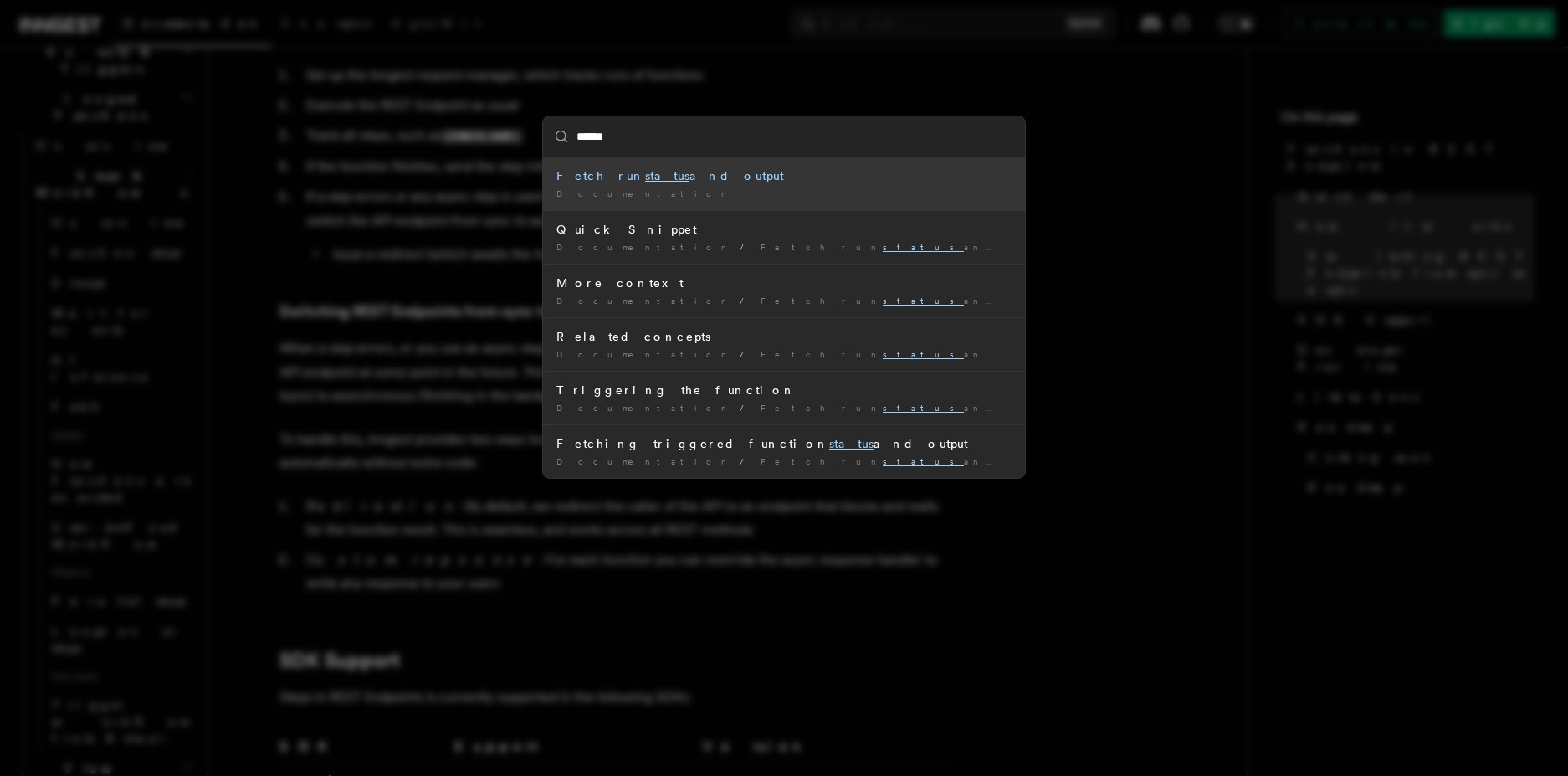
type input "******"
click at [661, 178] on div "Fetch run status and output" at bounding box center [784, 175] width 455 height 16
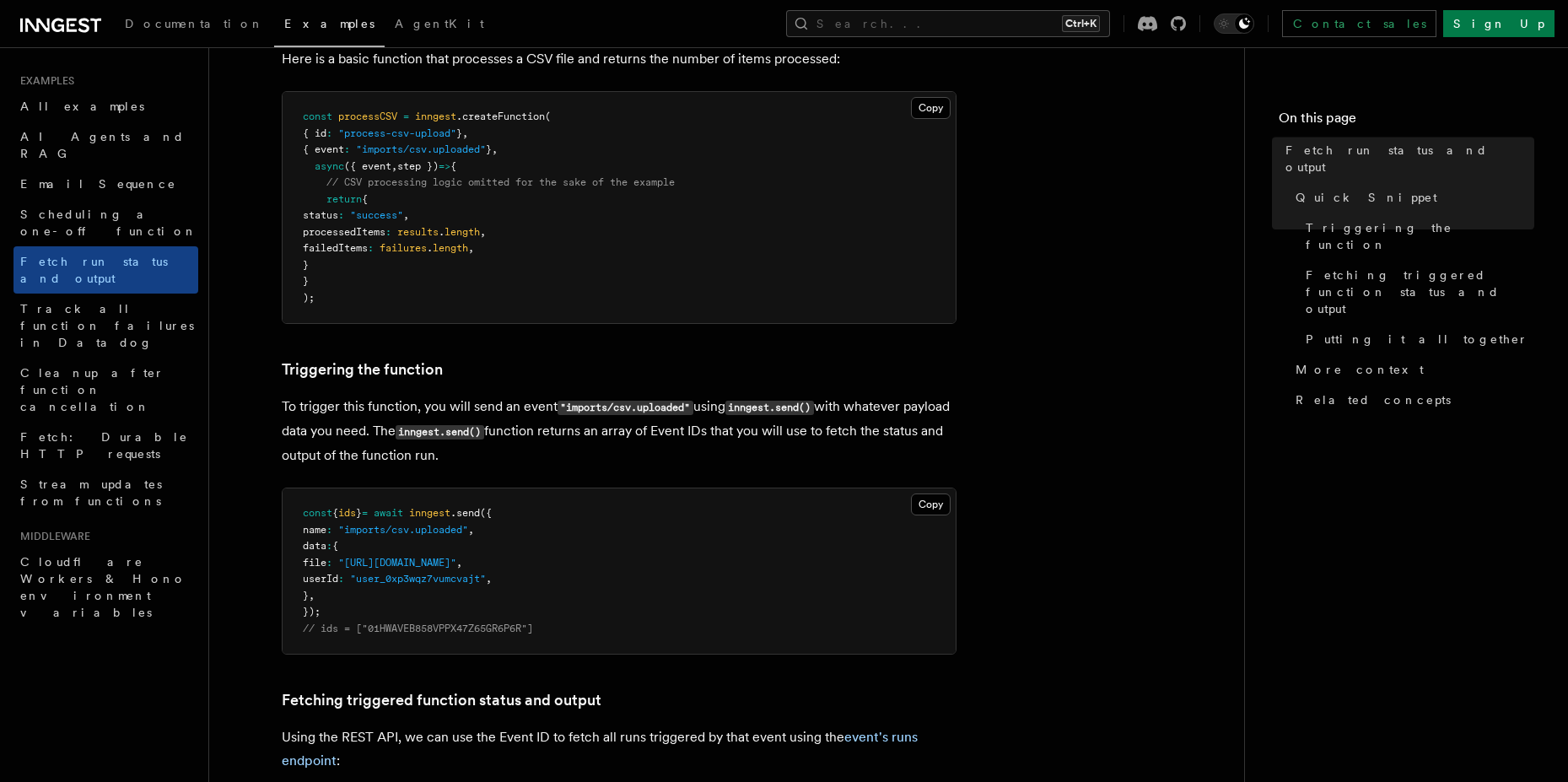
scroll to position [759, 0]
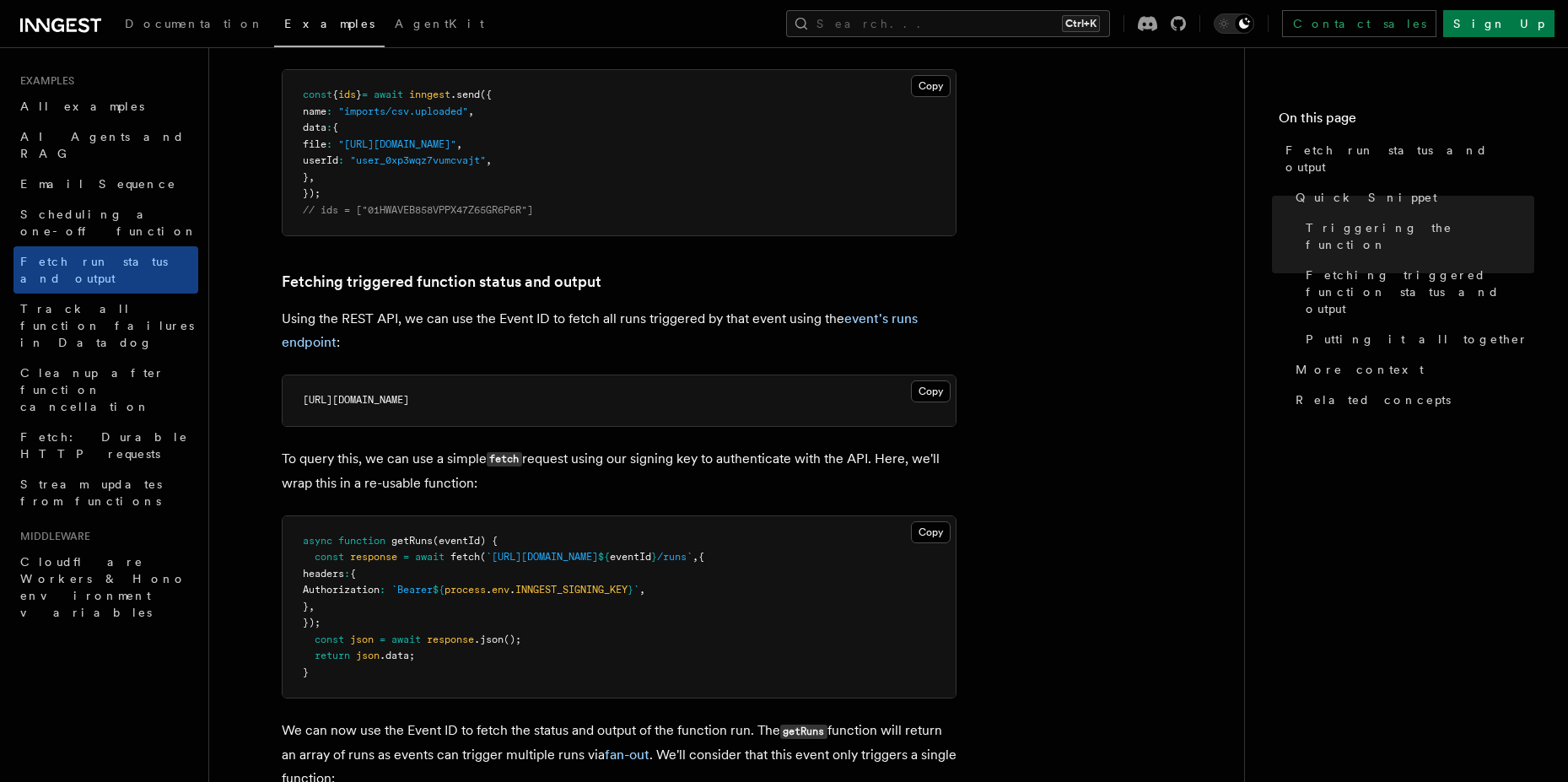
click at [409, 401] on span "https://api.inngest.com/v1/events/01HWAVEB858VPPX47Z65GR6P6R/runs" at bounding box center [356, 400] width 107 height 12
click at [409, 400] on span "https://api.inngest.com/v1/events/01HWAVEB858VPPX47Z65GR6P6R/runs" at bounding box center [356, 400] width 107 height 12
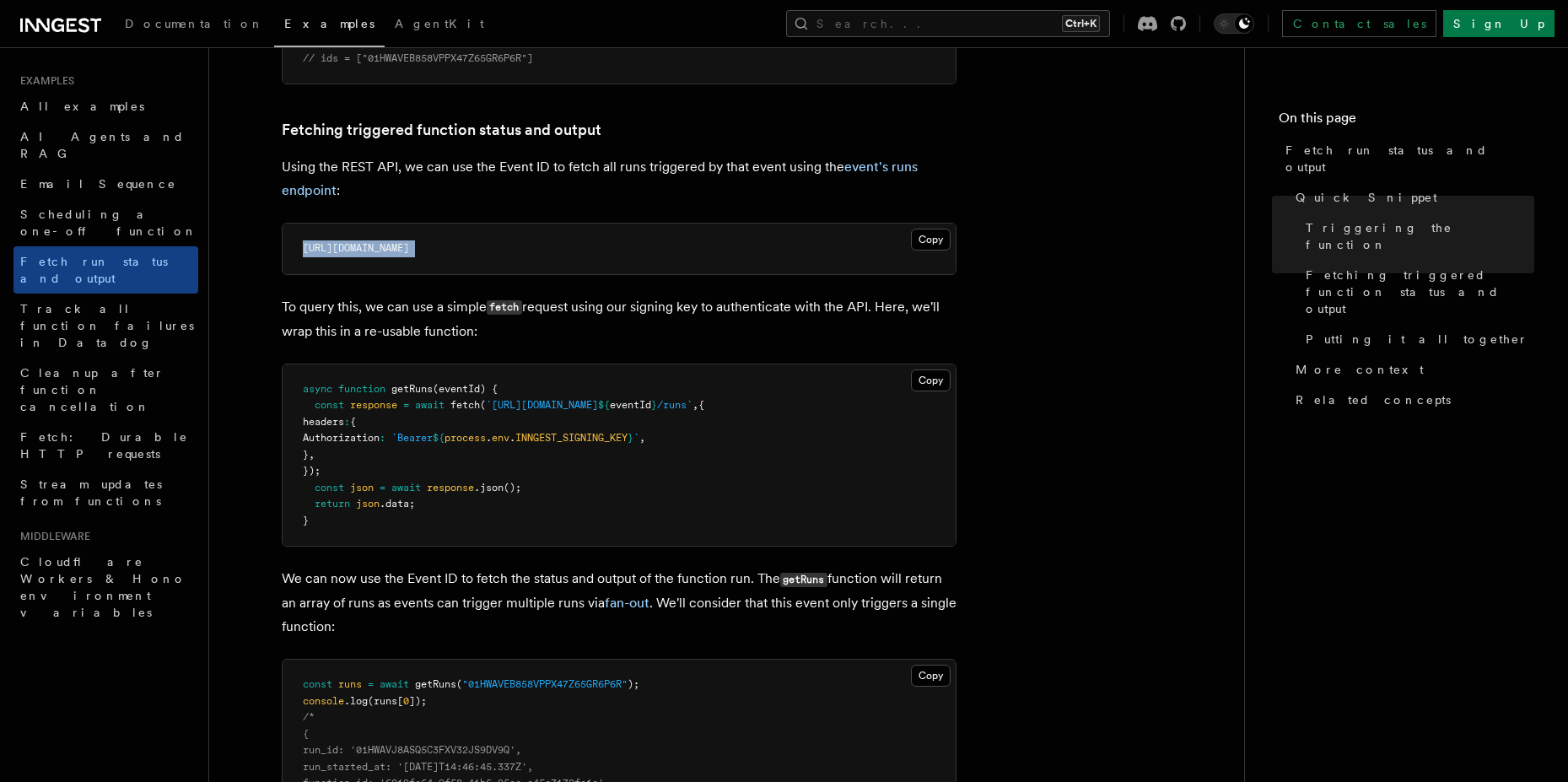
click at [409, 248] on span "https://api.inngest.com/v1/events/01HWAVEB858VPPX47Z65GR6P6R/runs" at bounding box center [356, 248] width 107 height 12
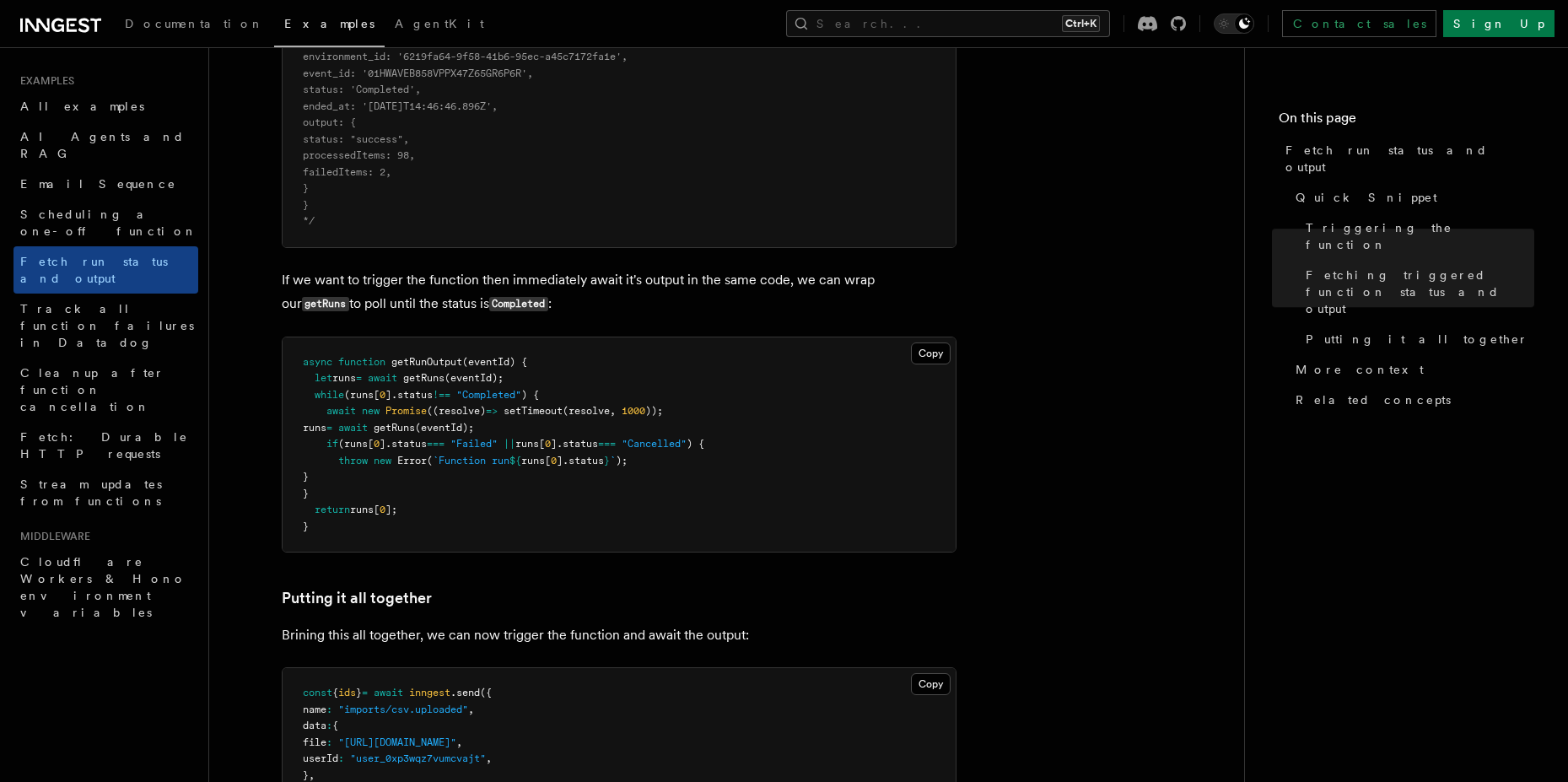
scroll to position [1062, 0]
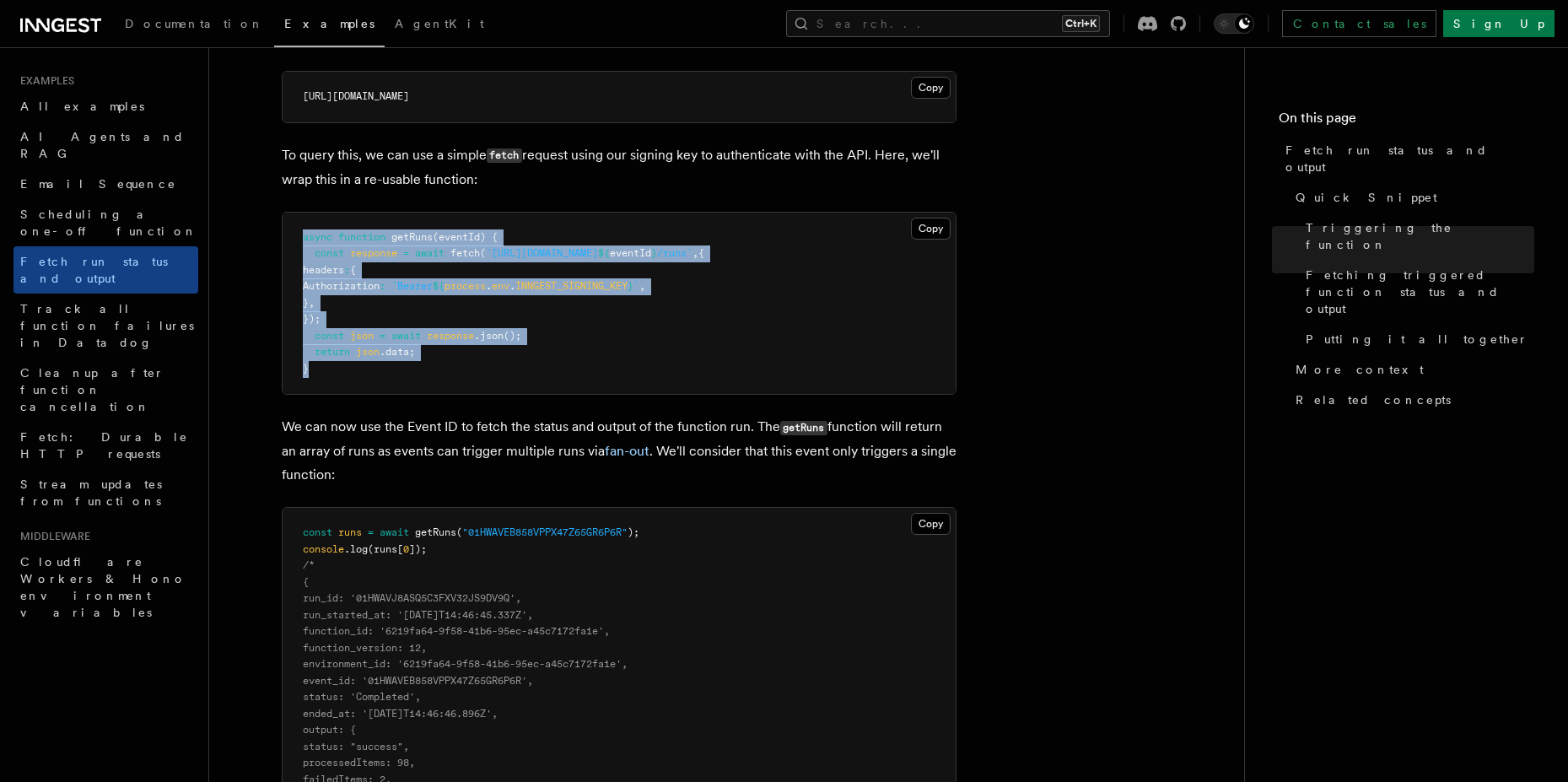
drag, startPoint x: 349, startPoint y: 377, endPoint x: 283, endPoint y: 225, distance: 165.7
click at [283, 225] on pre "async function getRuns (eventId) { const response = await fetch ( `https://api.…" at bounding box center [618, 303] width 673 height 183
copy code "async function getRuns (eventId) { const response = await fetch ( `https://api.…"
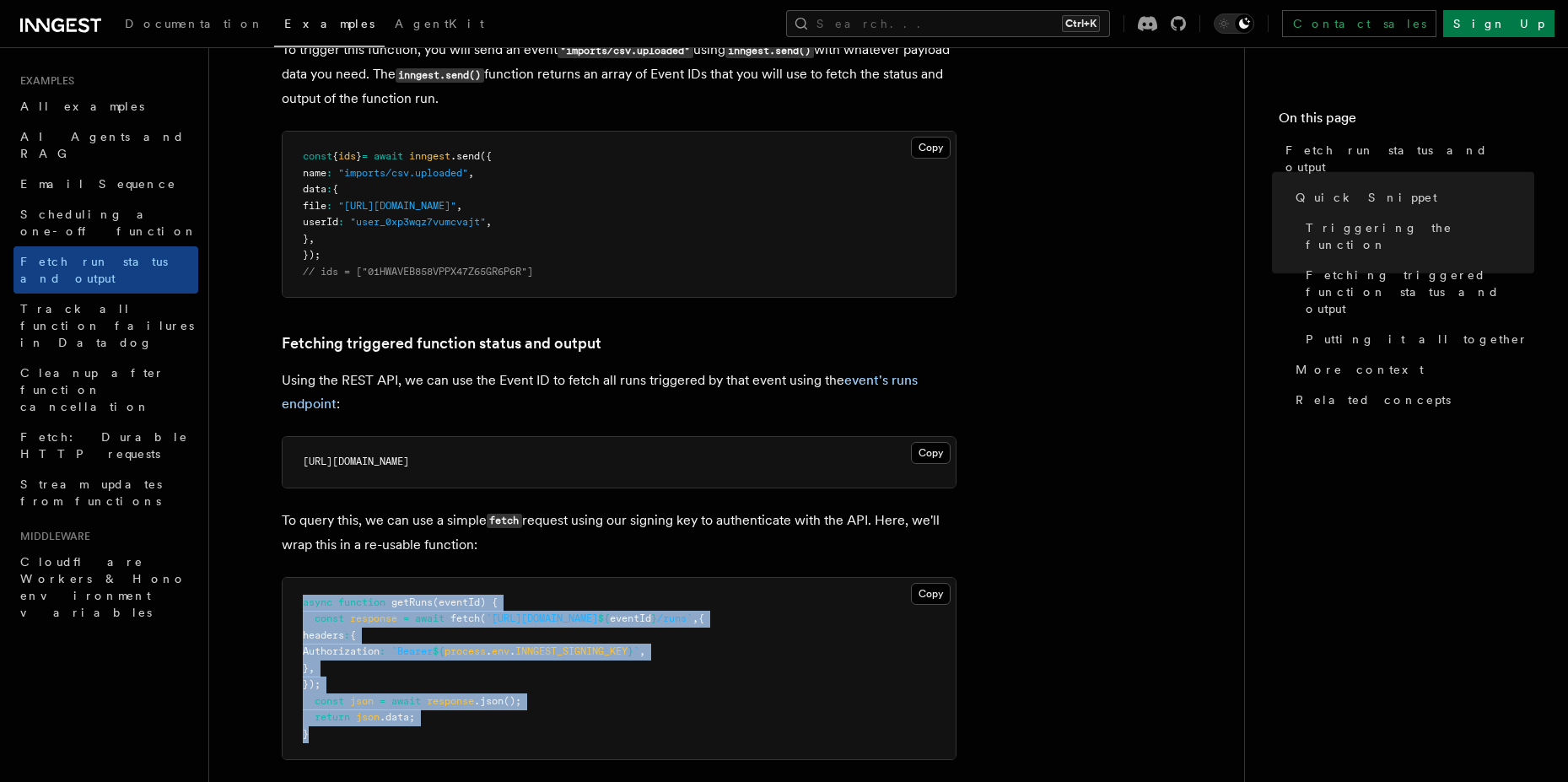
scroll to position [759, 0]
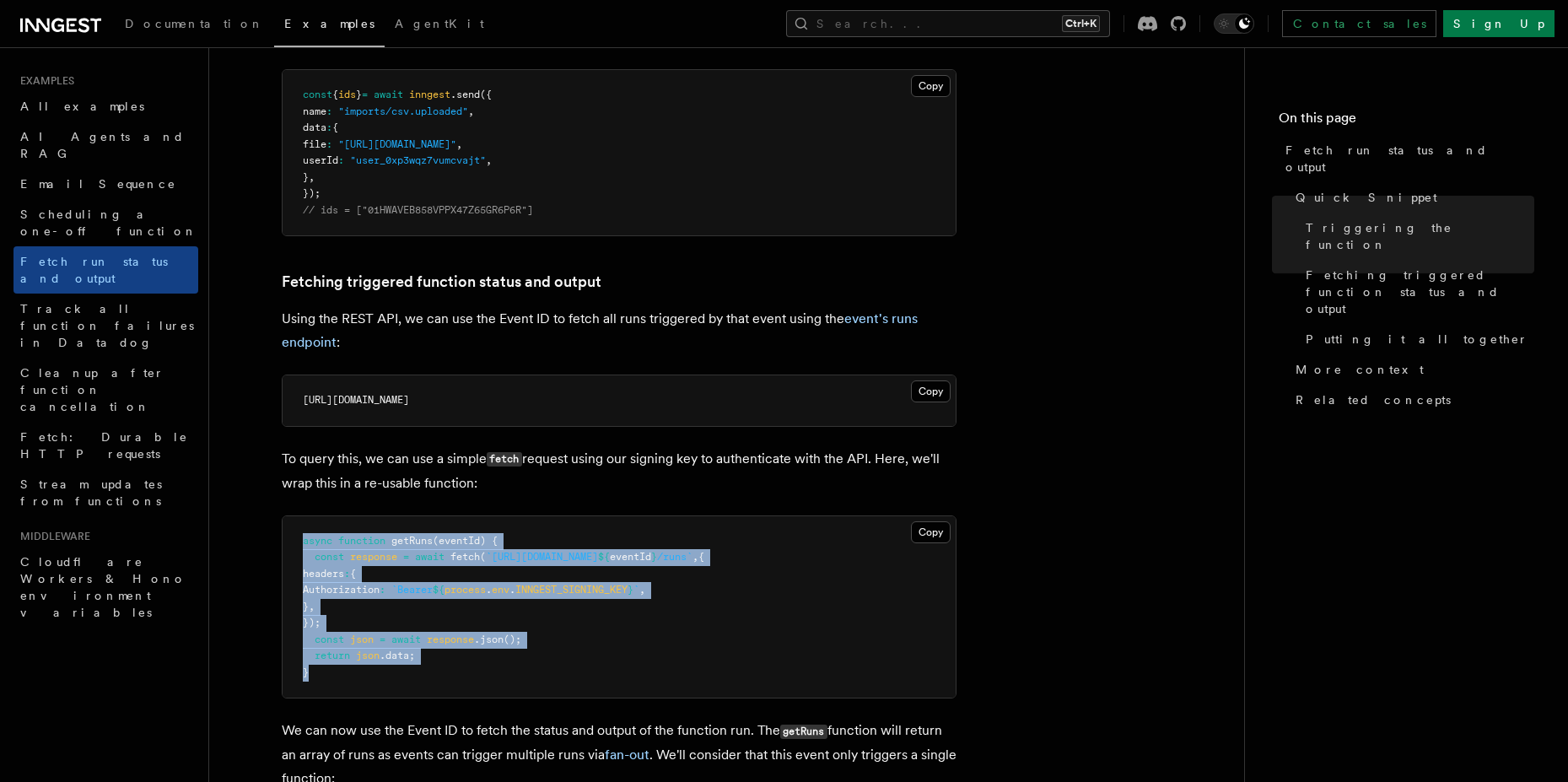
copy code "async function getRuns (eventId) { const response = await fetch ( `https://api.…"
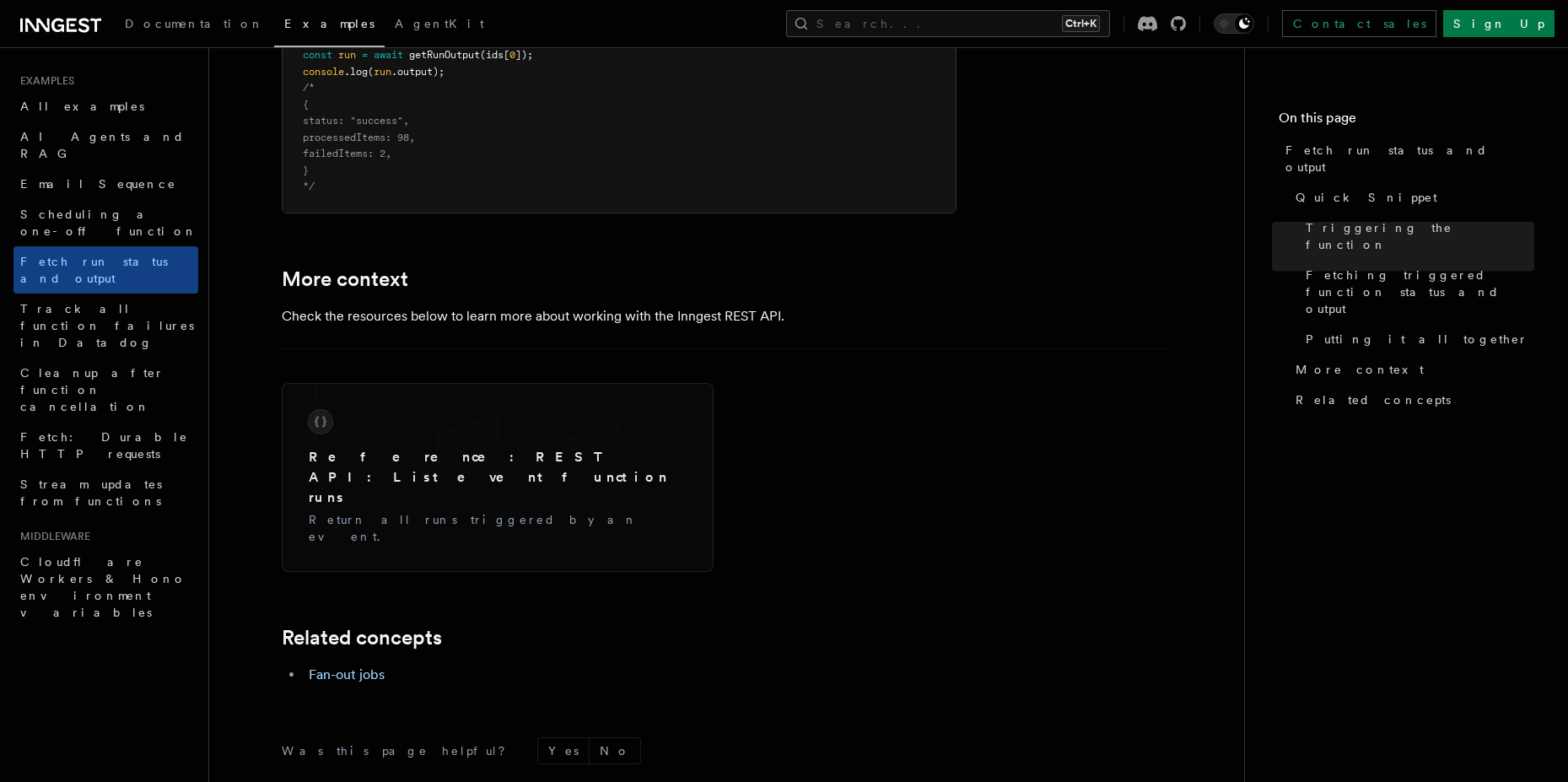
scroll to position [2619, 0]
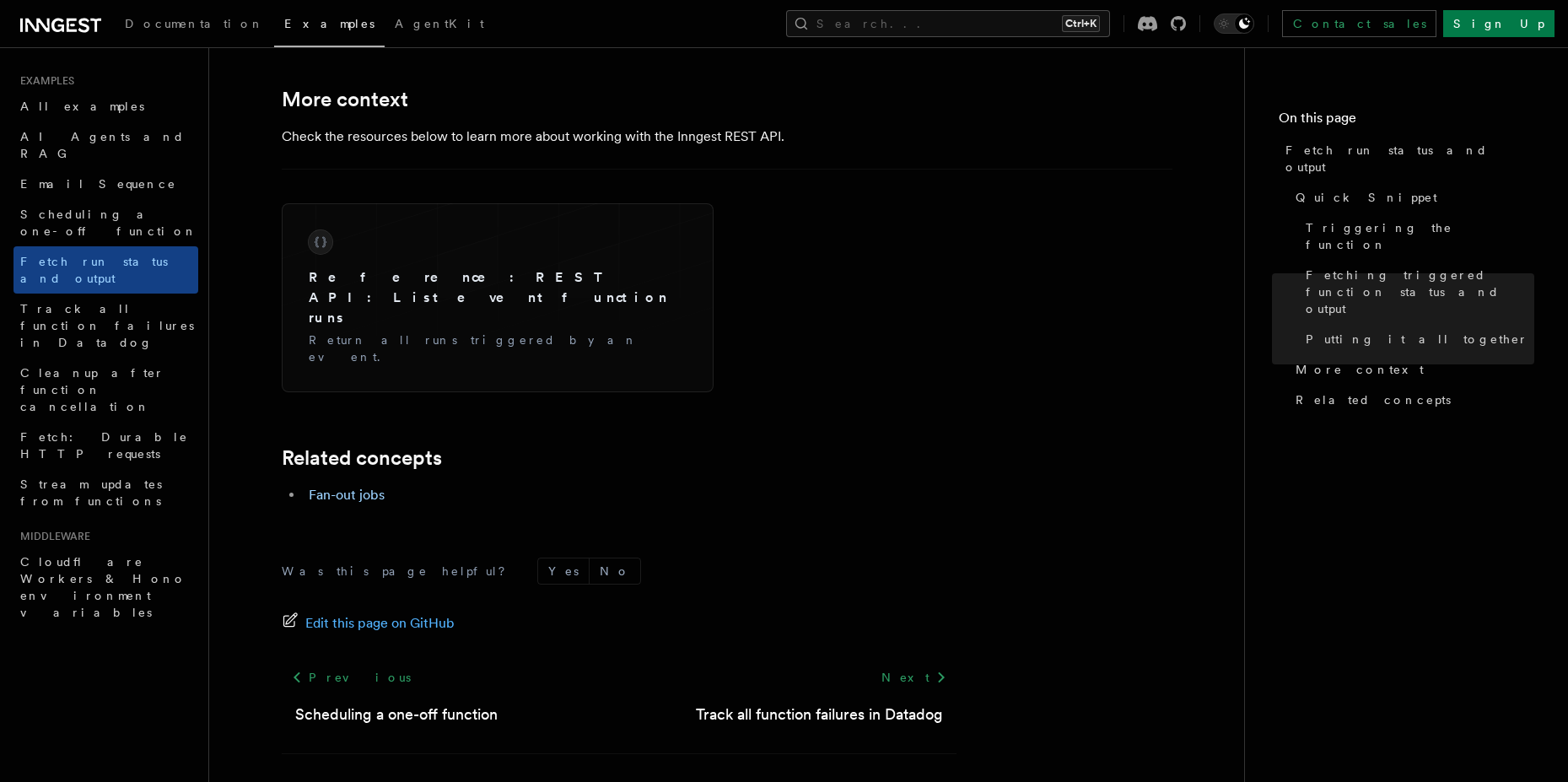
click at [651, 781] on link "We're hiring!" at bounding box center [649, 789] width 59 height 13
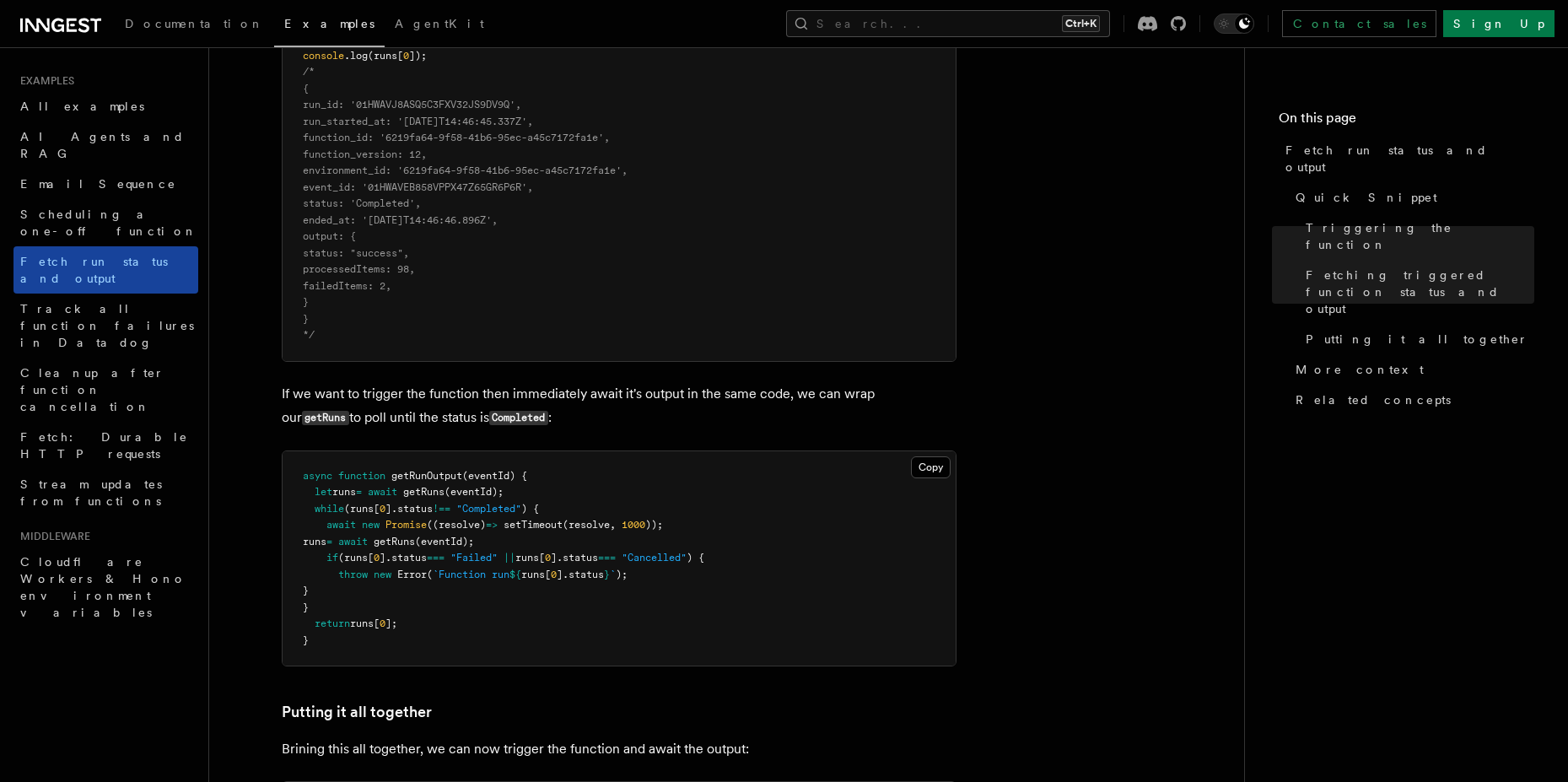
click at [86, 255] on span "Fetch run status and output" at bounding box center [93, 270] width 148 height 31
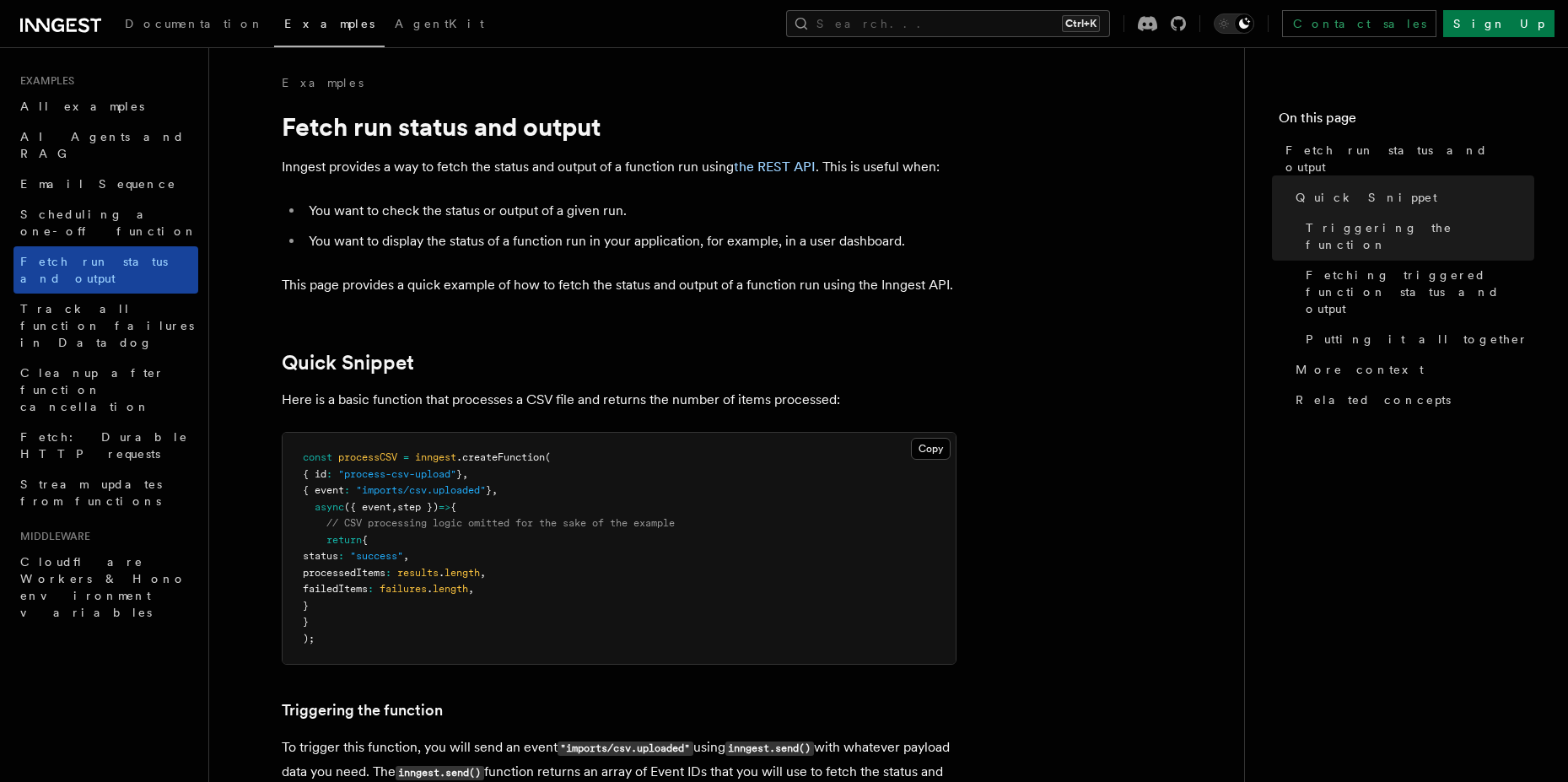
click at [86, 255] on span "Fetch run status and output" at bounding box center [93, 270] width 148 height 31
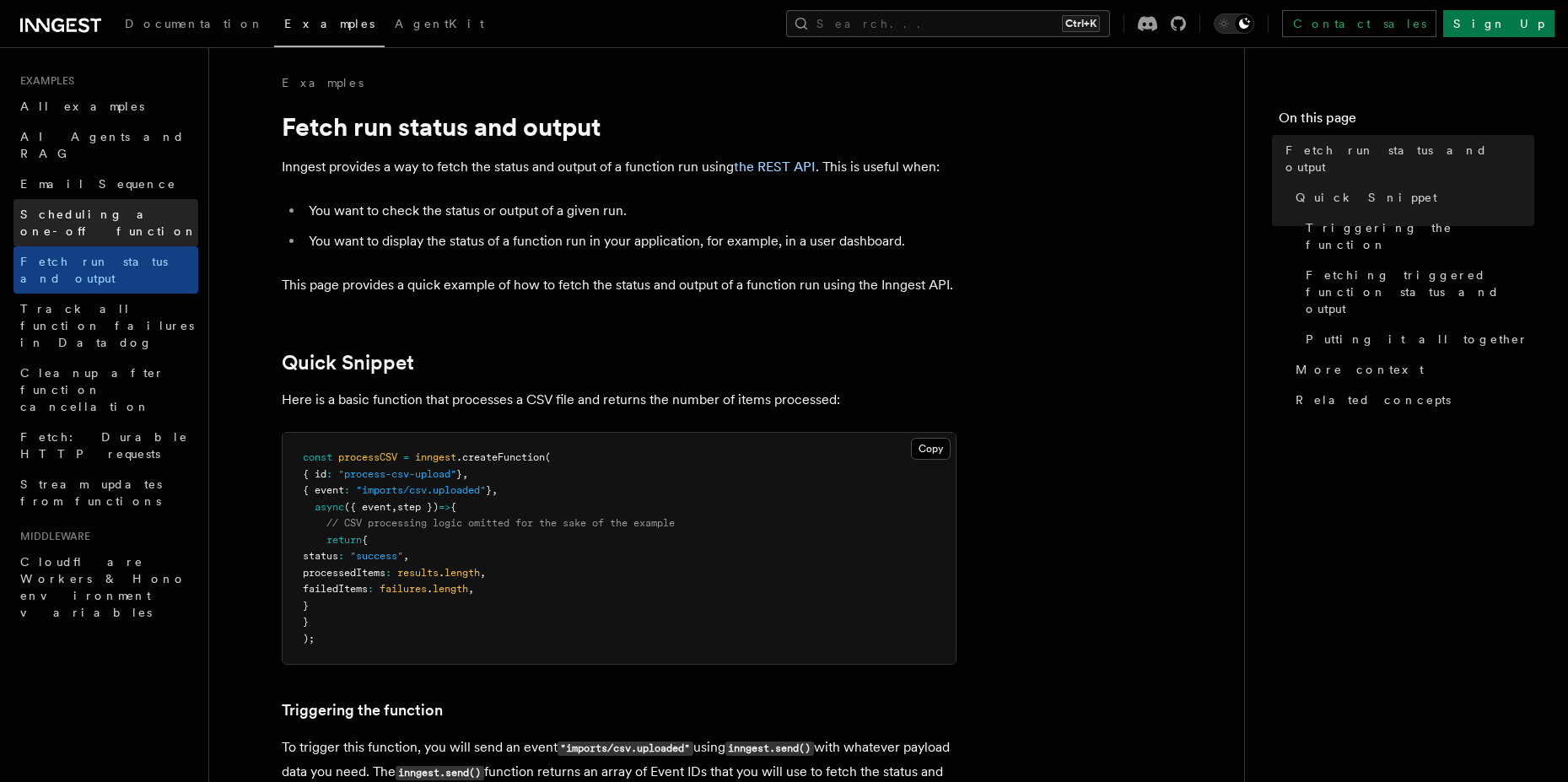
click at [114, 207] on span "Scheduling a one-off function" at bounding box center [108, 222] width 177 height 31
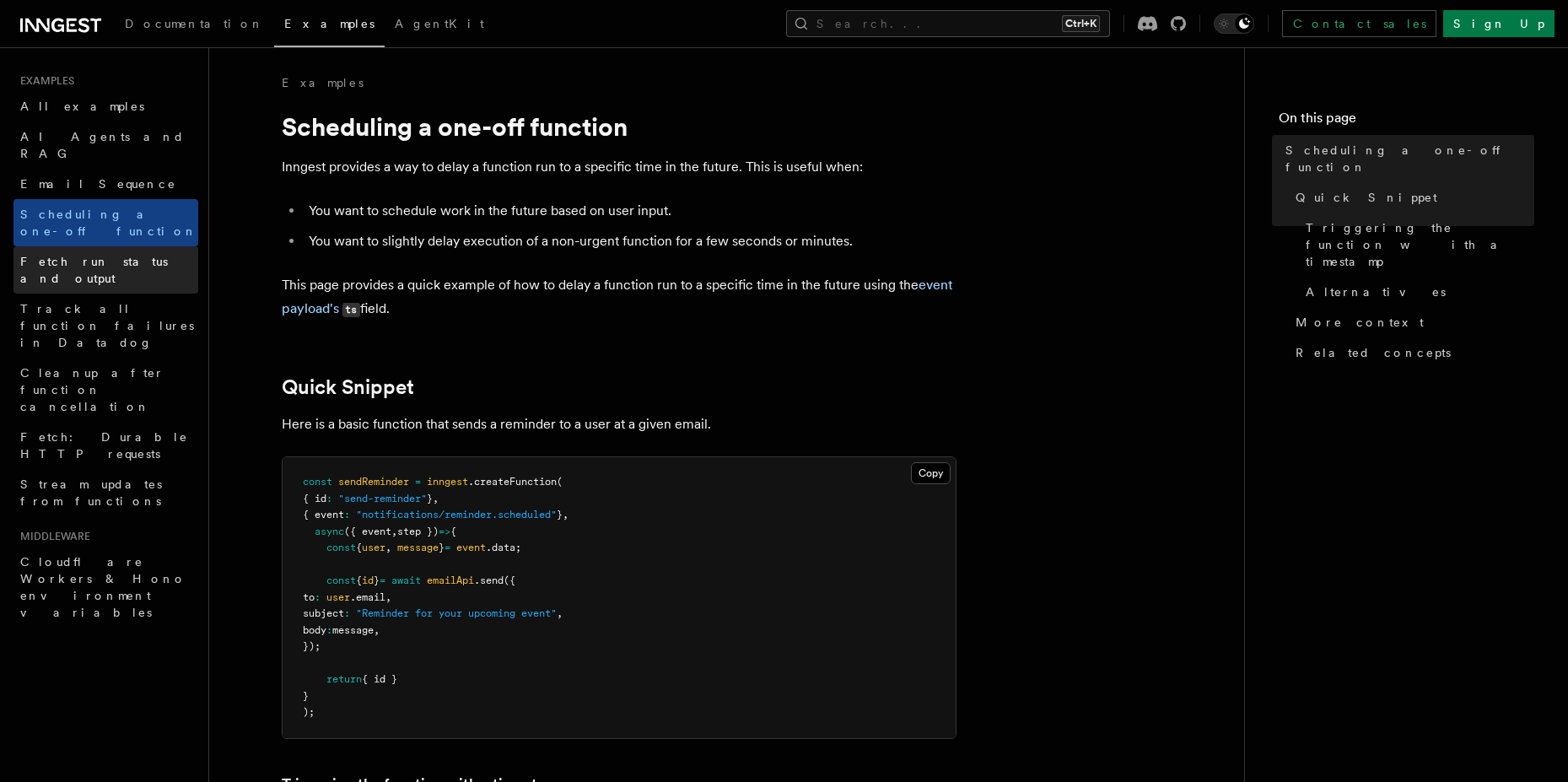
click at [93, 255] on span "Fetch run status and output" at bounding box center [93, 270] width 148 height 31
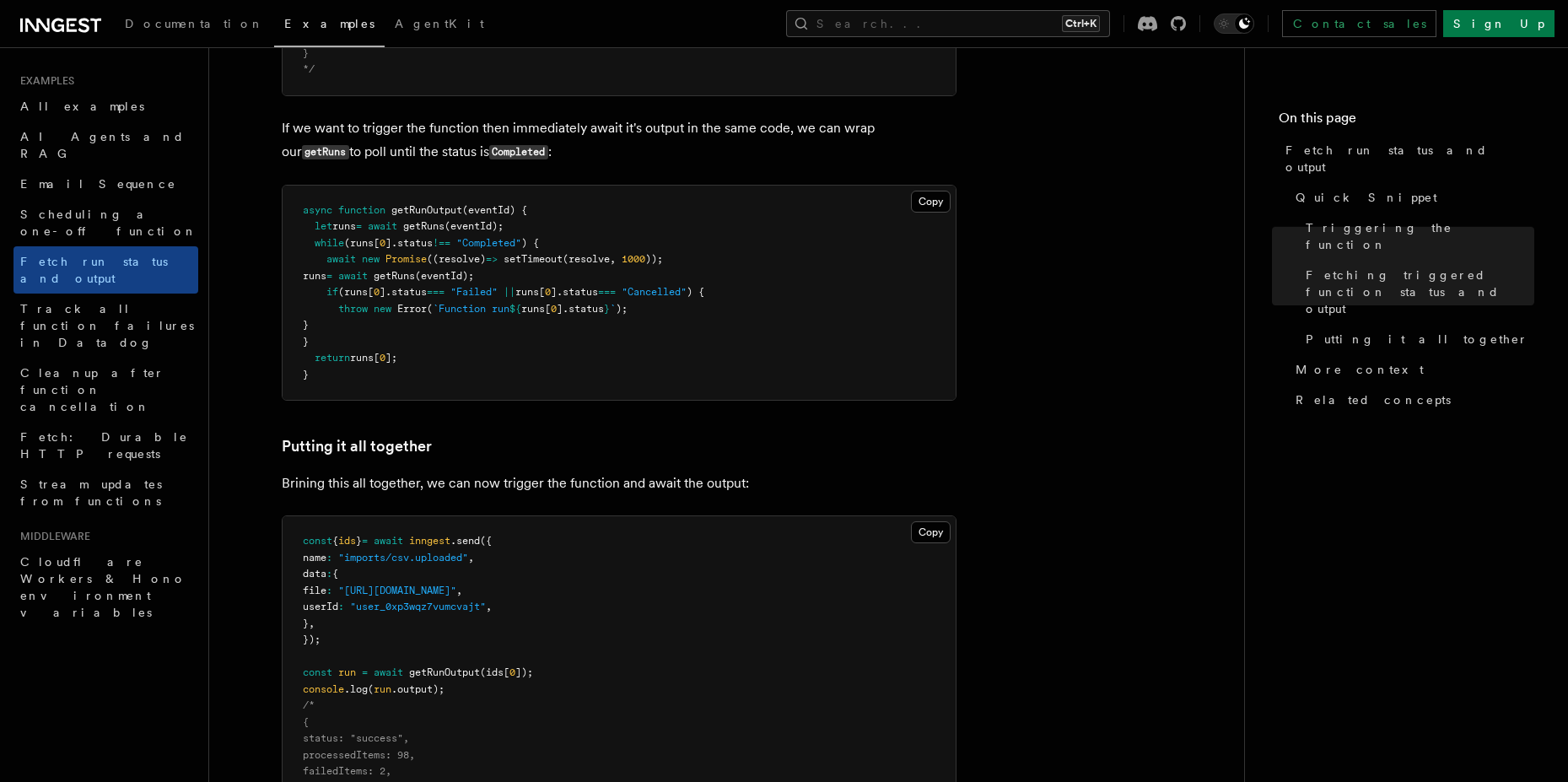
scroll to position [2581, 0]
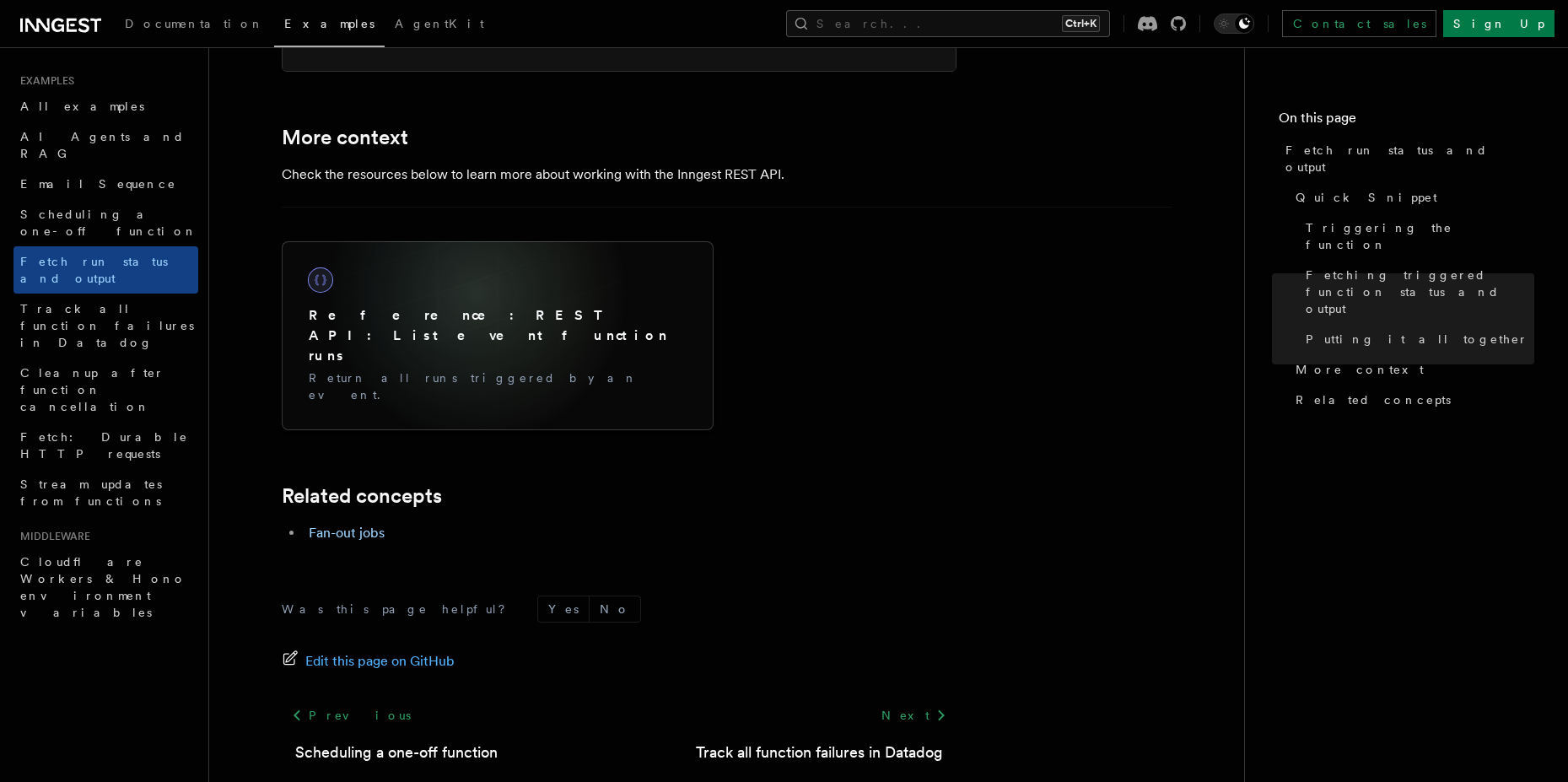
click at [416, 312] on h3 "Reference: REST API: List event function runs" at bounding box center [497, 336] width 377 height 61
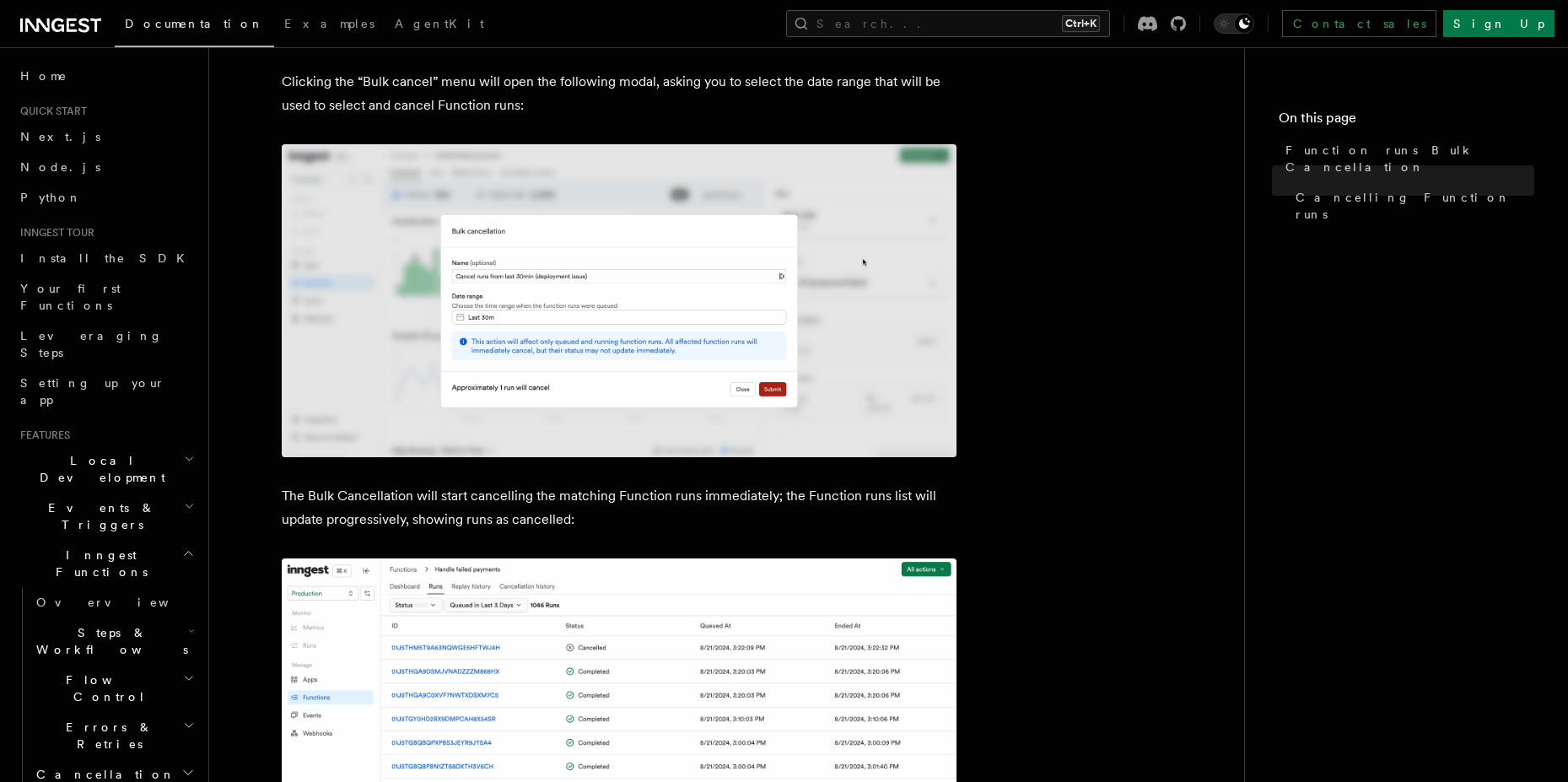
scroll to position [759, 0]
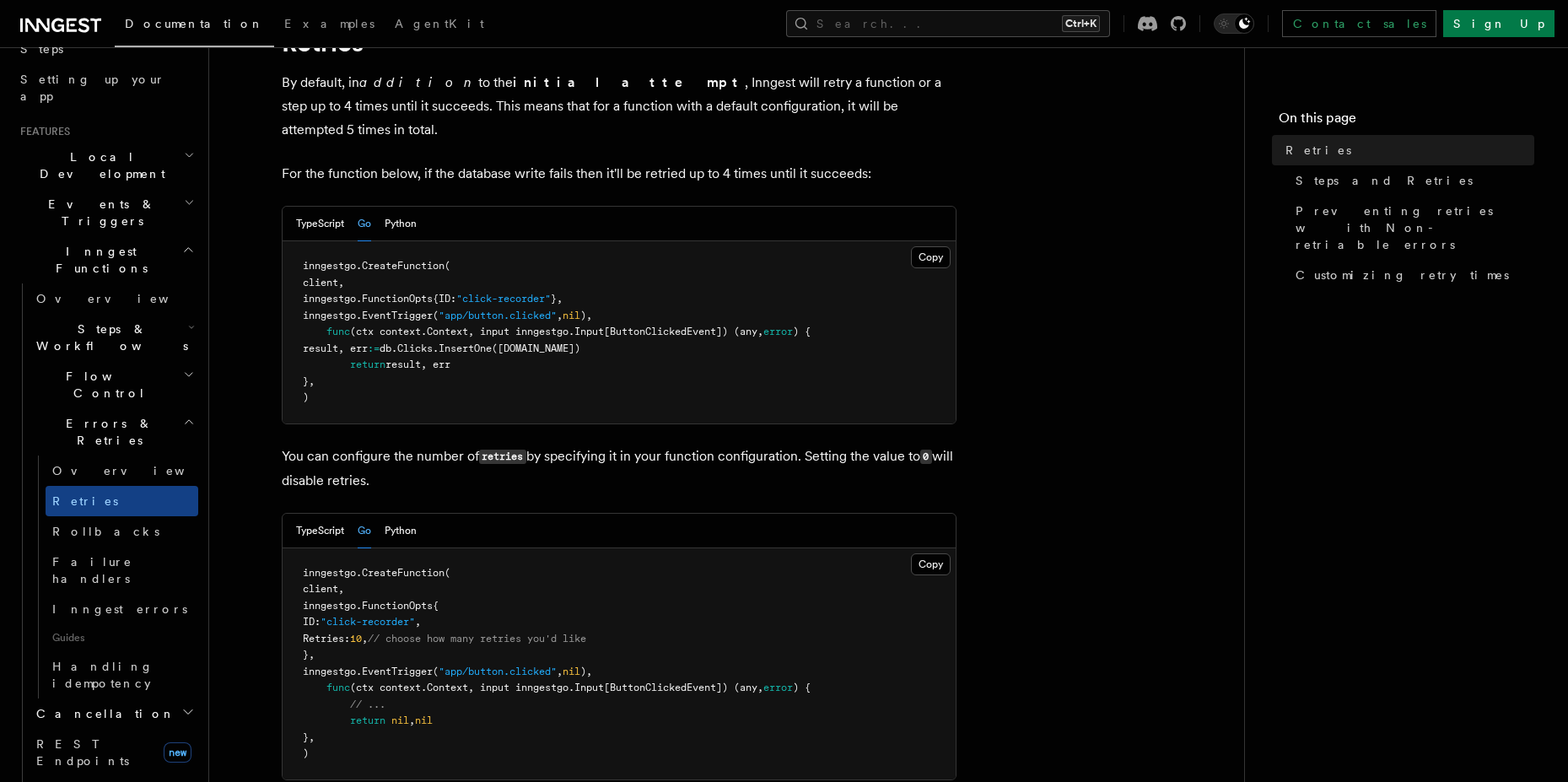
scroll to position [455, 0]
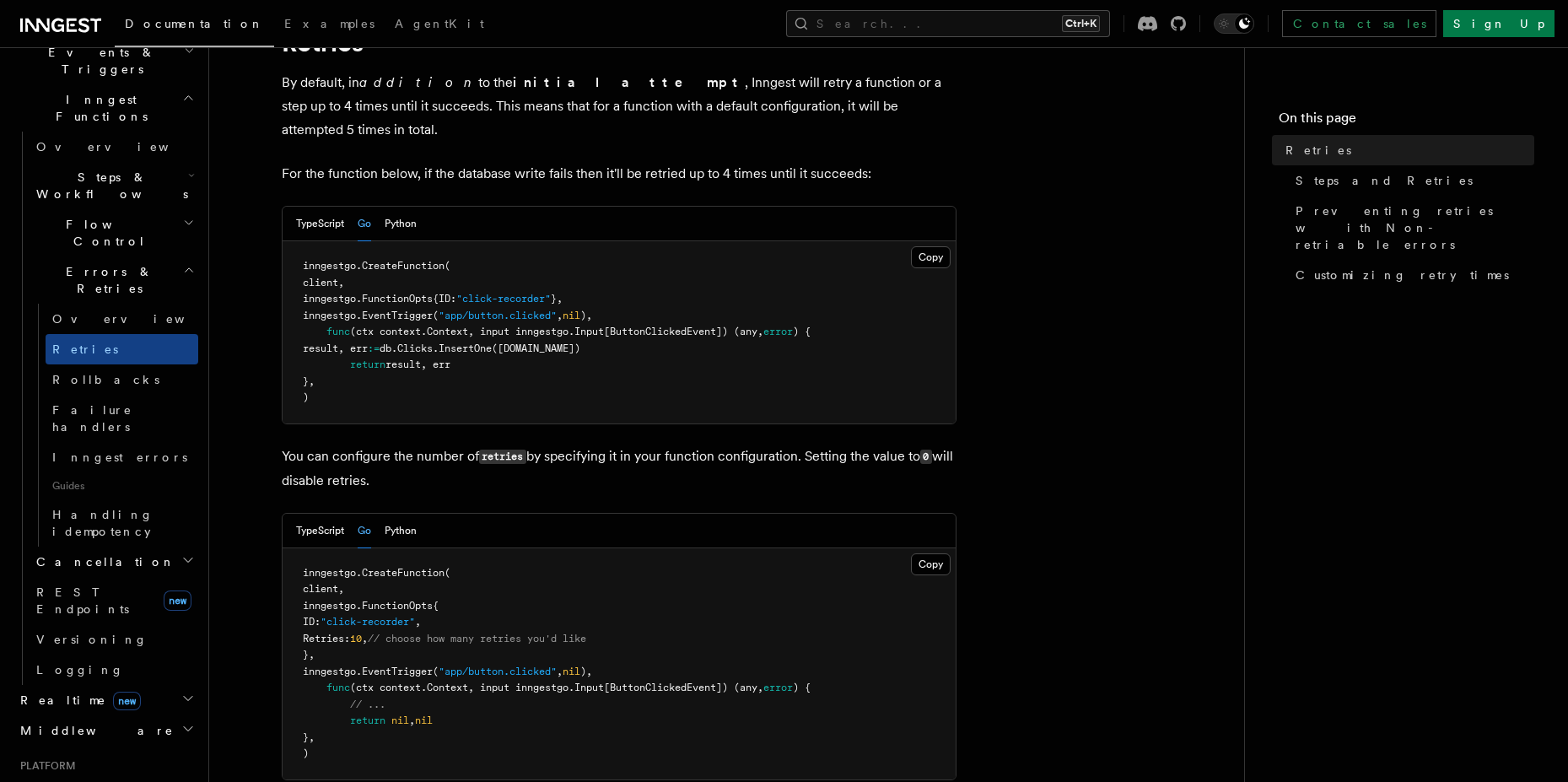
click at [94, 553] on span "Cancellation" at bounding box center [102, 561] width 146 height 17
click at [106, 577] on link "Overview" at bounding box center [121, 592] width 153 height 31
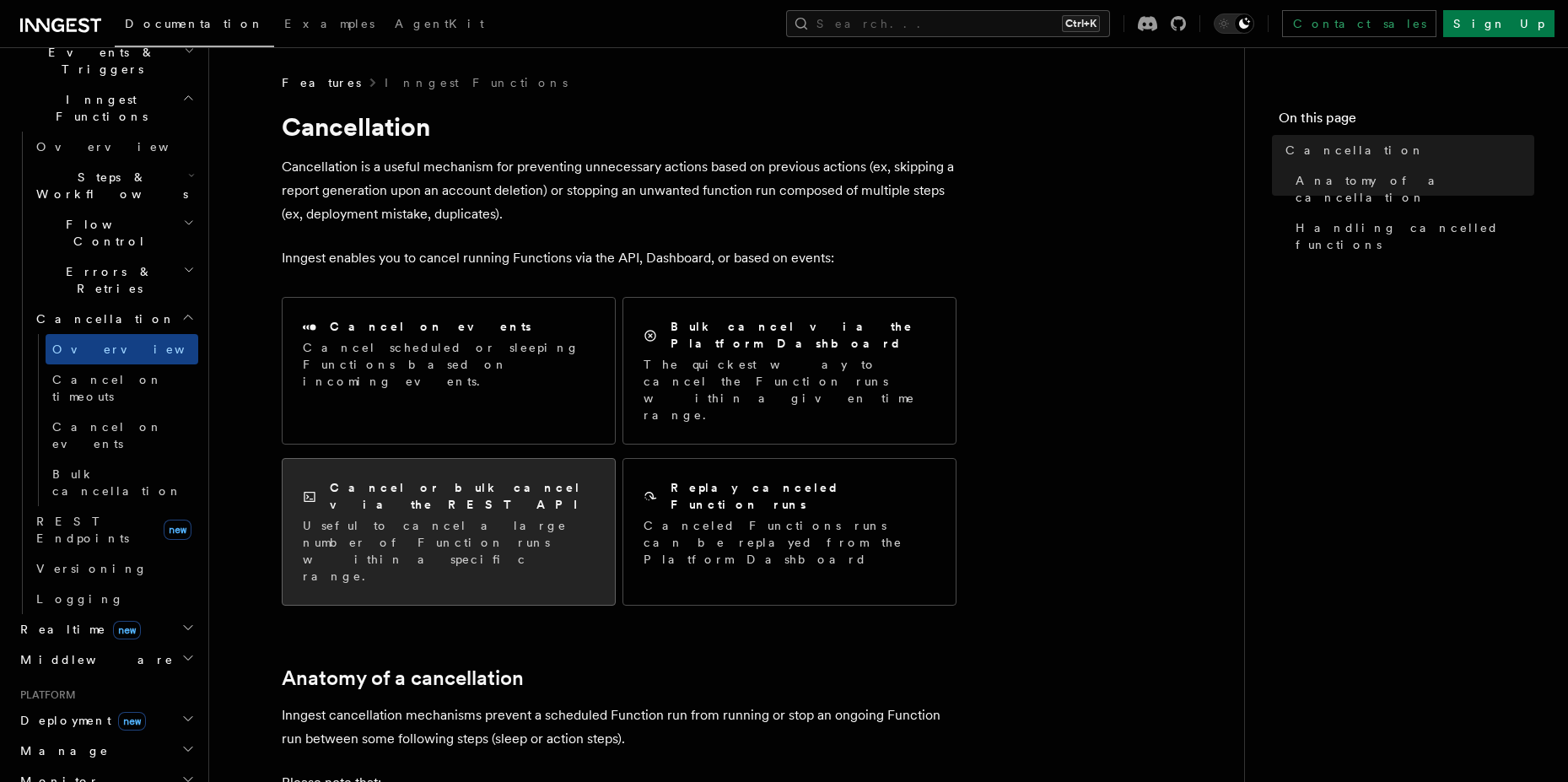
click at [417, 517] on p "Useful to cancel a large number of Function runs within a specific range." at bounding box center [449, 550] width 292 height 67
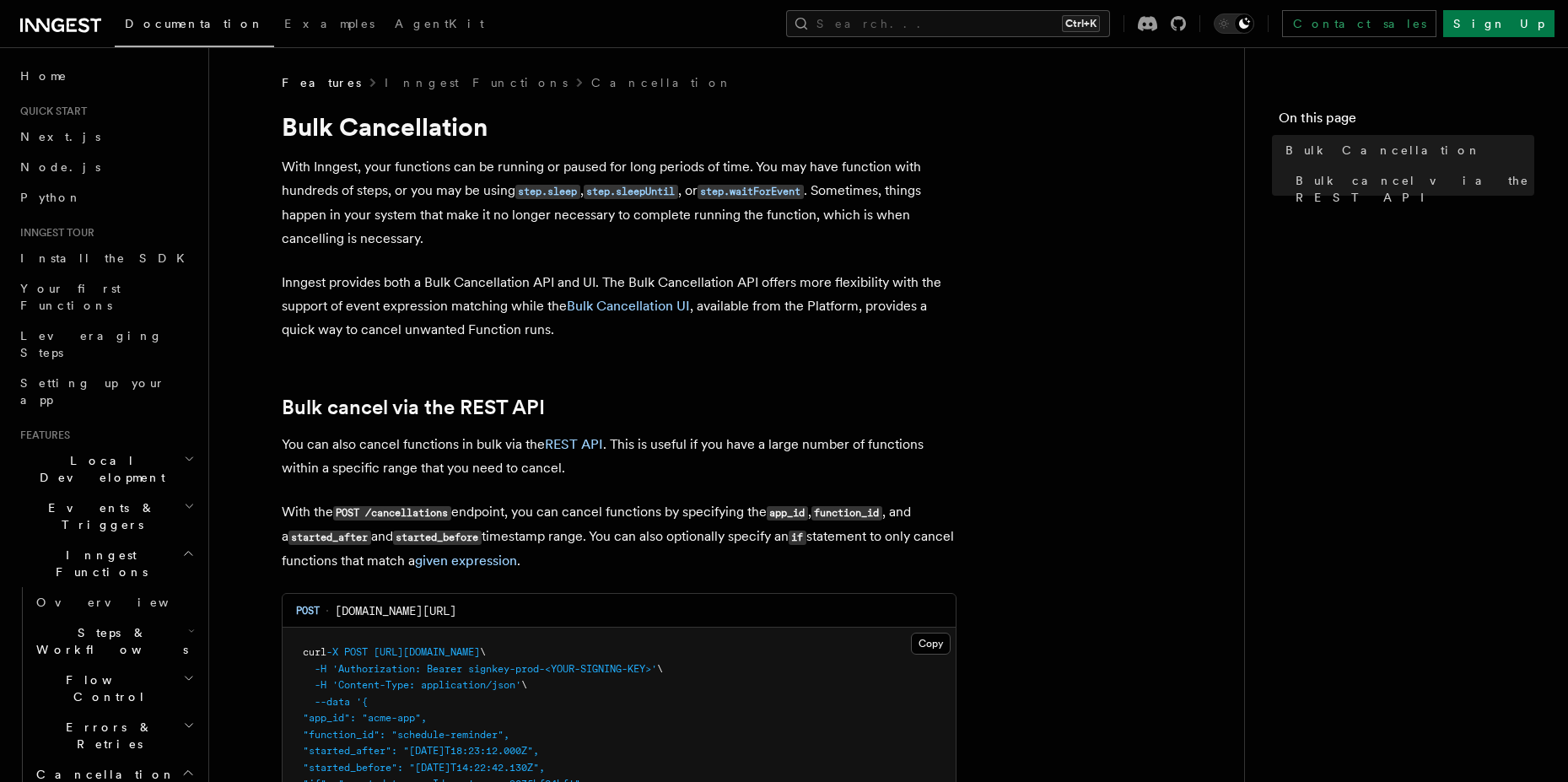
scroll to position [152, 0]
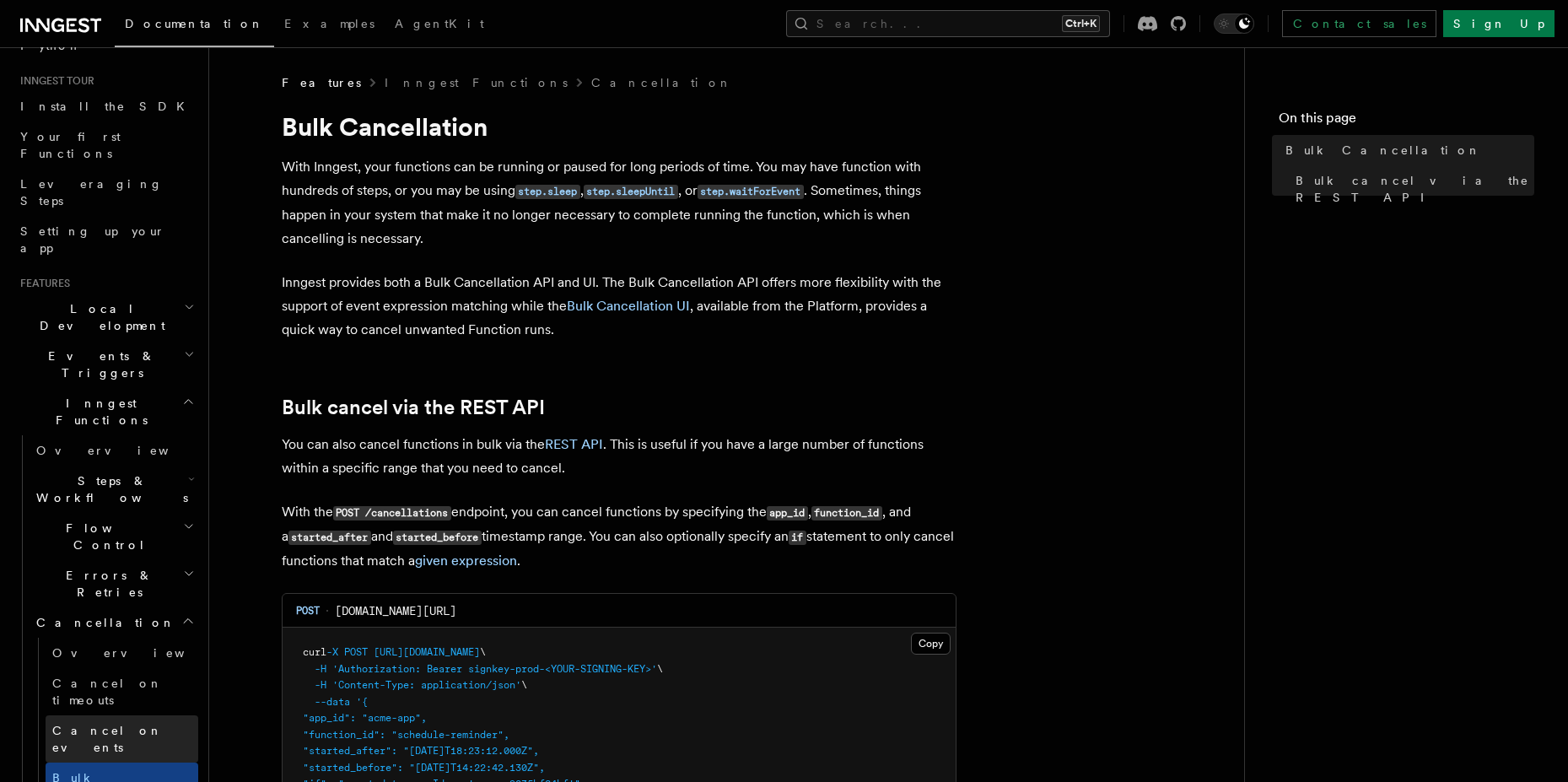
click at [97, 723] on span "Cancel on events" at bounding box center [107, 738] width 110 height 31
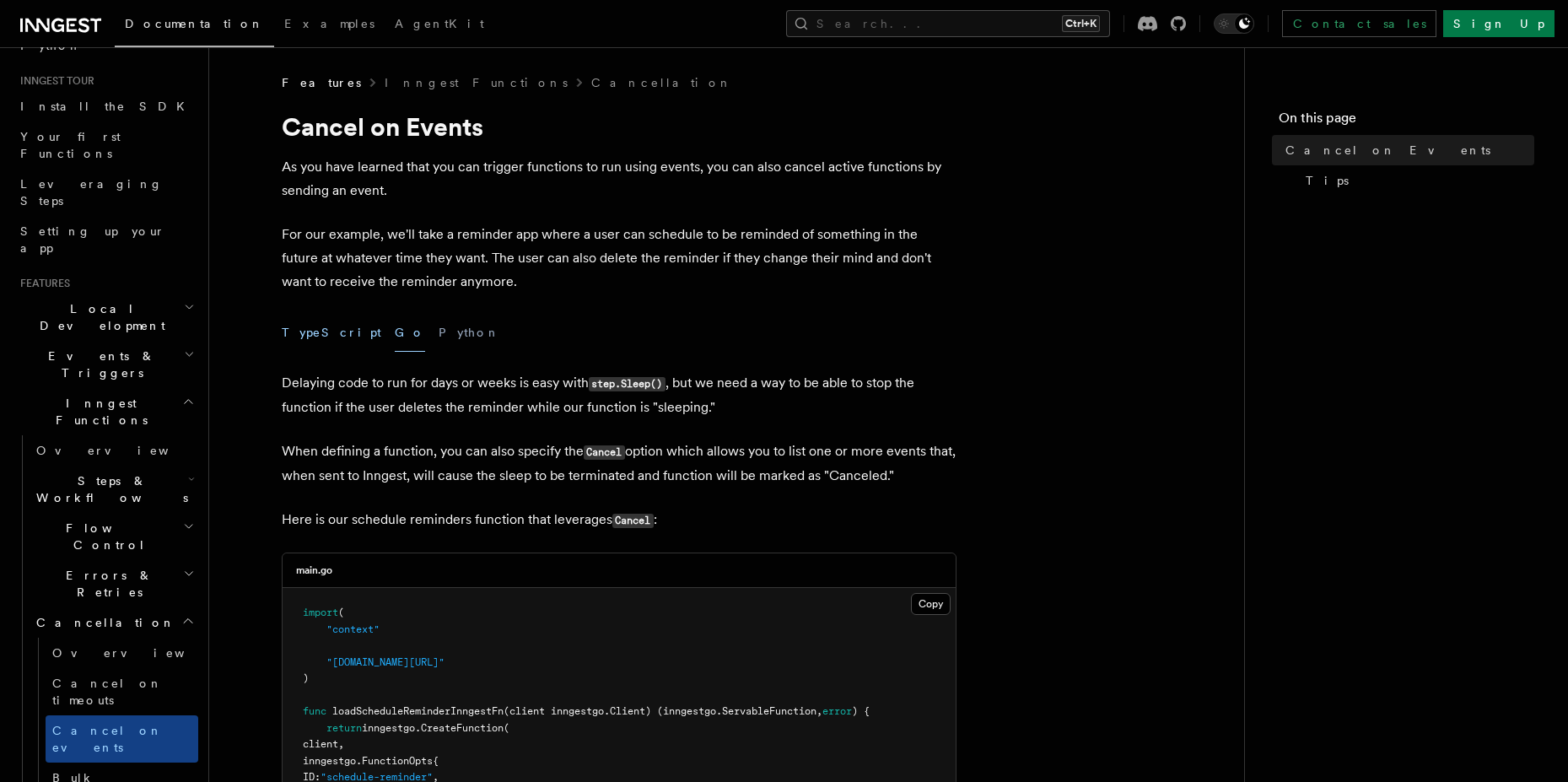
click at [318, 328] on button "TypeScript" at bounding box center [331, 332] width 100 height 38
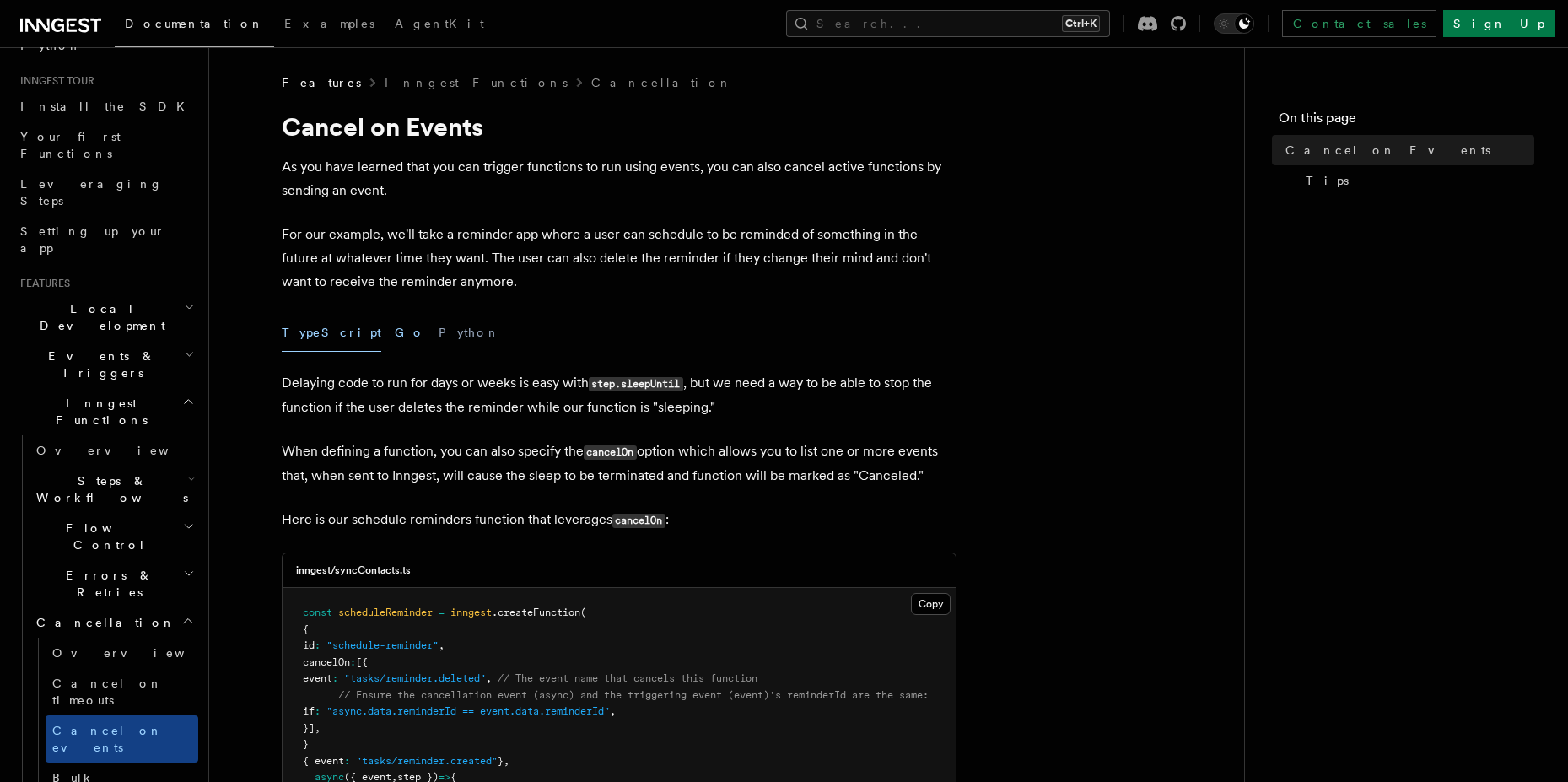
click at [395, 337] on button "Go" at bounding box center [410, 332] width 31 height 38
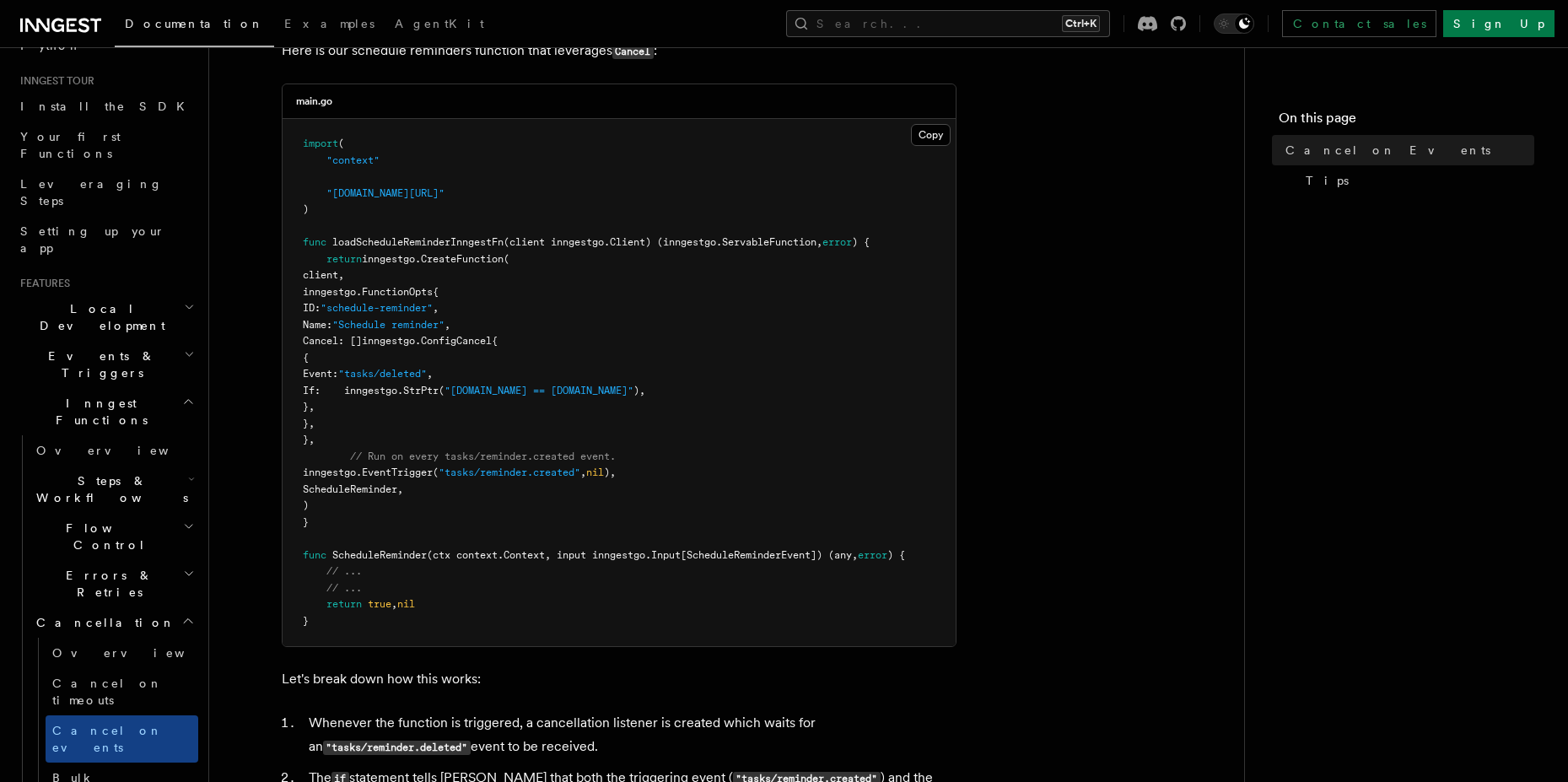
scroll to position [911, 0]
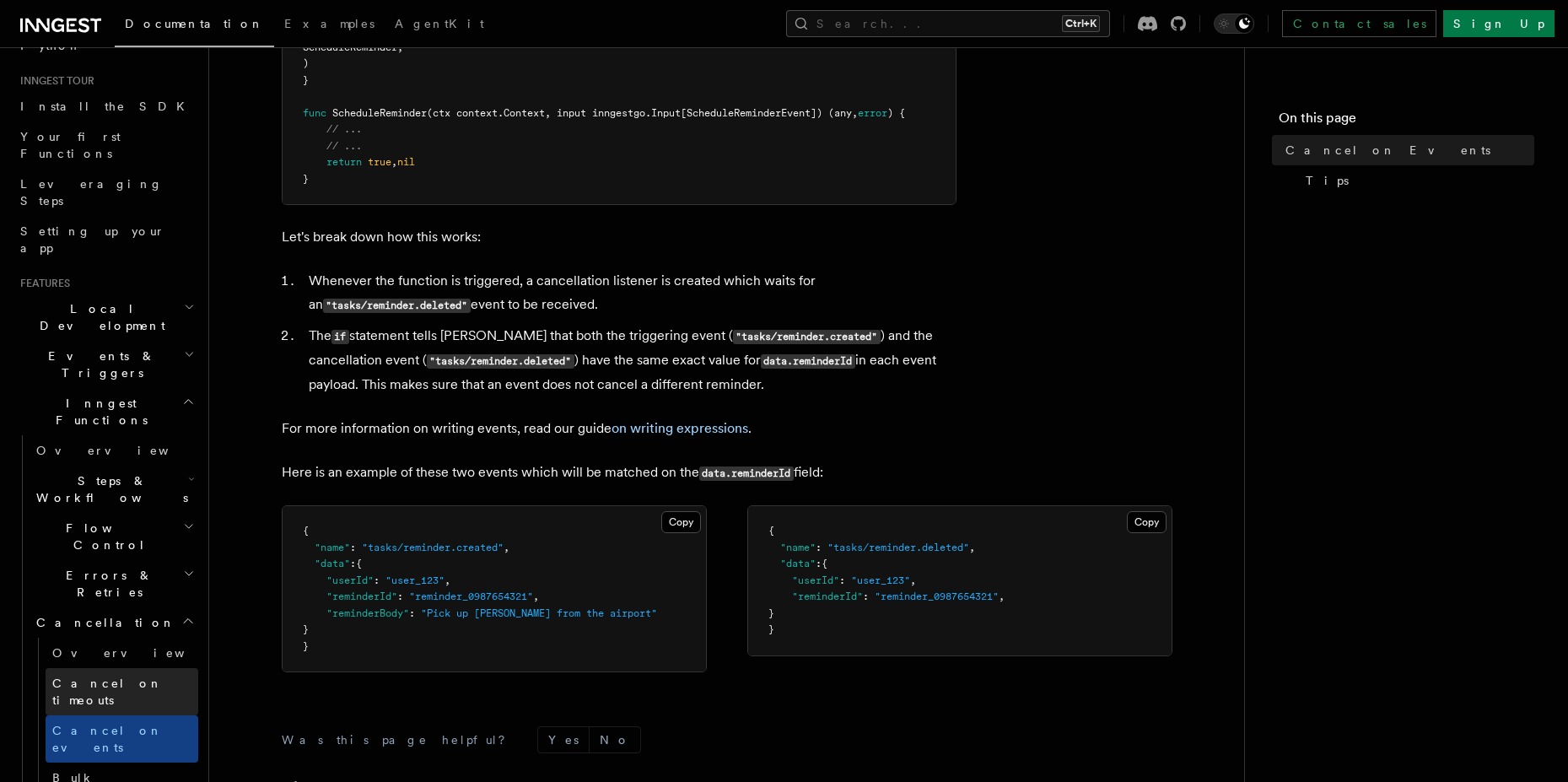
click at [75, 676] on span "Cancel on timeouts" at bounding box center [107, 691] width 110 height 31
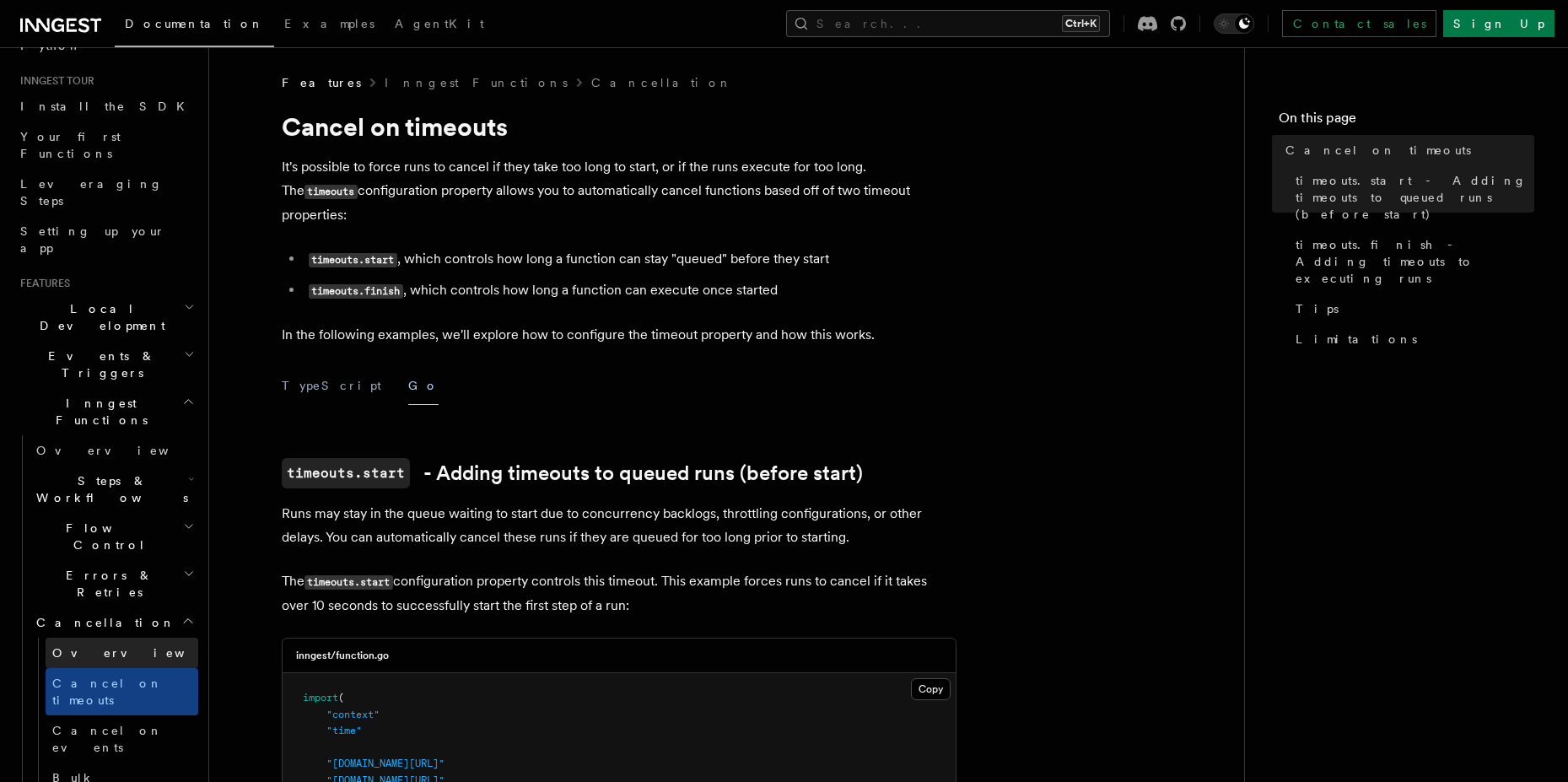
click at [109, 638] on link "Overview" at bounding box center [121, 653] width 153 height 31
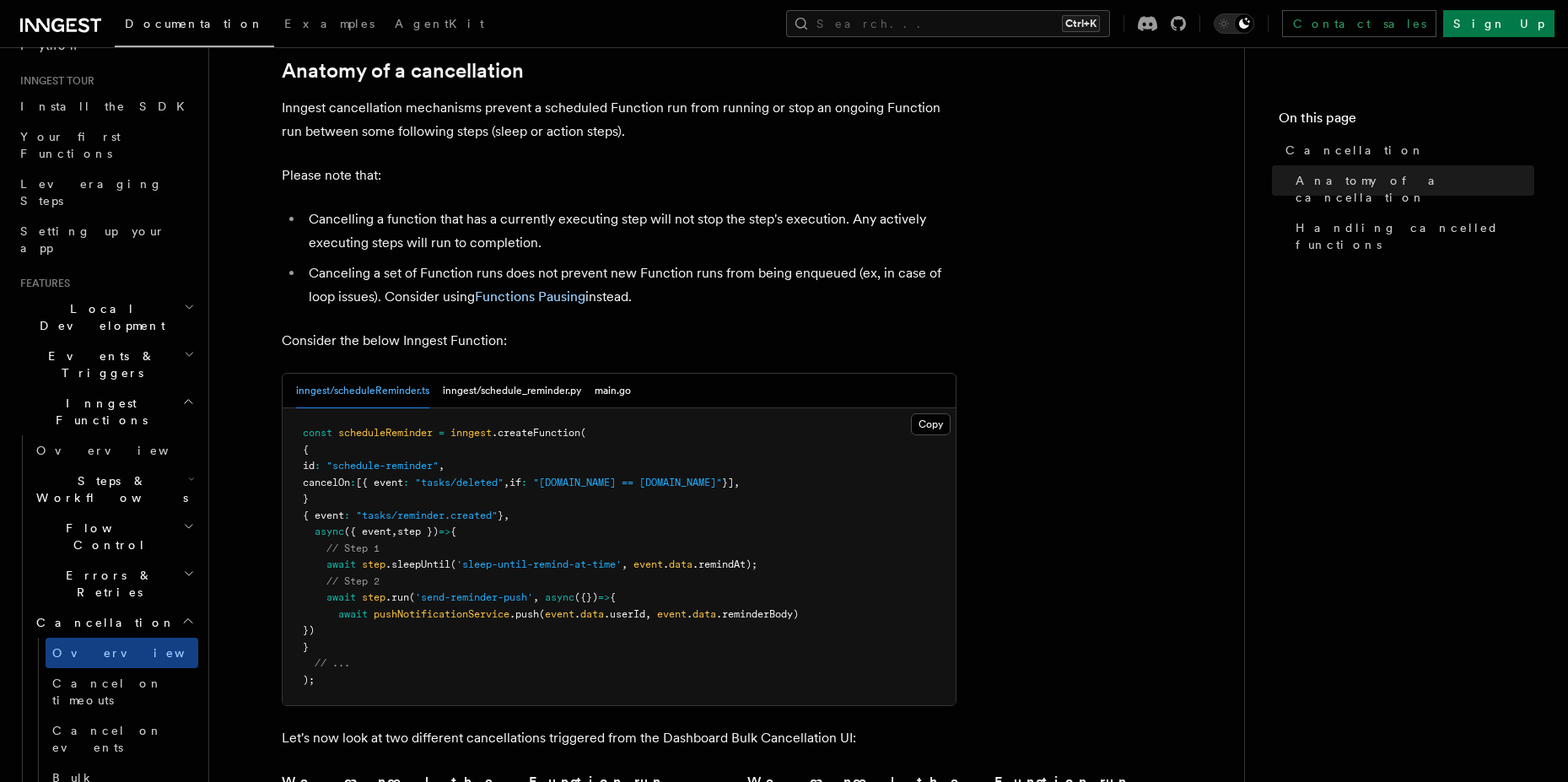
scroll to position [1215, 0]
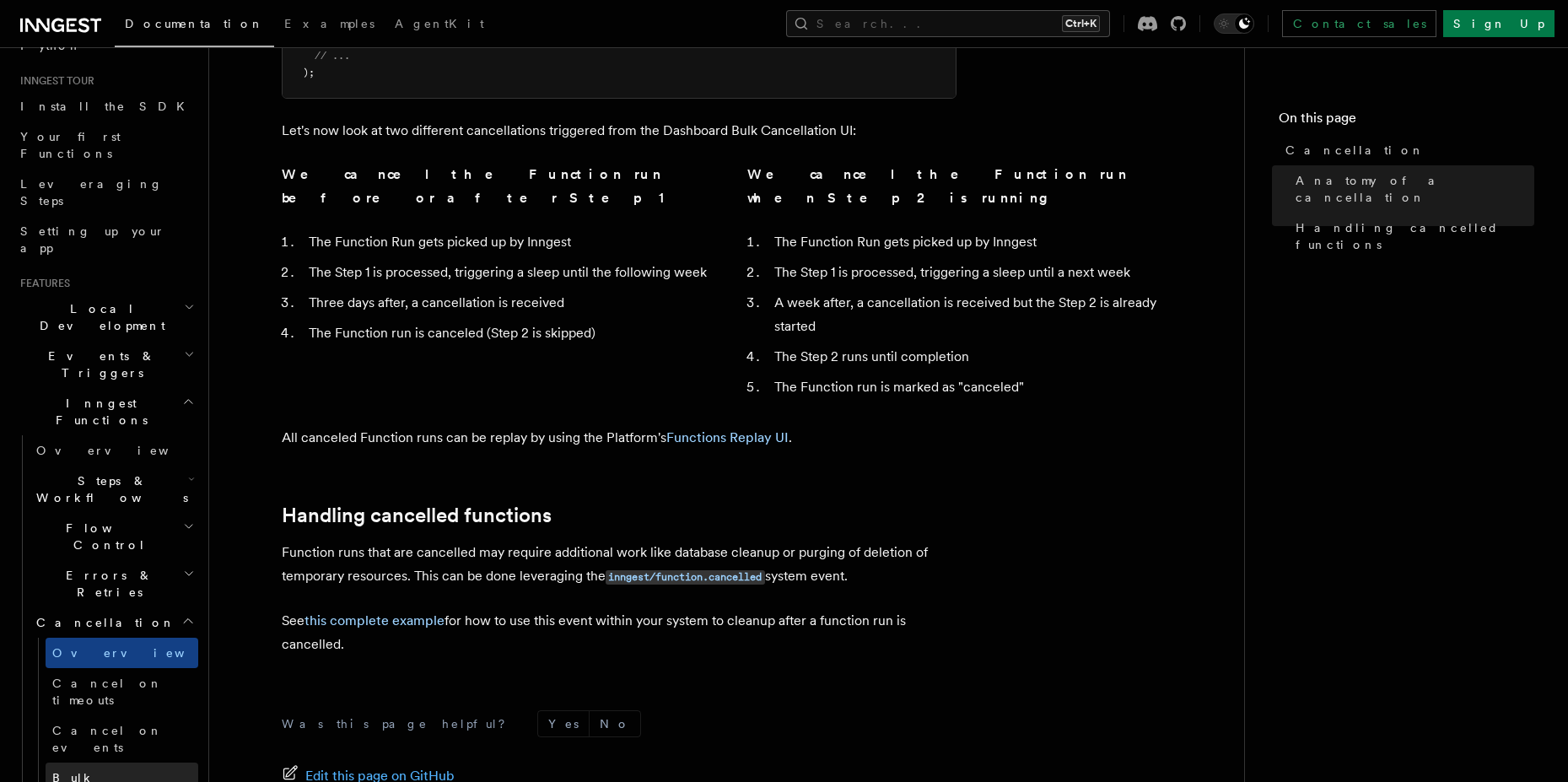
click at [95, 771] on span "Bulk cancellation" at bounding box center [117, 785] width 130 height 31
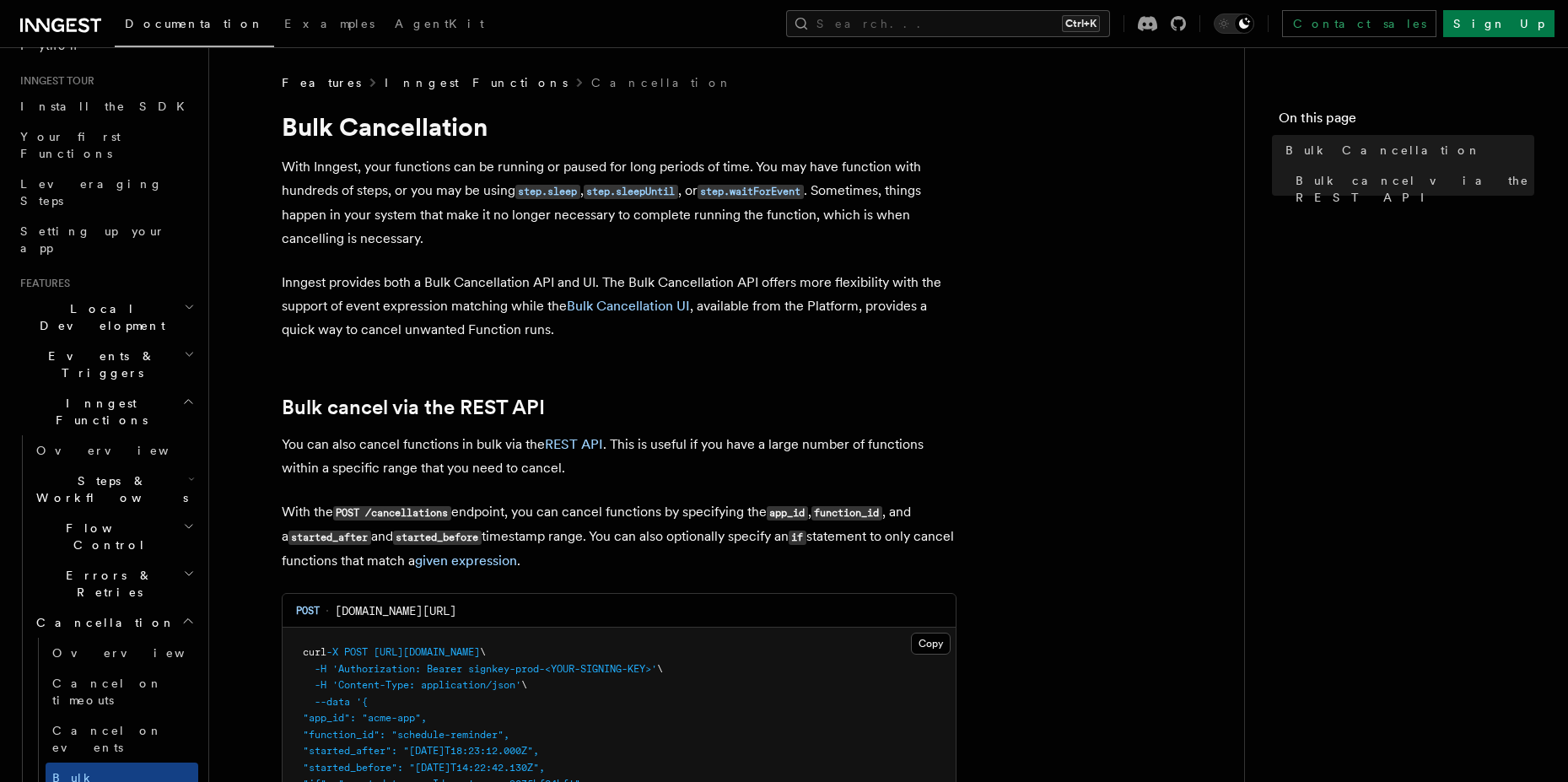
click at [401, 76] on link "Inngest Functions" at bounding box center [475, 82] width 183 height 17
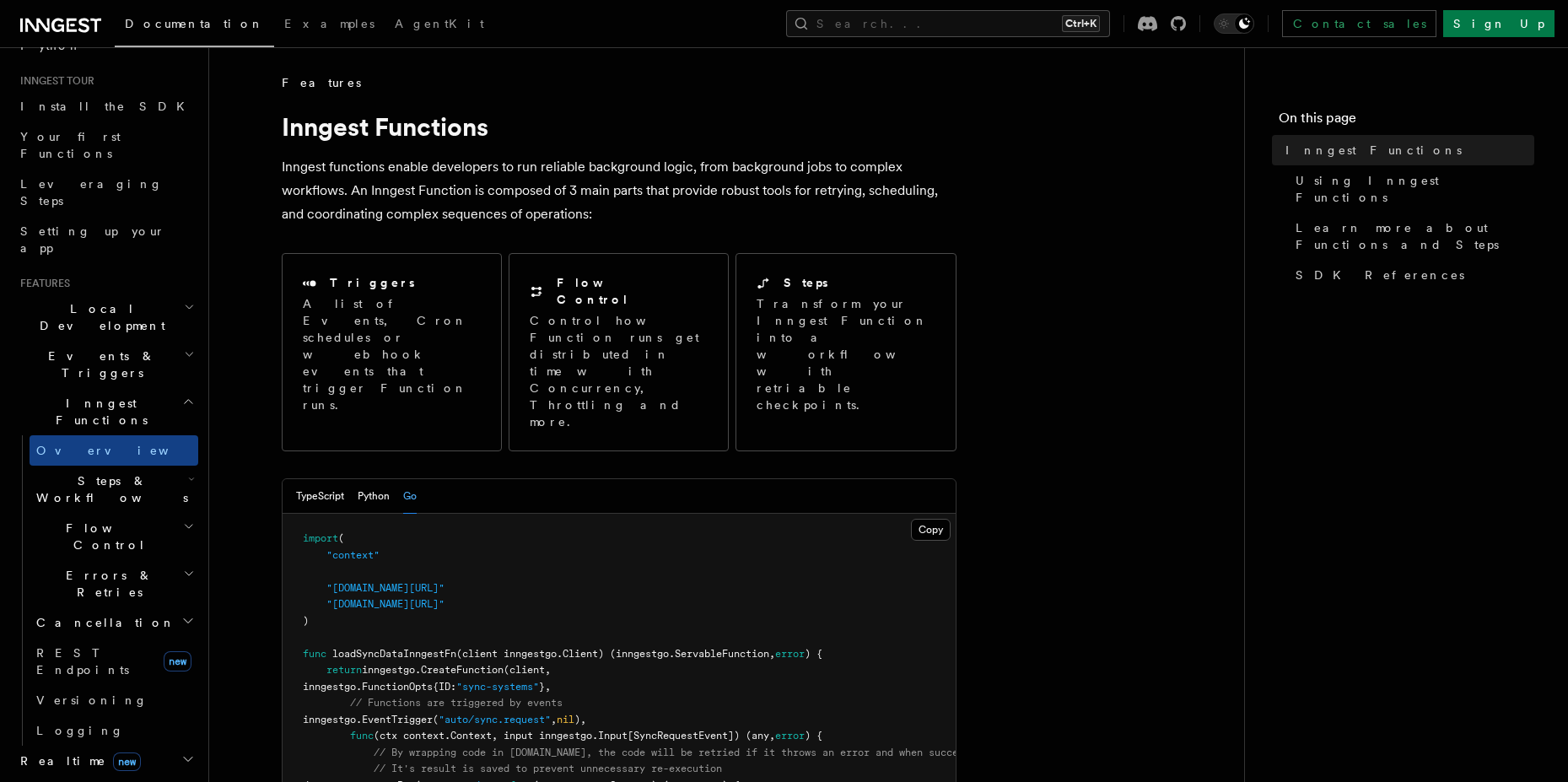
click at [86, 607] on h2 "Cancellation" at bounding box center [114, 622] width 169 height 31
click at [98, 646] on span "Overview" at bounding box center [139, 652] width 174 height 13
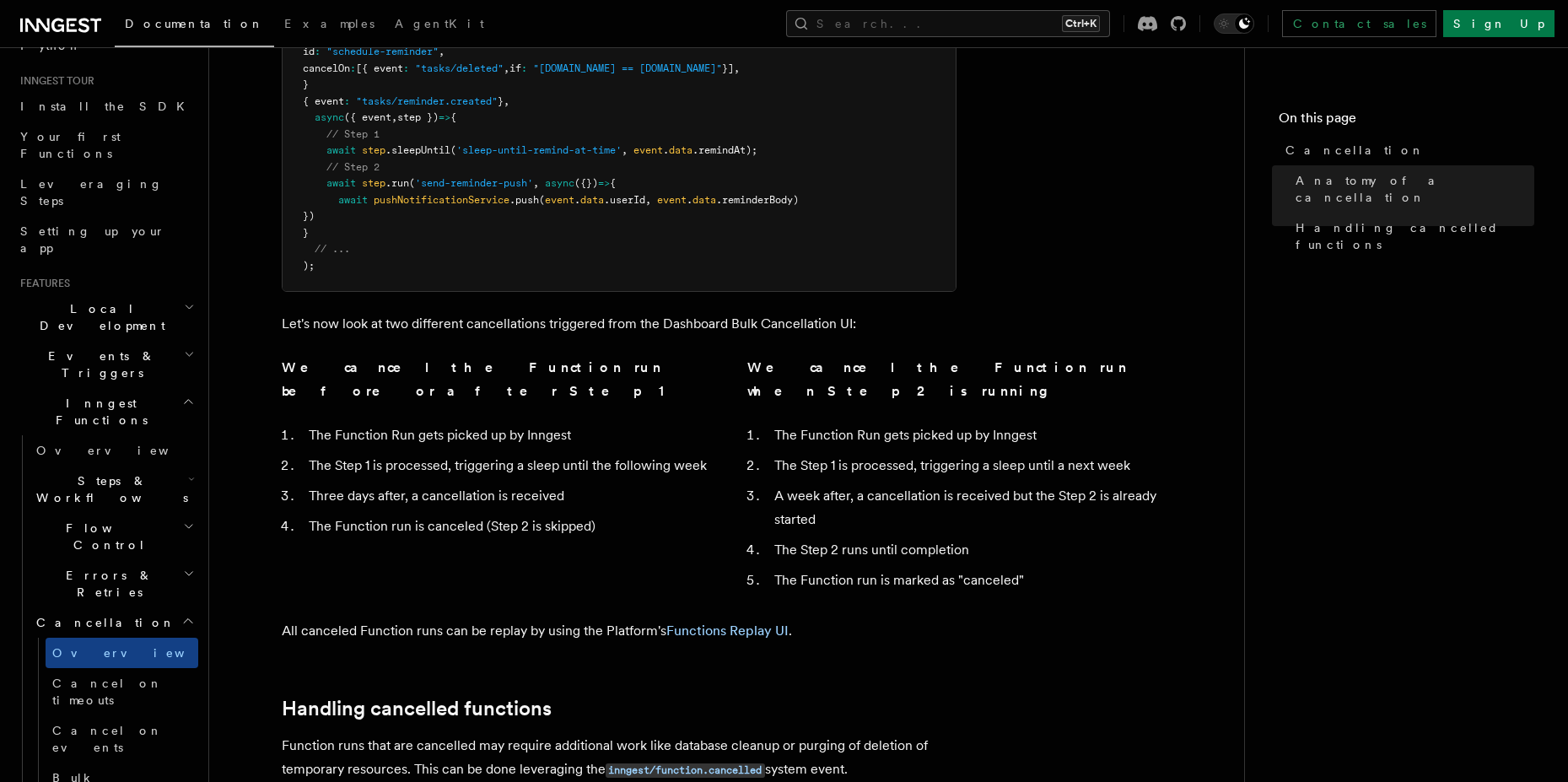
scroll to position [759, 0]
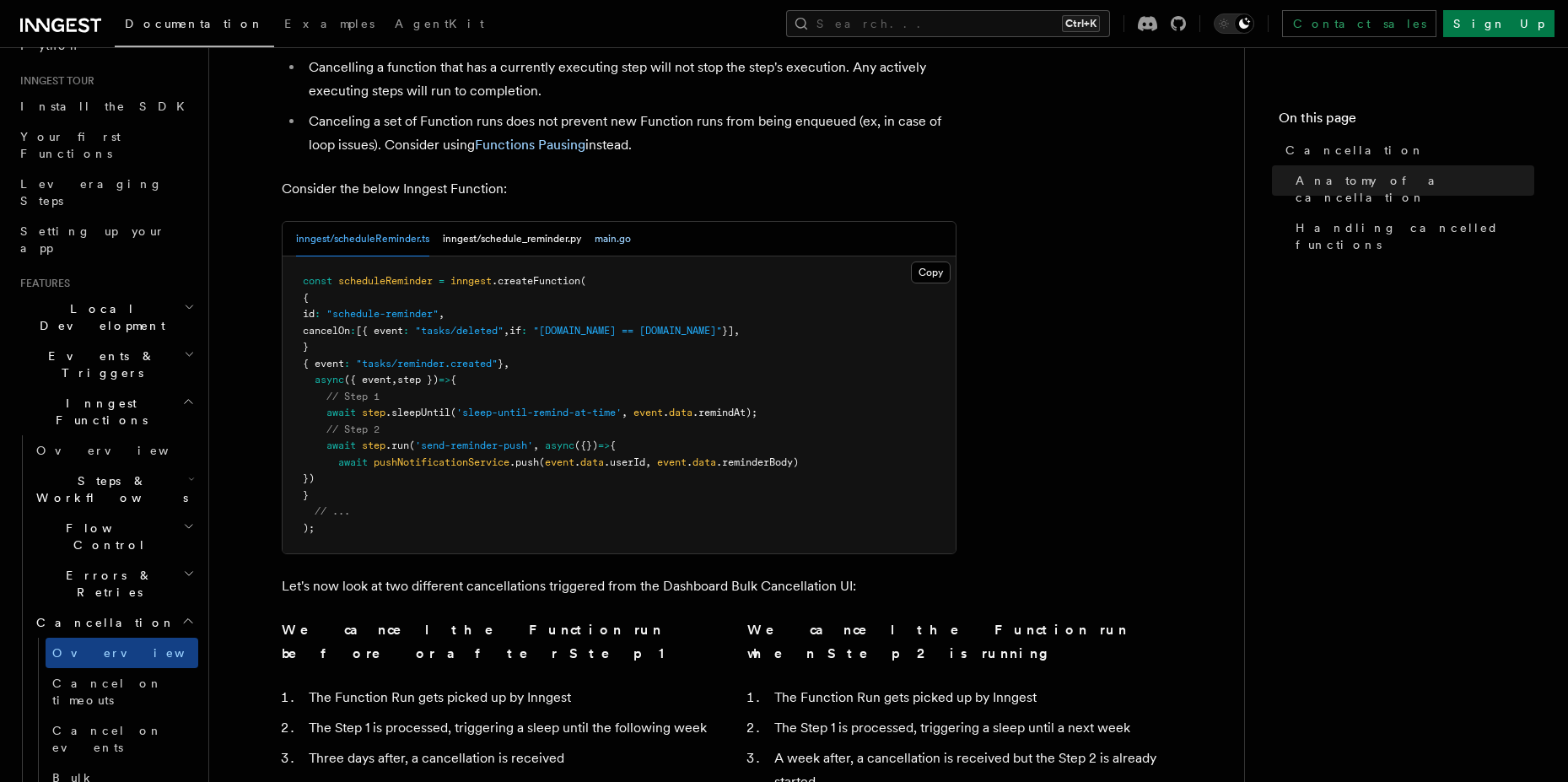
click at [622, 222] on button "main.go" at bounding box center [613, 239] width 37 height 35
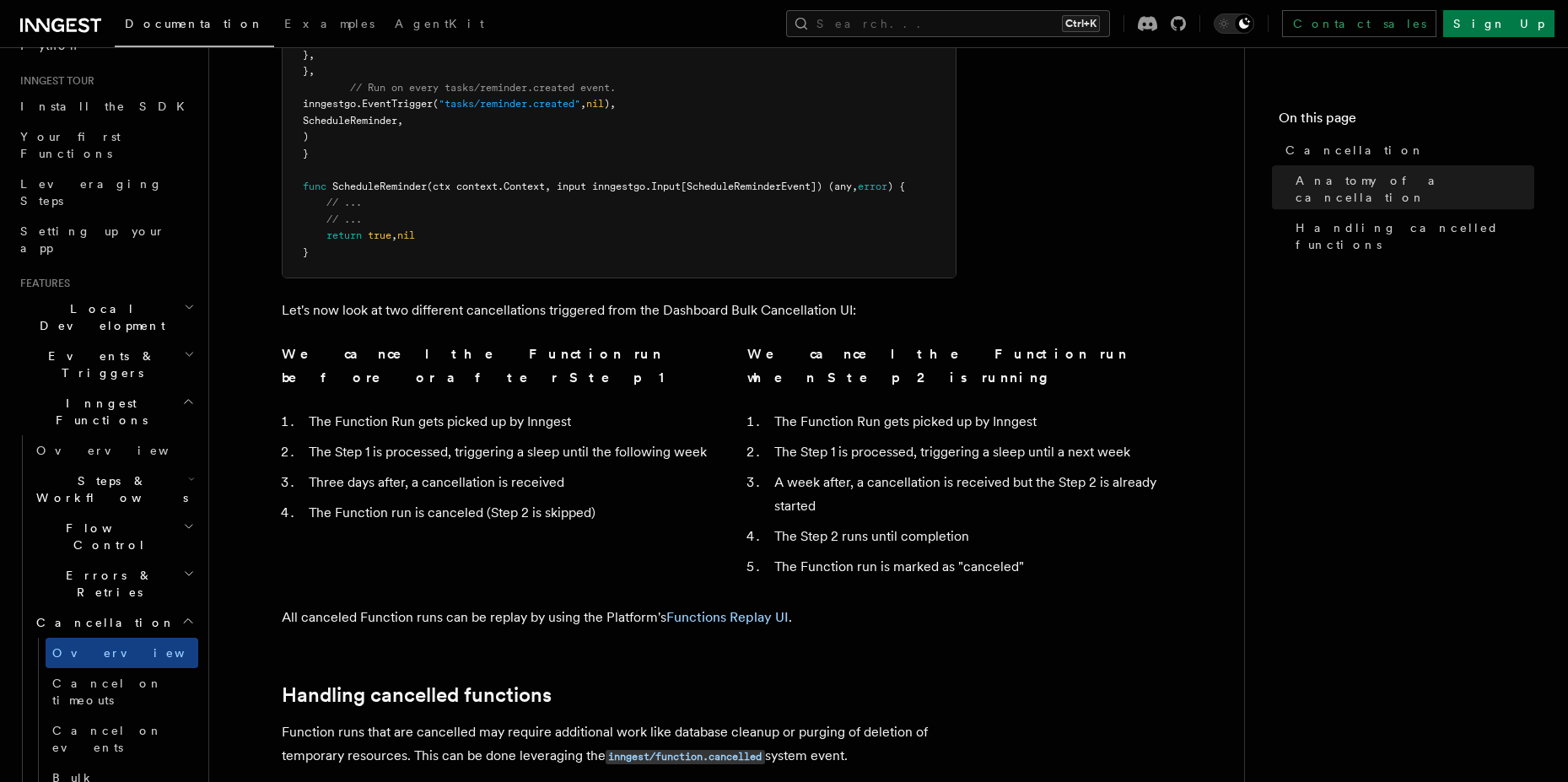
scroll to position [1519, 0]
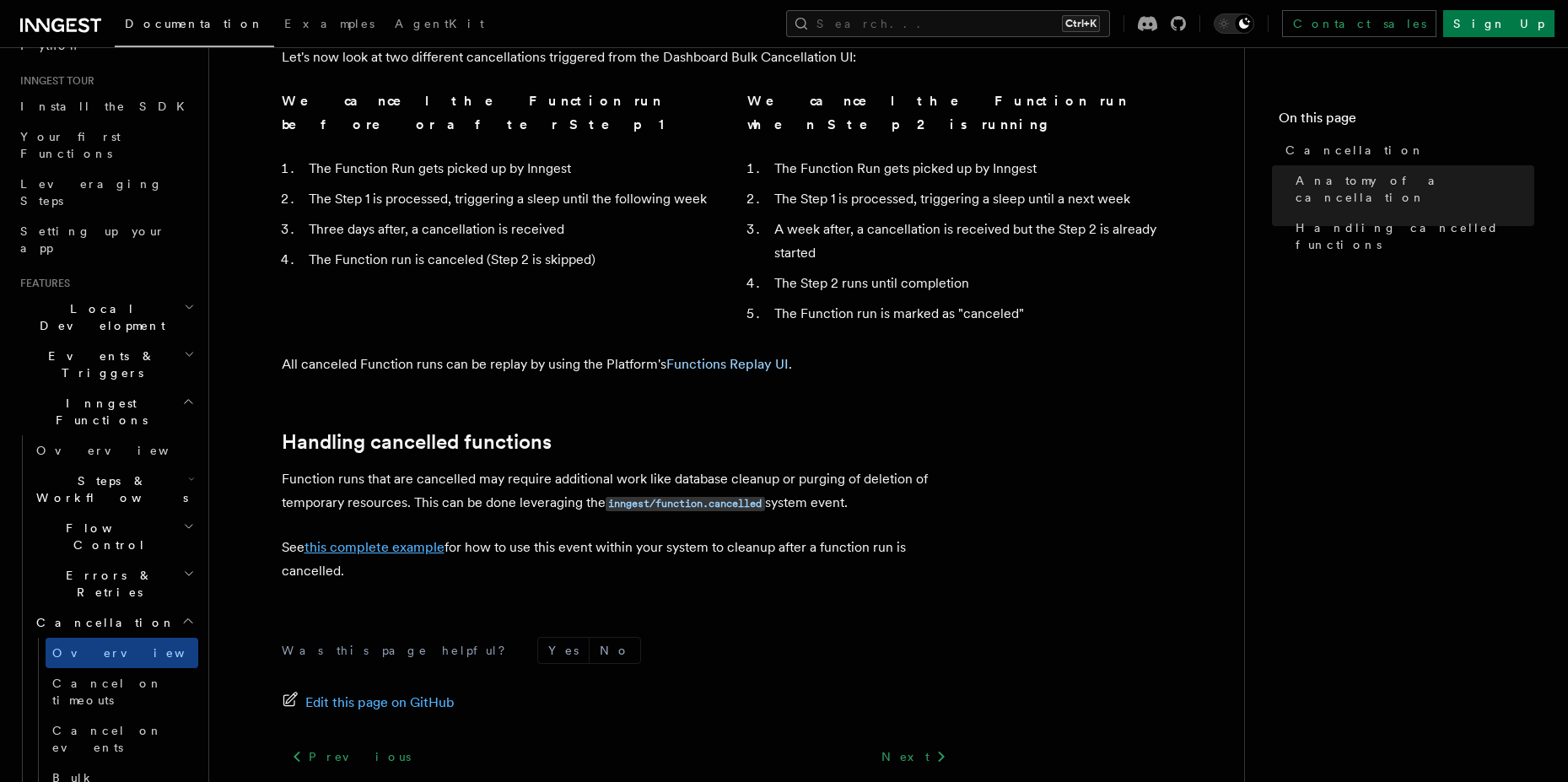
click at [399, 539] on link "this complete example" at bounding box center [374, 547] width 140 height 16
